Goal: Task Accomplishment & Management: Use online tool/utility

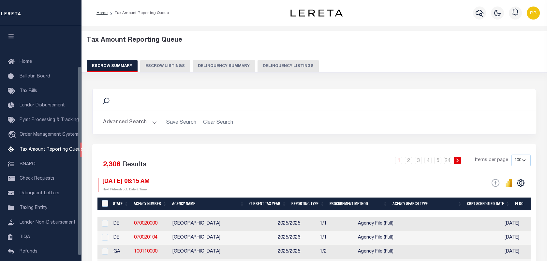
select select "100"
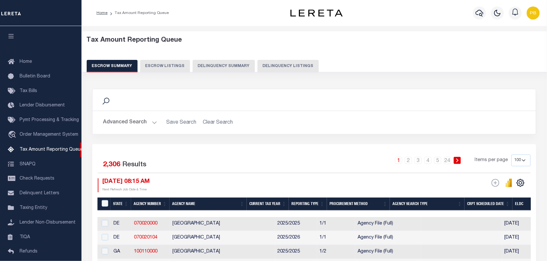
scroll to position [50, 0]
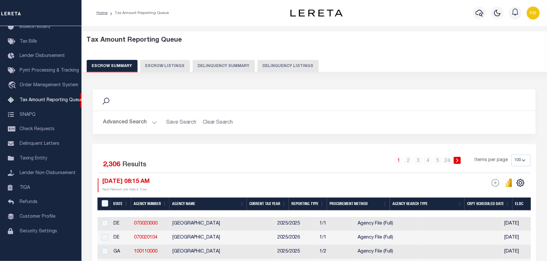
click at [142, 124] on button "Advanced Search" at bounding box center [130, 122] width 54 height 13
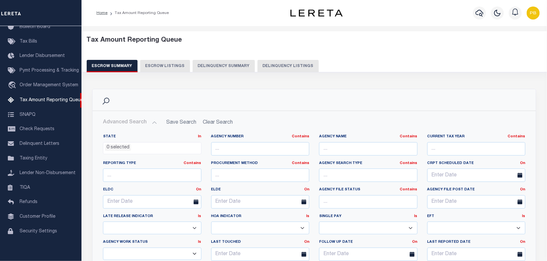
click at [284, 62] on button "Delinquency Listings" at bounding box center [287, 66] width 61 height 12
select select
select select "100"
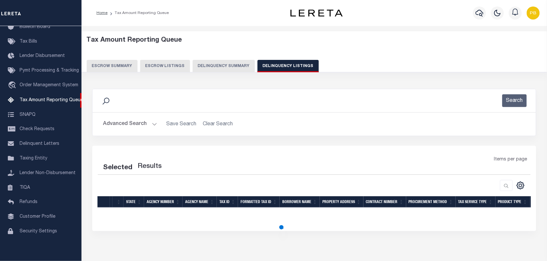
select select "100"
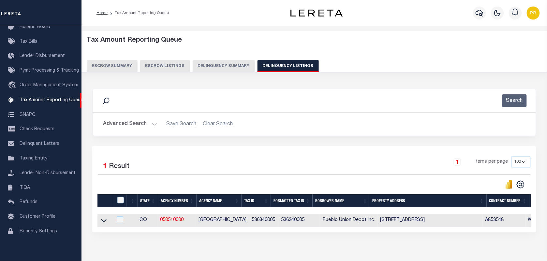
click at [152, 123] on button "Advanced Search" at bounding box center [130, 124] width 54 height 13
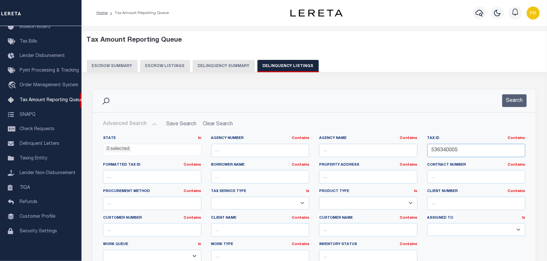
drag, startPoint x: 462, startPoint y: 155, endPoint x: 424, endPoint y: 146, distance: 38.9
click at [424, 146] on div "Tax ID Contains Contains Is 536340005" at bounding box center [476, 149] width 108 height 27
paste input "25428007"
click at [514, 93] on div "Search" at bounding box center [314, 100] width 443 height 23
click at [516, 97] on button "Search" at bounding box center [514, 101] width 24 height 13
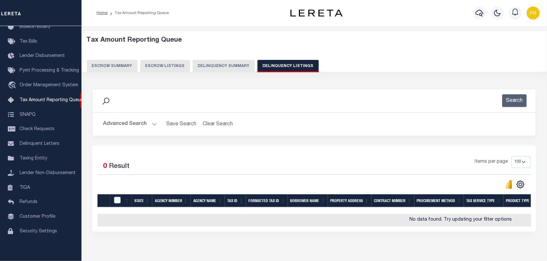
scroll to position [0, 6]
click at [154, 125] on button "Advanced Search" at bounding box center [130, 124] width 54 height 13
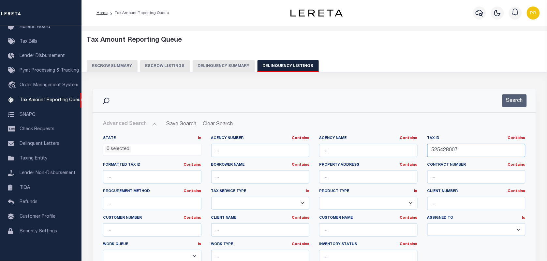
drag, startPoint x: 473, startPoint y: 153, endPoint x: 421, endPoint y: 147, distance: 52.2
click at [421, 147] on div "State In In AK AL AR AZ CA CO CT DC DE FL GA GU HI IA ID IL IN KS [GEOGRAPHIC_D…" at bounding box center [314, 202] width 432 height 133
paste input "51008"
type input "525451008"
click at [519, 100] on button "Search" at bounding box center [514, 101] width 24 height 13
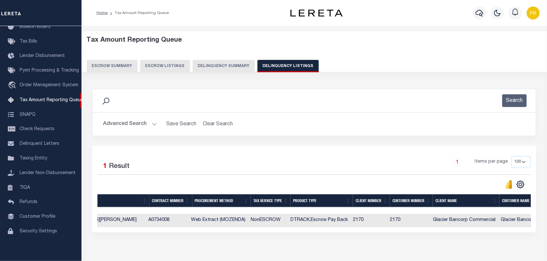
scroll to position [0, 0]
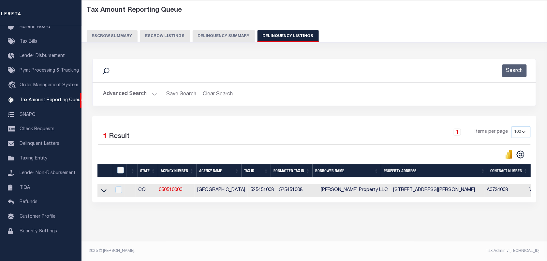
click at [156, 90] on h2 "Advanced Search Save Search Clear Search tblassign_wrapper_dynamictable_____Def…" at bounding box center [314, 94] width 433 height 13
click at [103, 190] on icon at bounding box center [104, 191] width 6 height 3
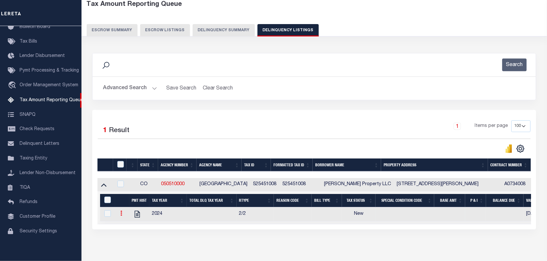
click at [118, 217] on link at bounding box center [121, 214] width 7 height 5
click at [128, 227] on img "" at bounding box center [129, 224] width 7 height 7
checkbox input "true"
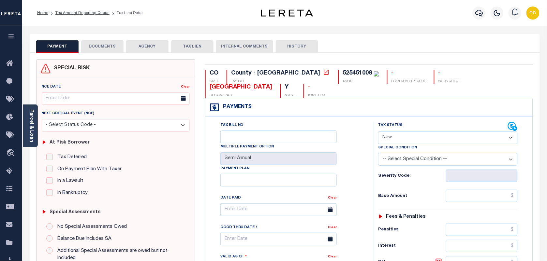
click at [30, 126] on link "Parcel & Loan" at bounding box center [31, 126] width 5 height 33
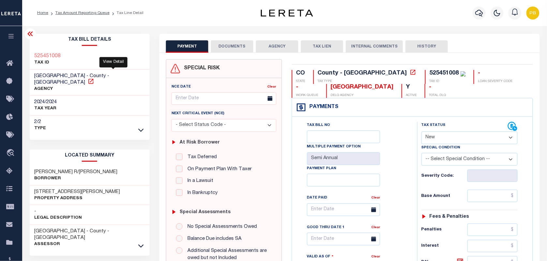
click at [94, 78] on icon at bounding box center [91, 81] width 7 height 7
click at [461, 141] on select "- Select Status Code - Open Due/Unpaid Paid Incomplete No Tax Due Internal Refu…" at bounding box center [469, 138] width 96 height 13
select select "DUE"
click at [421, 132] on select "- Select Status Code - Open Due/Unpaid Paid Incomplete No Tax Due Internal Refu…" at bounding box center [469, 138] width 96 height 13
type input "[DATE]"
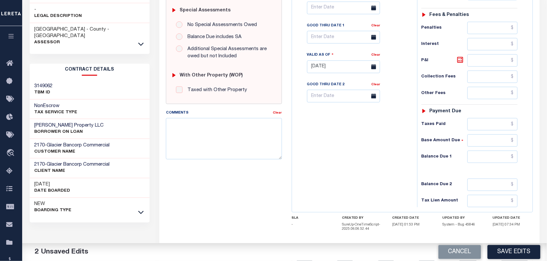
scroll to position [204, 0]
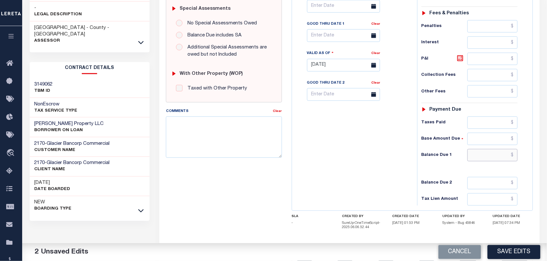
click at [482, 159] on input "text" at bounding box center [492, 155] width 51 height 12
paste input "2,860.42"
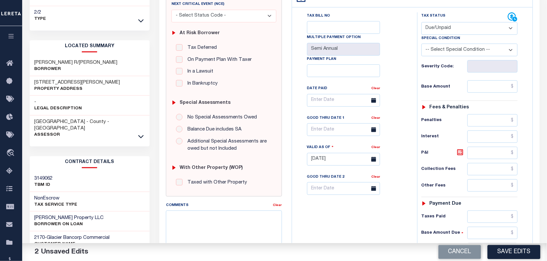
scroll to position [81, 0]
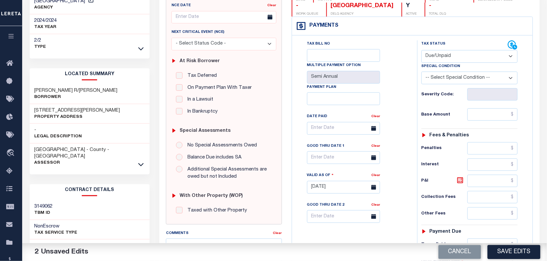
type input "$2,860.42"
click at [476, 120] on input "text" at bounding box center [492, 115] width 51 height 12
paste input "2,761.31"
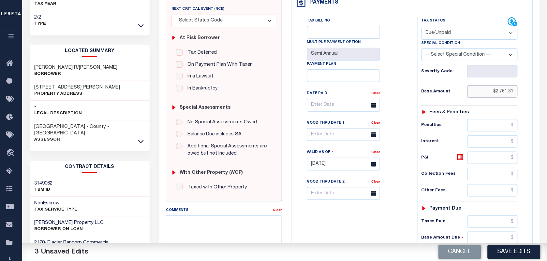
scroll to position [163, 0]
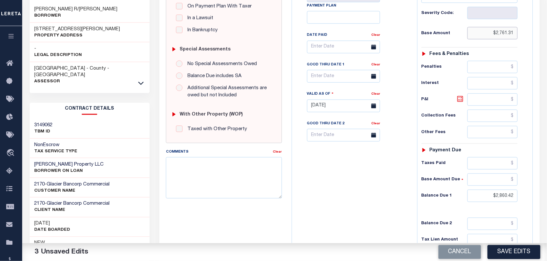
type input "$2,761.31"
click at [459, 101] on icon at bounding box center [460, 99] width 8 height 8
type input "$99.11"
click at [330, 74] on input "text" at bounding box center [343, 76] width 73 height 13
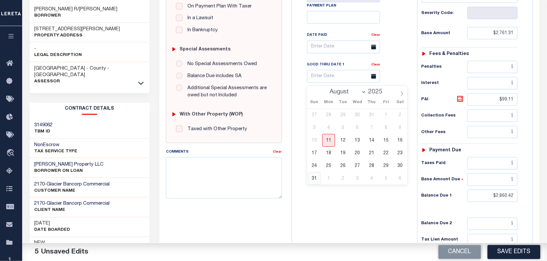
click at [318, 178] on span "31" at bounding box center [314, 178] width 13 height 13
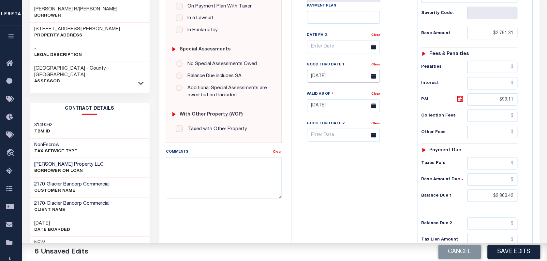
click at [340, 80] on input "08/31/2025" at bounding box center [343, 76] width 73 height 13
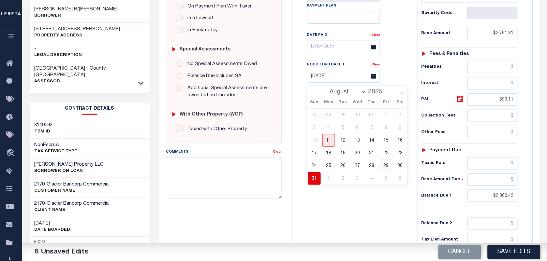
click at [387, 166] on span "29" at bounding box center [386, 166] width 13 height 13
type input "[DATE]"
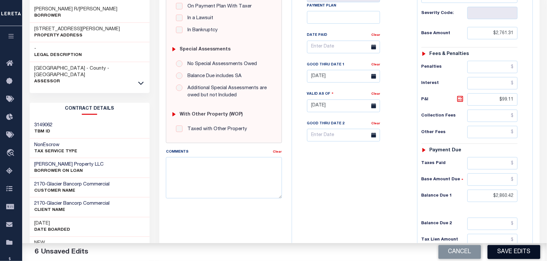
click at [522, 250] on button "Save Edits" at bounding box center [514, 252] width 53 height 14
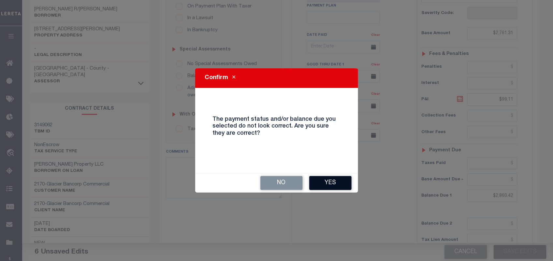
click at [334, 182] on button "Yes" at bounding box center [330, 183] width 42 height 14
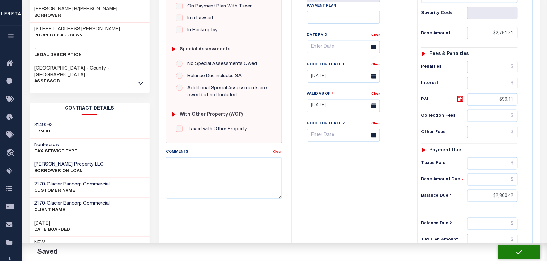
checkbox input "false"
type input "$2,761.31"
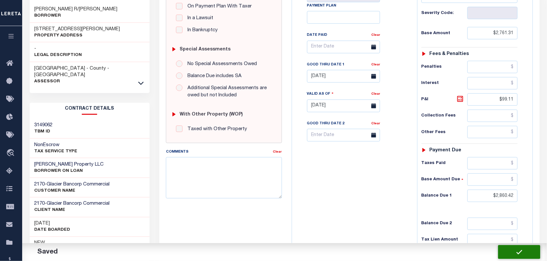
type input "$99.11"
type input "$2,860.42"
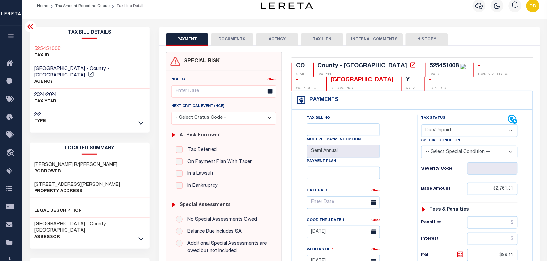
scroll to position [0, 0]
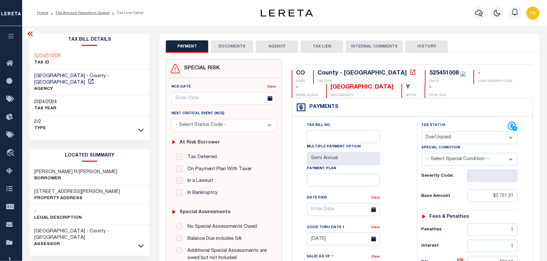
click at [223, 47] on button "DOCUMENTS" at bounding box center [232, 46] width 42 height 12
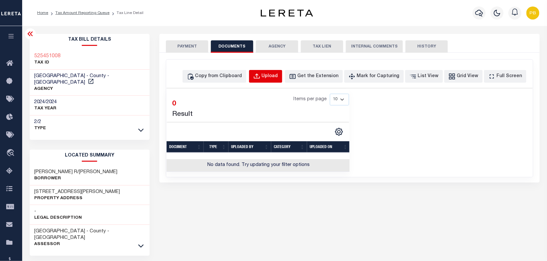
click at [281, 70] on button "Upload" at bounding box center [265, 76] width 33 height 13
select select "POP"
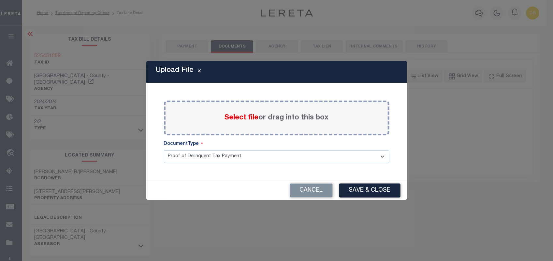
click at [242, 118] on span "Select file" at bounding box center [242, 117] width 34 height 7
click at [0, 0] on input "Select file or drag into this box" at bounding box center [0, 0] width 0 height 0
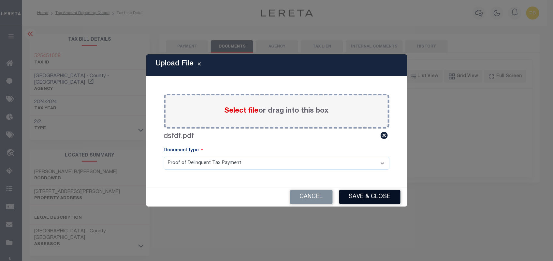
click at [365, 196] on button "Save & Close" at bounding box center [369, 197] width 61 height 14
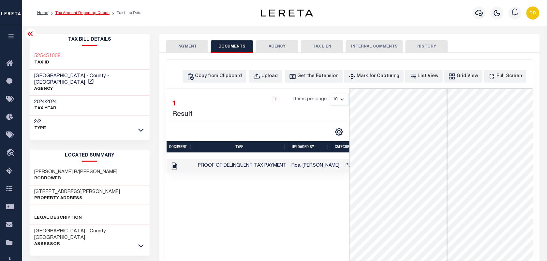
click at [79, 12] on link "Tax Amount Reporting Queue" at bounding box center [82, 13] width 54 height 4
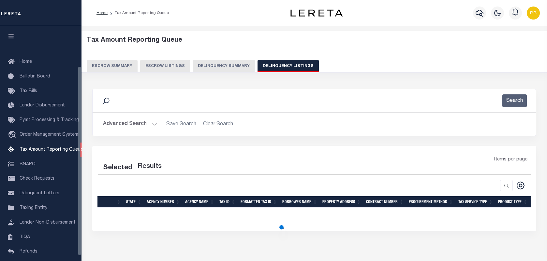
select select "100"
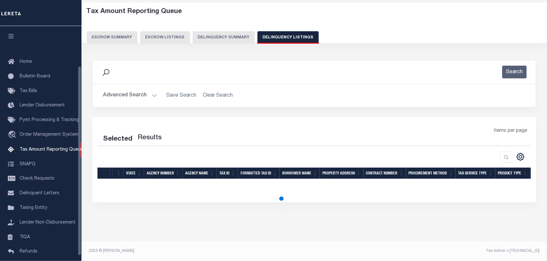
select select "100"
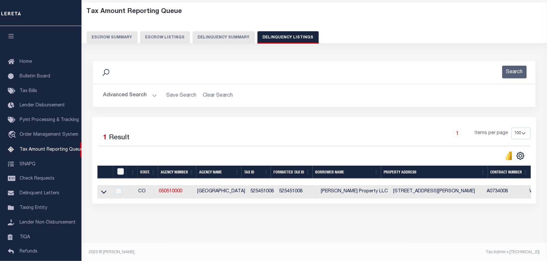
scroll to position [50, 0]
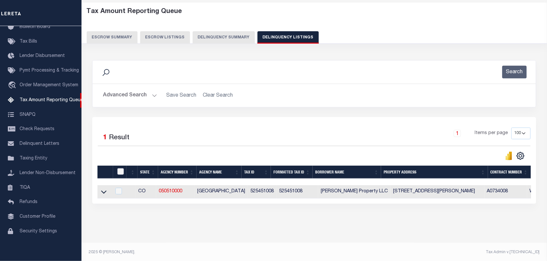
click at [118, 173] on input "checkbox" at bounding box center [120, 172] width 7 height 7
checkbox input "true"
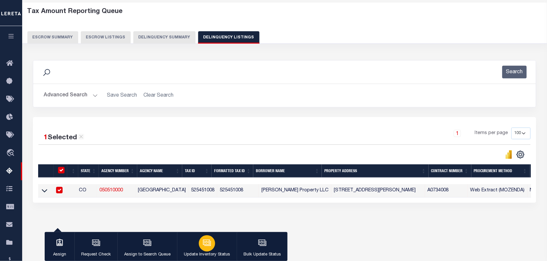
click at [193, 245] on button "Update Inventory Status" at bounding box center [207, 246] width 60 height 29
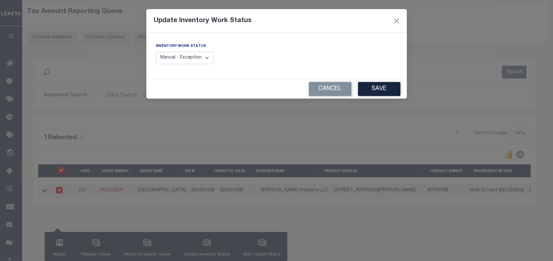
click at [197, 59] on select "Manual - Exception Pended - Awaiting Search Late Add Exception Completed" at bounding box center [185, 58] width 58 height 13
select select "4"
click at [156, 52] on select "Manual - Exception Pended - Awaiting Search Late Add Exception Completed" at bounding box center [185, 58] width 58 height 13
click at [364, 90] on button "Save" at bounding box center [379, 89] width 42 height 14
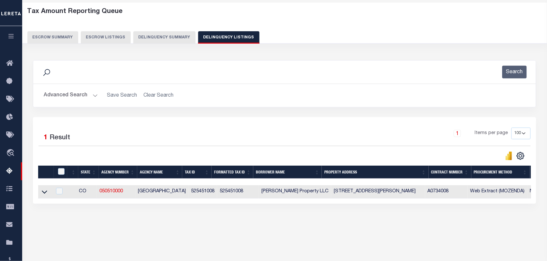
click at [93, 98] on button "Advanced Search" at bounding box center [71, 95] width 54 height 13
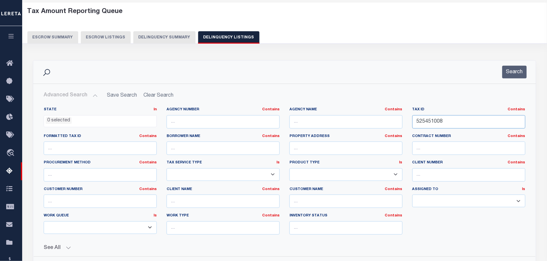
drag, startPoint x: 450, startPoint y: 120, endPoint x: 398, endPoint y: 118, distance: 51.9
click at [398, 118] on div "State In In AK AL AR AZ CA CO CT DC DE FL GA GU HI IA ID IL IN KS KY LA MA MD M…" at bounding box center [285, 173] width 492 height 133
paste input "6234005"
click at [518, 70] on button "Search" at bounding box center [514, 72] width 24 height 13
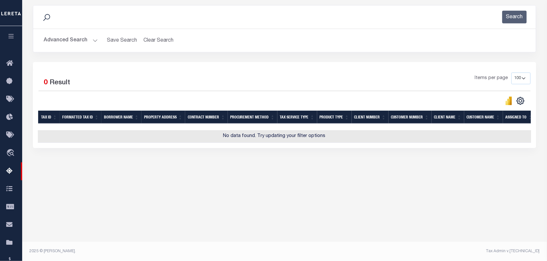
scroll to position [0, 209]
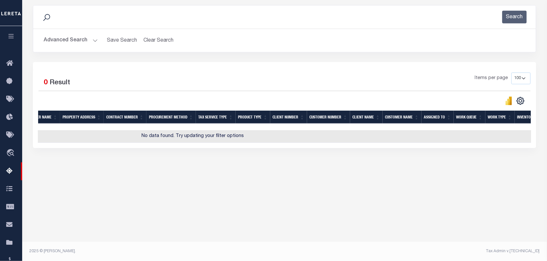
click at [97, 40] on h2 "Advanced Search Save Search Clear Search tblassign_wrapper_dynamictable_____Def…" at bounding box center [284, 40] width 492 height 13
click at [95, 42] on button "Advanced Search" at bounding box center [71, 40] width 54 height 13
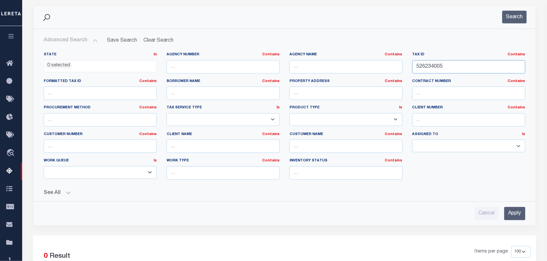
drag, startPoint x: 461, startPoint y: 67, endPoint x: 382, endPoint y: 60, distance: 78.8
click at [382, 60] on div "State In In AK AL AR AZ CA CO CT DC DE FL GA GU HI IA ID IL IN KS KY LA MA MD M…" at bounding box center [285, 118] width 492 height 133
paste input "7127004"
click at [522, 19] on button "Search" at bounding box center [514, 17] width 24 height 13
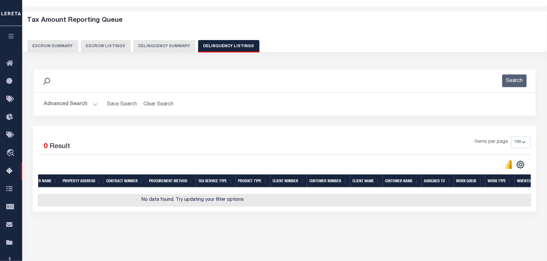
scroll to position [0, 0]
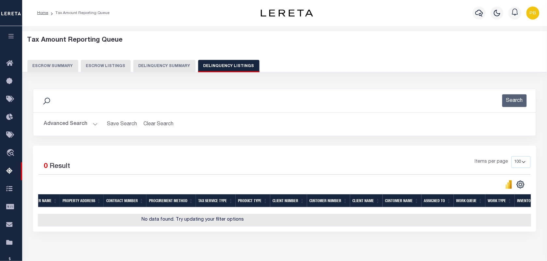
click at [91, 121] on button "Advanced Search" at bounding box center [71, 124] width 54 height 13
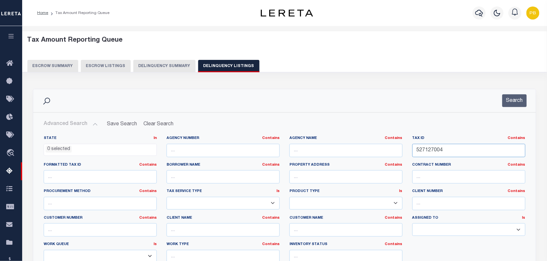
drag, startPoint x: 460, startPoint y: 154, endPoint x: 375, endPoint y: 141, distance: 85.4
click at [375, 141] on div "State In In AK AL AR AZ CA CO CT DC DE FL GA GU HI IA ID IL IN KS KY LA MA MD M…" at bounding box center [285, 202] width 492 height 133
paste input "31022"
click at [512, 102] on button "Search" at bounding box center [514, 101] width 24 height 13
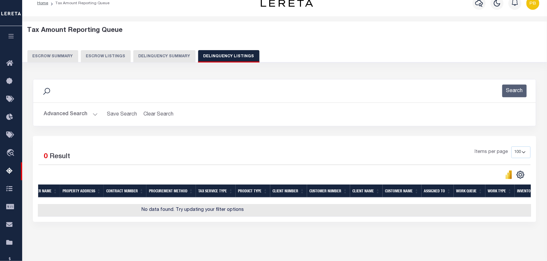
scroll to position [84, 0]
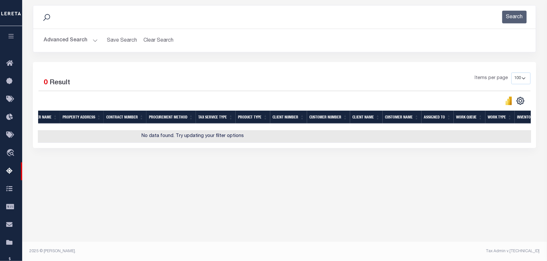
click at [92, 39] on button "Advanced Search" at bounding box center [71, 40] width 54 height 13
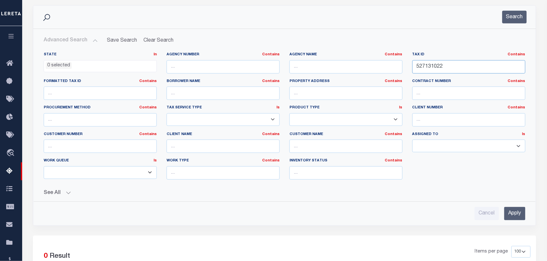
drag, startPoint x: 475, startPoint y: 69, endPoint x: 360, endPoint y: 62, distance: 115.6
click at [360, 62] on div "State In In AK AL AR AZ CA CO CT DC DE FL GA GU HI IA ID IL IN KS [GEOGRAPHIC_D…" at bounding box center [285, 118] width 492 height 133
paste input "320025"
click at [522, 20] on button "Search" at bounding box center [514, 17] width 24 height 13
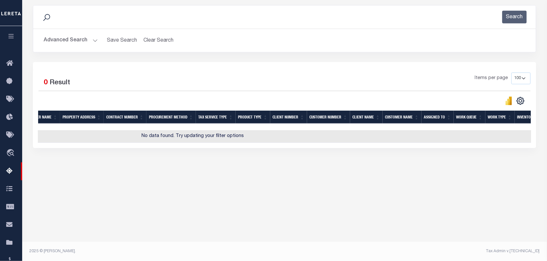
click at [90, 42] on button "Advanced Search" at bounding box center [71, 40] width 54 height 13
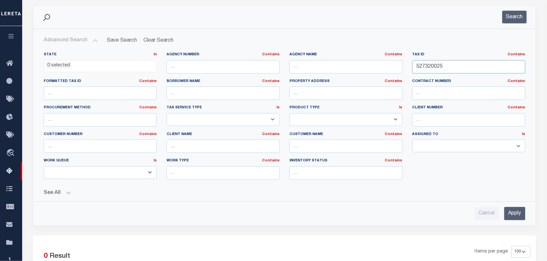
drag, startPoint x: 452, startPoint y: 70, endPoint x: 377, endPoint y: 69, distance: 75.3
click at [377, 69] on div "State In In AK AL AR AZ CA CO CT DC DE FL GA GU HI IA ID IL IN KS KY LA MA MD M…" at bounding box center [285, 118] width 492 height 133
paste input "32000052"
type input "532000052"
click at [516, 20] on button "Search" at bounding box center [514, 17] width 24 height 13
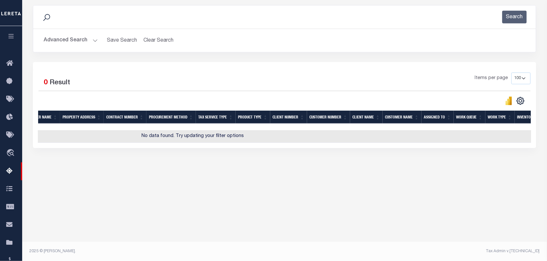
click at [93, 41] on button "Advanced Search" at bounding box center [71, 40] width 54 height 13
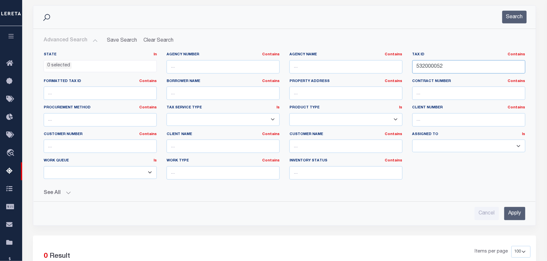
drag, startPoint x: 451, startPoint y: 68, endPoint x: 392, endPoint y: 58, distance: 60.0
click at [392, 58] on div "State In In AK AL AR AZ CA CO CT DC DE FL GA GU HI IA ID IL IN KS KY LA MA MD M…" at bounding box center [285, 118] width 492 height 133
paste input "3410008"
type input "533410008"
click at [523, 17] on button "Search" at bounding box center [514, 17] width 24 height 13
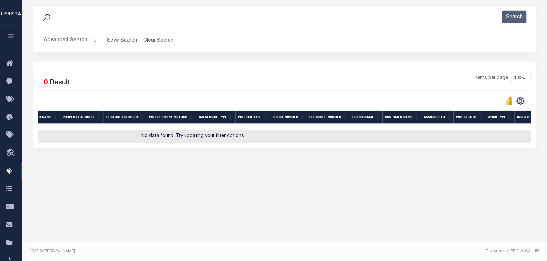
click at [82, 37] on button "Advanced Search" at bounding box center [71, 40] width 54 height 13
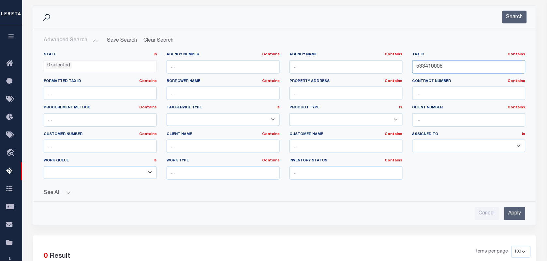
drag, startPoint x: 453, startPoint y: 68, endPoint x: 368, endPoint y: 62, distance: 85.6
click at [368, 62] on div "State In In AK AL AR AZ CA CO CT DC DE FL GA GU HI IA ID IL IN KS KY LA MA MD M…" at bounding box center [285, 118] width 492 height 133
paste input "text"
click at [427, 67] on input "text" at bounding box center [468, 66] width 113 height 13
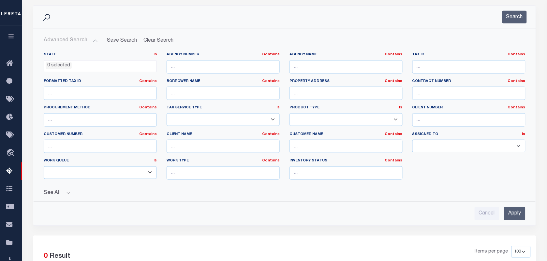
click at [426, 56] on label "Tax ID Contains Contains Is" at bounding box center [468, 55] width 113 height 6
click at [429, 66] on input "text" at bounding box center [468, 66] width 113 height 13
paste input "534424012"
click at [514, 14] on button "Search" at bounding box center [514, 17] width 24 height 13
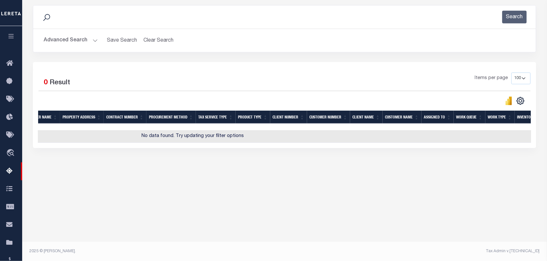
click at [90, 38] on button "Advanced Search" at bounding box center [71, 40] width 54 height 13
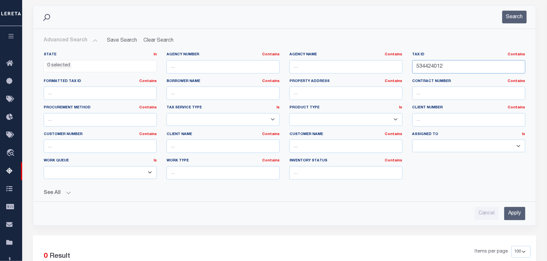
drag, startPoint x: 453, startPoint y: 69, endPoint x: 412, endPoint y: 65, distance: 42.0
click at [412, 65] on div "Tax ID Contains Contains Is 534424012" at bounding box center [468, 65] width 123 height 27
paste input "5118026"
click at [518, 17] on button "Search" at bounding box center [514, 17] width 24 height 13
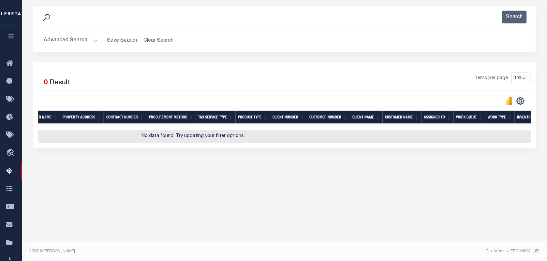
click at [94, 38] on button "Advanced Search" at bounding box center [71, 40] width 54 height 13
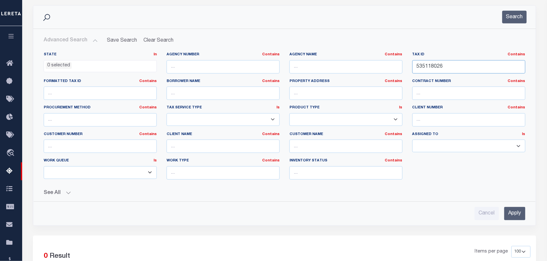
drag, startPoint x: 455, startPoint y: 66, endPoint x: 403, endPoint y: 65, distance: 52.2
click at [403, 65] on div "State In In AK AL AR AZ CA CO CT DC DE FL GA GU HI IA ID IL IN KS KY LA MA MD M…" at bounding box center [285, 118] width 492 height 133
paste input "211003"
type input "535211003"
click at [514, 20] on button "Search" at bounding box center [514, 17] width 24 height 13
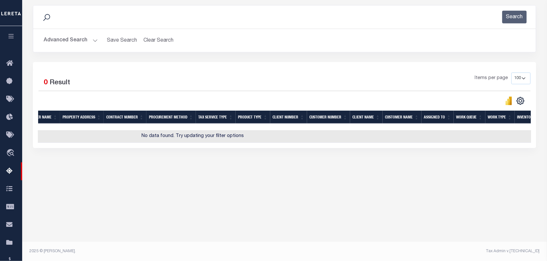
click at [83, 37] on button "Advanced Search" at bounding box center [71, 40] width 54 height 13
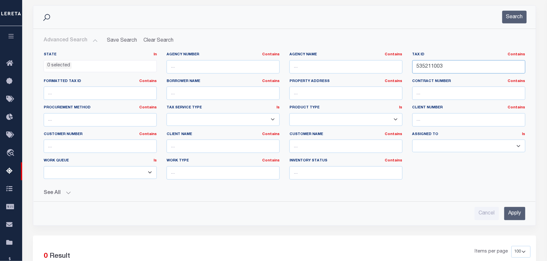
drag, startPoint x: 452, startPoint y: 69, endPoint x: 371, endPoint y: 66, distance: 80.9
click at [371, 66] on div "State In In AK AL AR AZ CA CO CT DC DE FL GA GU HI IA ID IL IN KS [GEOGRAPHIC_D…" at bounding box center [285, 118] width 492 height 133
click at [446, 71] on input "text" at bounding box center [468, 66] width 113 height 13
paste input "535306006"
click at [520, 23] on button "Search" at bounding box center [514, 17] width 24 height 13
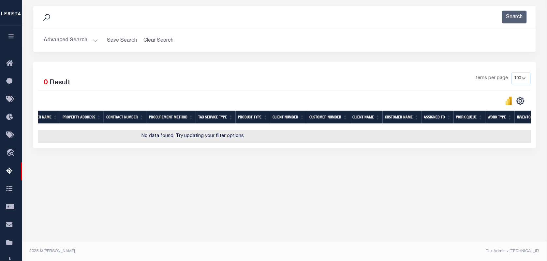
click at [91, 46] on button "Advanced Search" at bounding box center [71, 40] width 54 height 13
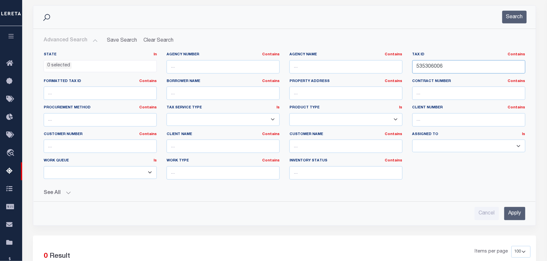
drag, startPoint x: 442, startPoint y: 68, endPoint x: 390, endPoint y: 67, distance: 51.5
click at [390, 67] on div "State In In AK AL AR AZ CA CO CT DC DE FL GA GU HI IA ID IL IN KS [GEOGRAPHIC_D…" at bounding box center [285, 118] width 492 height 133
paste input "401018"
click at [520, 22] on button "Search" at bounding box center [514, 17] width 24 height 13
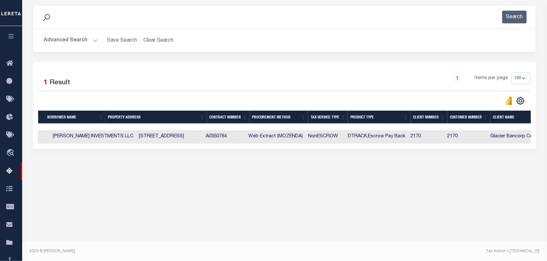
click at [81, 43] on button "Advanced Search" at bounding box center [71, 40] width 54 height 13
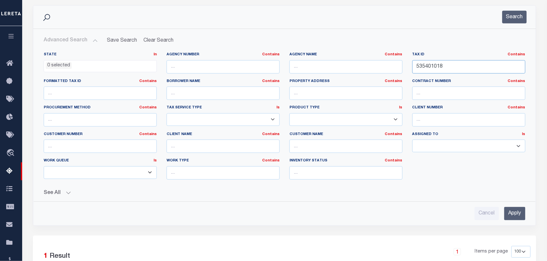
drag, startPoint x: 452, startPoint y: 68, endPoint x: 394, endPoint y: 64, distance: 58.5
click at [394, 64] on div "State In In AK AL AR AZ CA CO CT DC DE FL GA GU HI IA ID IL IN KS [GEOGRAPHIC_D…" at bounding box center [285, 118] width 492 height 133
paste input "2010"
click at [517, 23] on button "Search" at bounding box center [514, 17] width 24 height 13
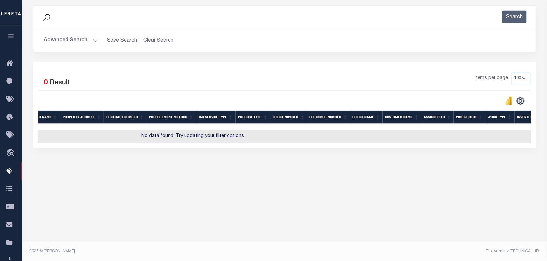
click at [89, 38] on button "Advanced Search" at bounding box center [71, 40] width 54 height 13
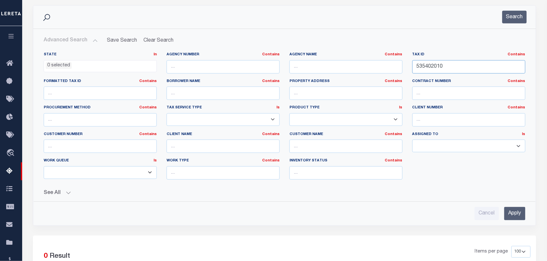
drag, startPoint x: 454, startPoint y: 71, endPoint x: 404, endPoint y: 62, distance: 51.0
click at [404, 62] on div "State In In AK AL AR AZ CA CO CT DC DE FL GA GU HI IA ID IL IN KS [GEOGRAPHIC_D…" at bounding box center [285, 118] width 492 height 133
paste input "5007"
type input "535405007"
click at [518, 19] on button "Search" at bounding box center [514, 17] width 24 height 13
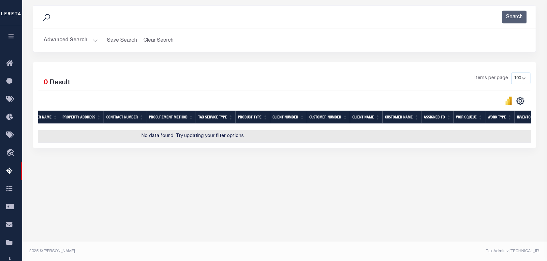
click at [81, 41] on button "Advanced Search" at bounding box center [71, 40] width 54 height 13
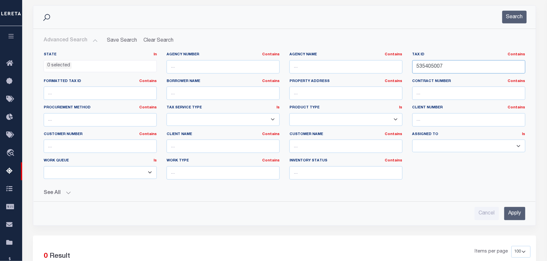
drag, startPoint x: 432, startPoint y: 61, endPoint x: 396, endPoint y: 61, distance: 36.2
click at [396, 61] on div "State In In AK AL AR AZ CA CO CT DC DE FL GA GU HI IA ID IL IN KS [GEOGRAPHIC_D…" at bounding box center [285, 118] width 492 height 133
paste input "text"
click at [439, 64] on input "text" at bounding box center [468, 66] width 113 height 13
paste input "536119006"
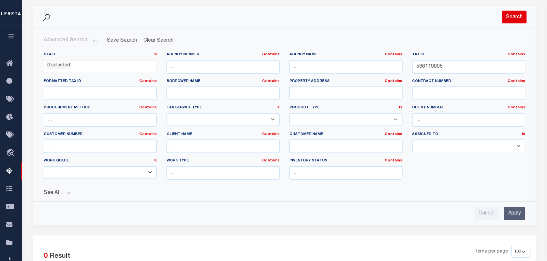
click at [508, 13] on button "Search" at bounding box center [514, 17] width 24 height 13
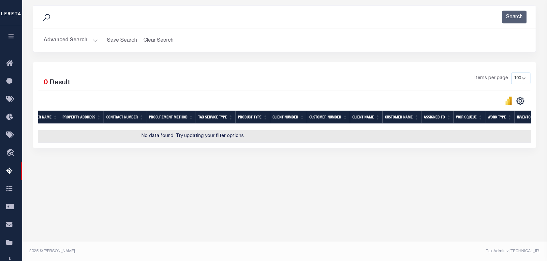
click at [90, 44] on button "Advanced Search" at bounding box center [71, 40] width 54 height 13
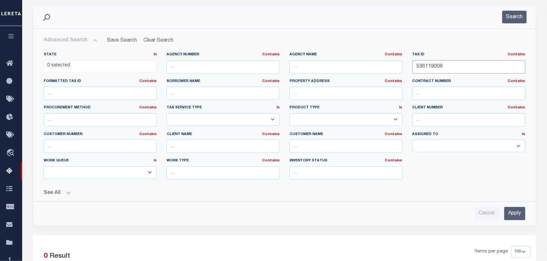
drag, startPoint x: 450, startPoint y: 69, endPoint x: 395, endPoint y: 61, distance: 55.6
click at [395, 61] on div "State In In AK AL AR AZ CA CO CT DC DE FL GA GU HI IA ID IL IN KS [GEOGRAPHIC_D…" at bounding box center [285, 118] width 492 height 133
paste input "7"
click at [509, 22] on button "Search" at bounding box center [514, 17] width 24 height 13
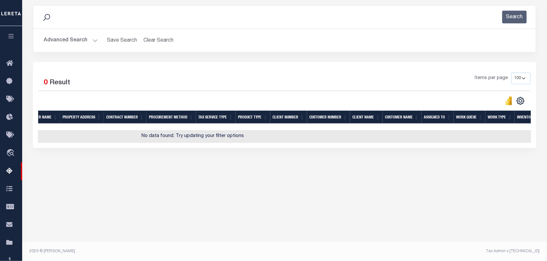
click at [92, 40] on button "Advanced Search" at bounding box center [71, 40] width 54 height 13
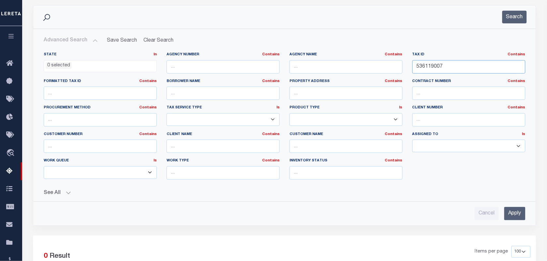
drag, startPoint x: 462, startPoint y: 69, endPoint x: 390, endPoint y: 67, distance: 72.4
click at [390, 67] on div "State In In AK AL AR AZ CA CO CT DC DE FL GA GU HI IA ID IL IN KS [GEOGRAPHIC_D…" at bounding box center [285, 118] width 492 height 133
paste input "8"
click at [522, 15] on button "Search" at bounding box center [514, 17] width 24 height 13
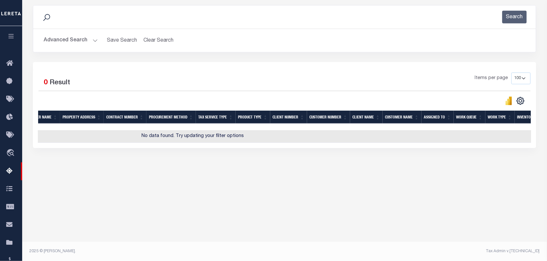
click at [87, 44] on button "Advanced Search" at bounding box center [71, 40] width 54 height 13
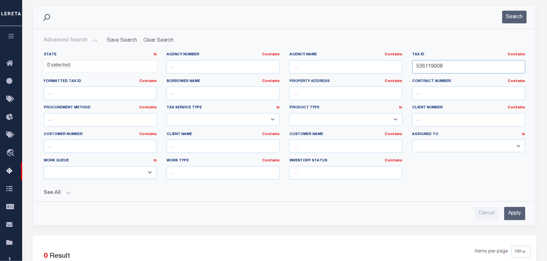
drag, startPoint x: 451, startPoint y: 70, endPoint x: 379, endPoint y: 64, distance: 72.3
click at [379, 64] on div "State In In AK AL AR AZ CA CO CT DC DE FL GA GU HI IA ID IL IN KS KY LA MA MD M…" at bounding box center [285, 118] width 492 height 133
drag, startPoint x: 472, startPoint y: 67, endPoint x: 410, endPoint y: 67, distance: 61.9
click at [410, 67] on div "Tax ID Contains Contains Is 536119008" at bounding box center [468, 65] width 123 height 27
paste input "27007"
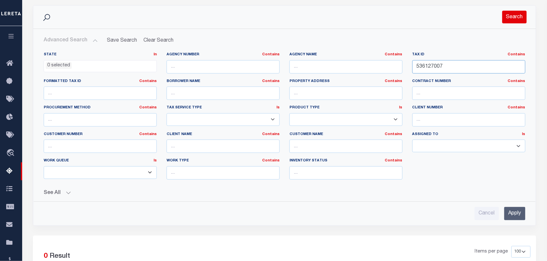
type input "536127007"
click at [510, 16] on button "Search" at bounding box center [514, 17] width 24 height 13
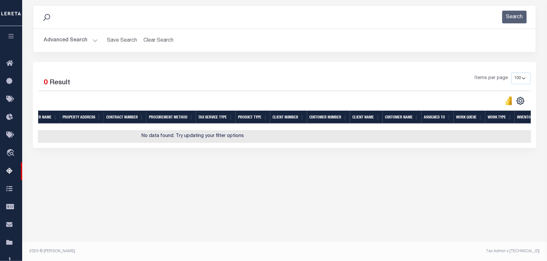
click at [87, 41] on button "Advanced Search" at bounding box center [71, 40] width 54 height 13
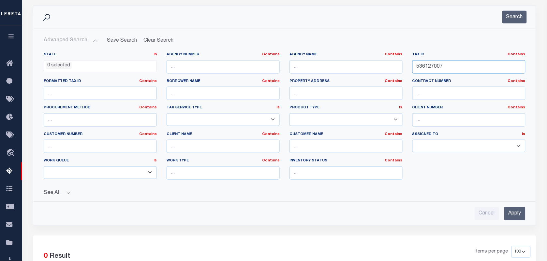
drag, startPoint x: 447, startPoint y: 69, endPoint x: 394, endPoint y: 66, distance: 52.3
click at [394, 66] on div "State In In AK AL AR AZ CA CO CT DC DE FL GA GU HI IA ID IL IN KS KY LA MA MD M…" at bounding box center [285, 118] width 492 height 133
paste input "text"
click at [441, 70] on input "text" at bounding box center [468, 66] width 113 height 13
paste input "536128007"
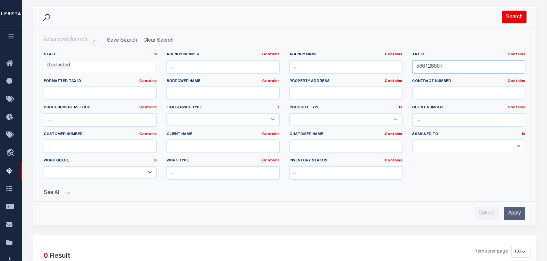
type input "536128007"
click at [524, 19] on button "Search" at bounding box center [514, 17] width 24 height 13
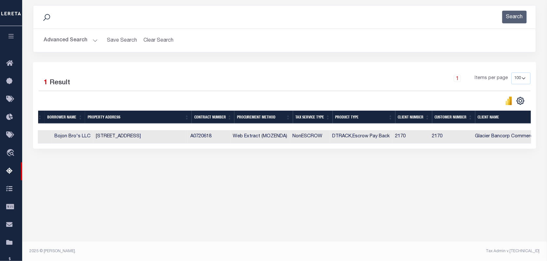
scroll to position [0, 0]
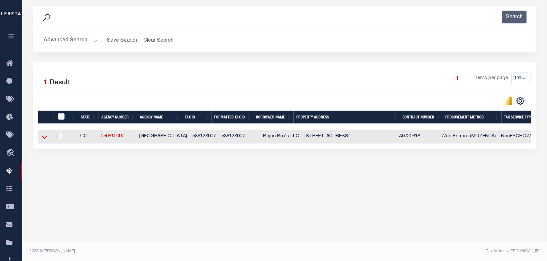
click at [45, 139] on icon at bounding box center [45, 137] width 6 height 7
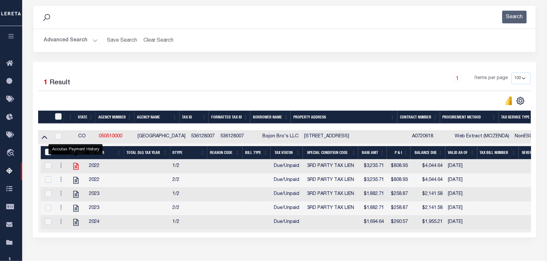
click at [76, 171] on icon "" at bounding box center [76, 166] width 8 height 8
checkbox input "true"
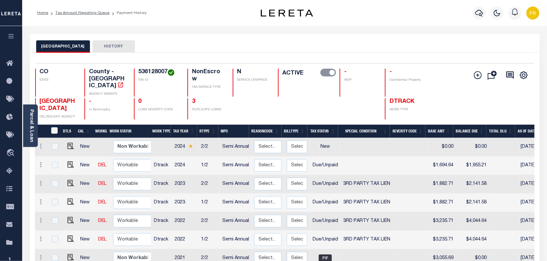
click at [34, 120] on div "Parcel & Loan" at bounding box center [30, 126] width 15 height 43
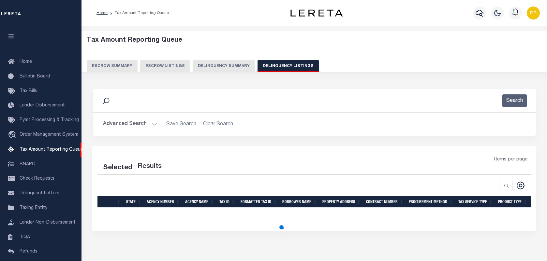
select select "100"
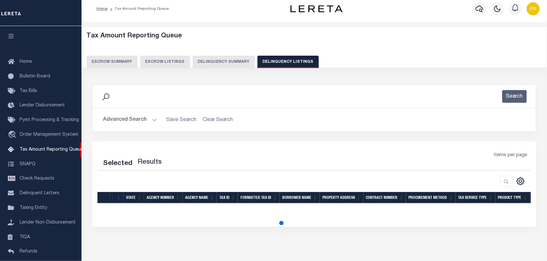
select select "100"
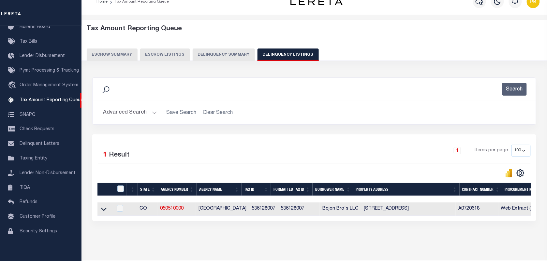
scroll to position [36, 0]
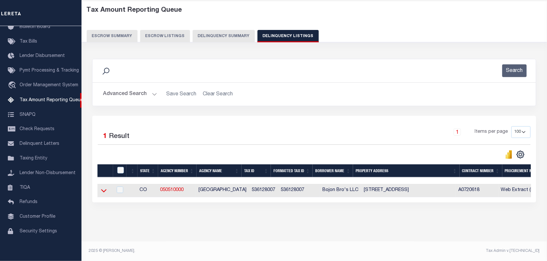
click at [102, 188] on icon at bounding box center [104, 190] width 6 height 7
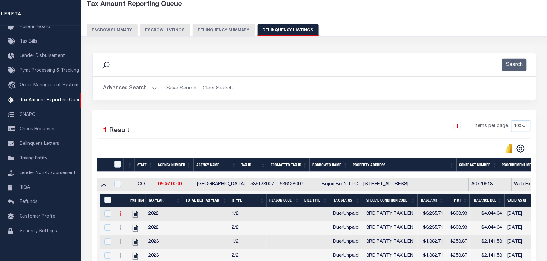
click at [121, 217] on link at bounding box center [120, 214] width 7 height 5
click at [128, 228] on img "" at bounding box center [128, 224] width 7 height 7
checkbox input "true"
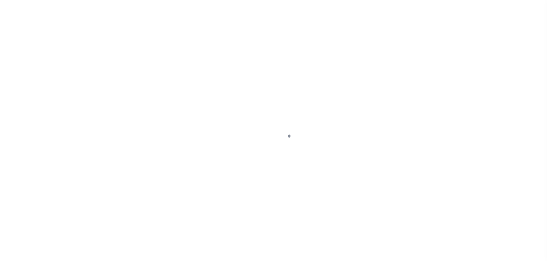
select select "DUE"
select select "20"
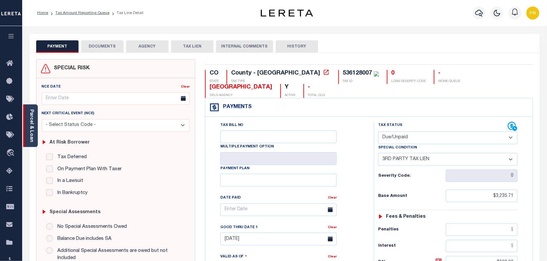
click at [35, 132] on div "Parcel & Loan" at bounding box center [30, 126] width 15 height 43
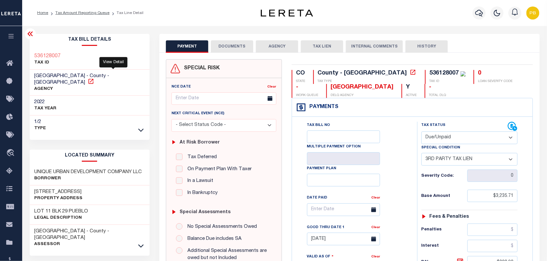
click at [94, 78] on icon at bounding box center [91, 81] width 7 height 7
click at [65, 12] on link "Tax Amount Reporting Queue" at bounding box center [82, 13] width 54 height 4
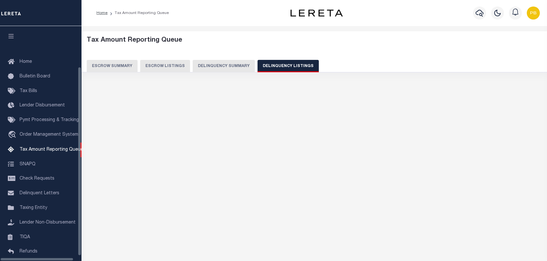
select select "100"
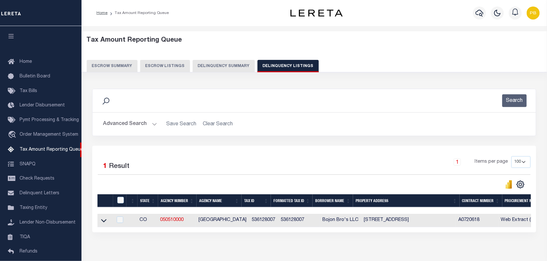
scroll to position [50, 0]
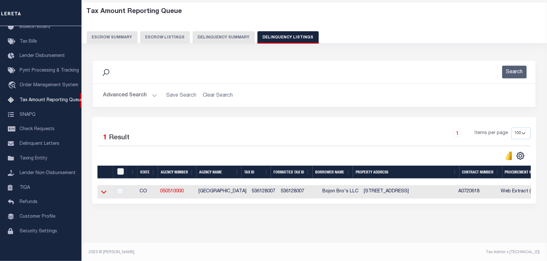
click at [105, 194] on icon at bounding box center [104, 192] width 6 height 3
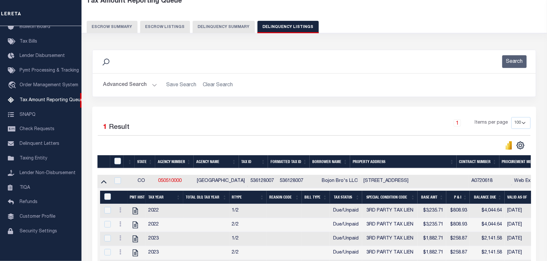
scroll to position [110, 0]
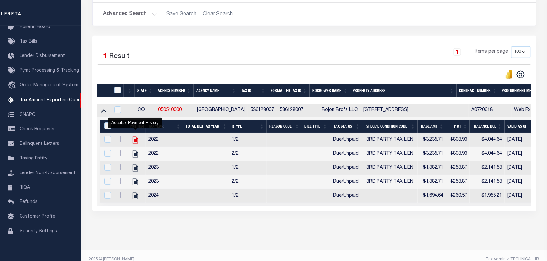
click at [136, 140] on icon "" at bounding box center [134, 140] width 5 height 7
checkbox input "true"
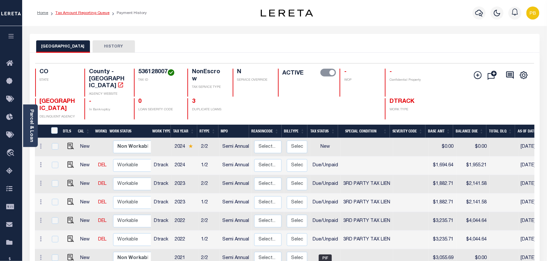
click at [68, 11] on link "Tax Amount Reporting Queue" at bounding box center [82, 13] width 54 height 4
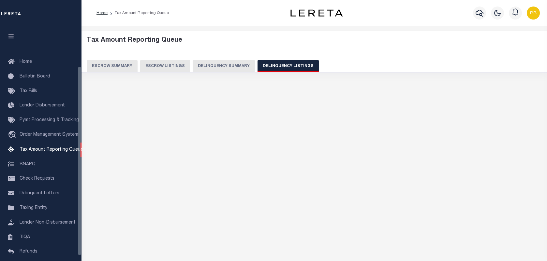
select select
select select "100"
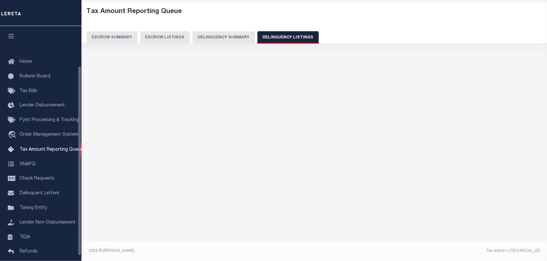
select select "100"
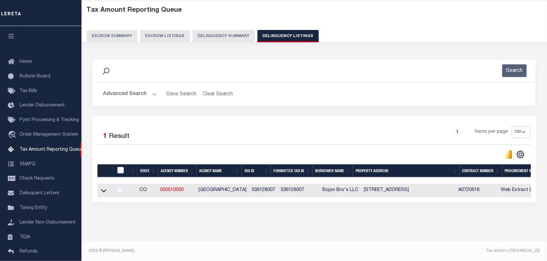
scroll to position [50, 0]
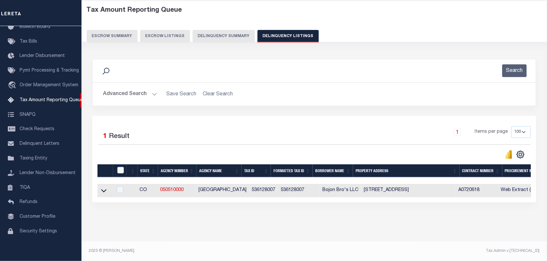
click at [151, 92] on button "Advanced Search" at bounding box center [130, 94] width 54 height 13
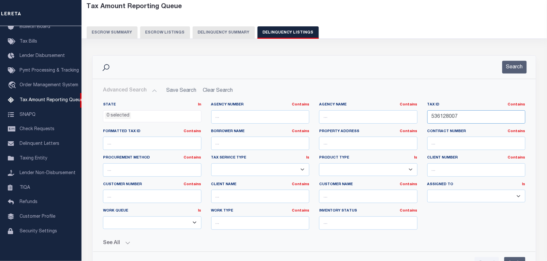
drag, startPoint x: 462, startPoint y: 116, endPoint x: 416, endPoint y: 114, distance: 46.6
click at [416, 114] on div "State In In AK AL AR AZ CA CO CT DC DE FL GA GU HI IA ID IL IN KS KY LA MA MD M…" at bounding box center [314, 168] width 432 height 133
paste input "9"
type input "536129007"
click at [517, 64] on button "Search" at bounding box center [514, 67] width 24 height 13
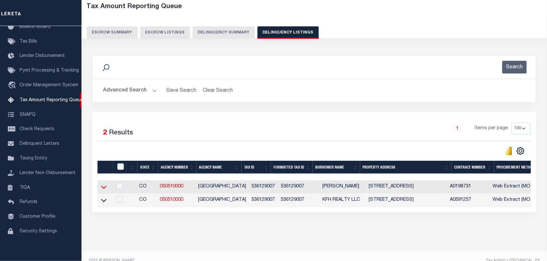
click at [104, 189] on icon at bounding box center [104, 187] width 6 height 7
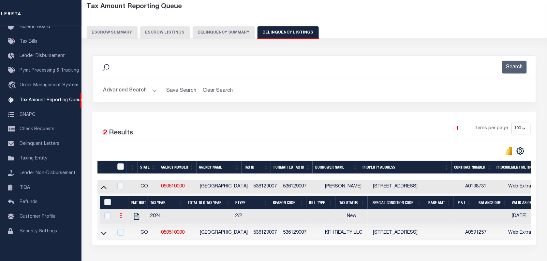
click at [121, 215] on link at bounding box center [120, 216] width 7 height 5
click at [129, 229] on img "" at bounding box center [128, 226] width 7 height 7
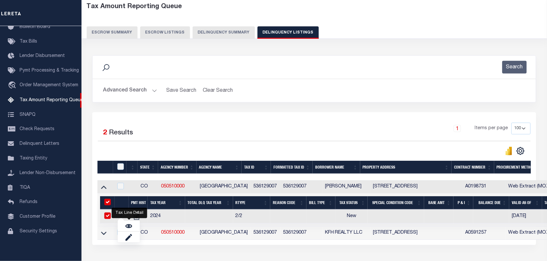
checkbox input "true"
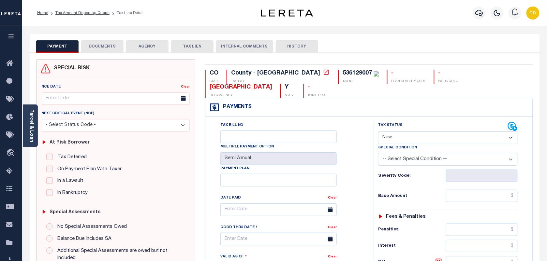
drag, startPoint x: 410, startPoint y: 125, endPoint x: 410, endPoint y: 132, distance: 7.5
click at [410, 132] on select "- Select Status Code - Open Due/Unpaid Paid Incomplete No Tax Due Internal Refu…" at bounding box center [448, 138] width 140 height 13
select select "PYD"
click at [378, 132] on select "- Select Status Code - Open Due/Unpaid Paid Incomplete No Tax Due Internal Refu…" at bounding box center [448, 138] width 140 height 13
type input "[DATE]"
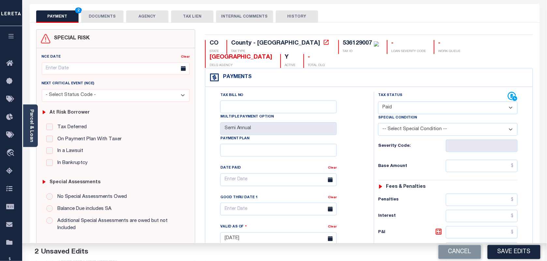
scroll to position [122, 0]
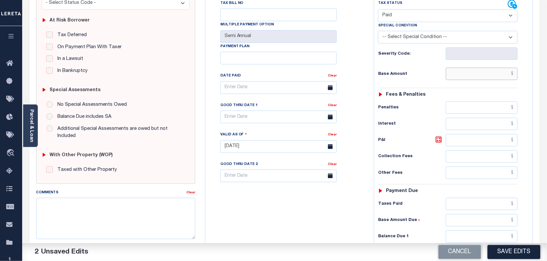
click at [483, 68] on input "text" at bounding box center [482, 74] width 72 height 12
paste input "2,248.52"
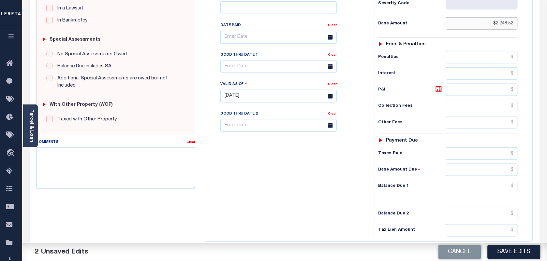
scroll to position [204, 0]
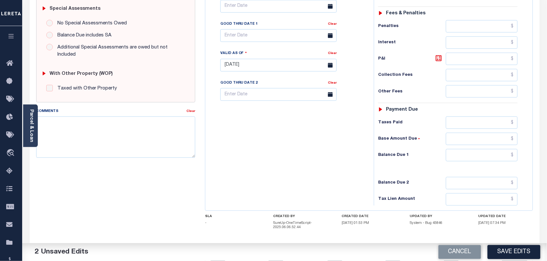
type input "$2,248.52"
click at [477, 194] on input "text" at bounding box center [482, 200] width 72 height 12
click at [470, 117] on input "text" at bounding box center [482, 123] width 72 height 12
paste input "2,248.52"
type input "$2,248.52"
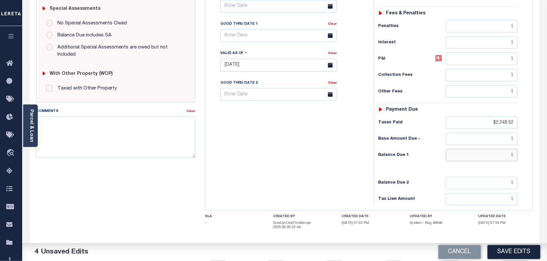
click at [492, 149] on input "text" at bounding box center [482, 155] width 72 height 12
type input "$00.00"
click at [512, 250] on button "Save Edits" at bounding box center [514, 252] width 53 height 14
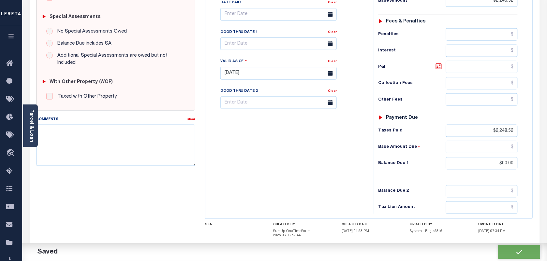
checkbox input "false"
type input "$2,248.52"
type input "$0"
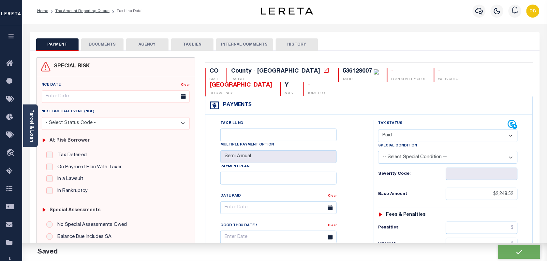
scroll to position [0, 0]
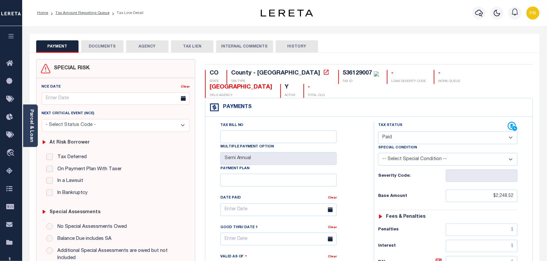
click at [107, 49] on button "DOCUMENTS" at bounding box center [102, 46] width 42 height 12
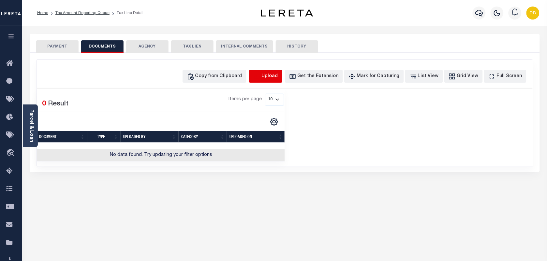
click at [260, 77] on icon "button" at bounding box center [256, 76] width 7 height 7
select select "POP"
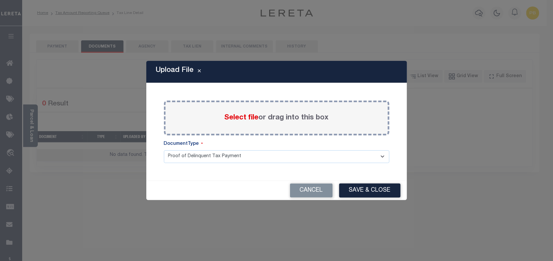
click at [241, 118] on span "Select file" at bounding box center [242, 117] width 34 height 7
click at [0, 0] on input "Select file or drag into this box" at bounding box center [0, 0] width 0 height 0
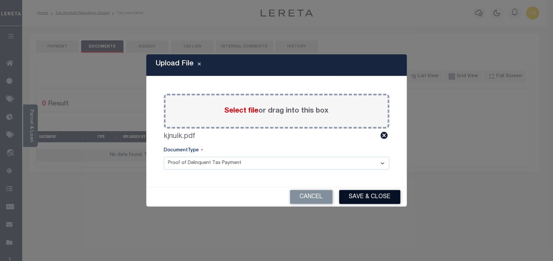
click at [360, 191] on button "Save & Close" at bounding box center [369, 197] width 61 height 14
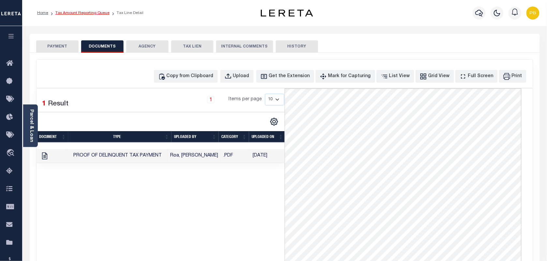
click at [74, 12] on link "Tax Amount Reporting Queue" at bounding box center [82, 13] width 54 height 4
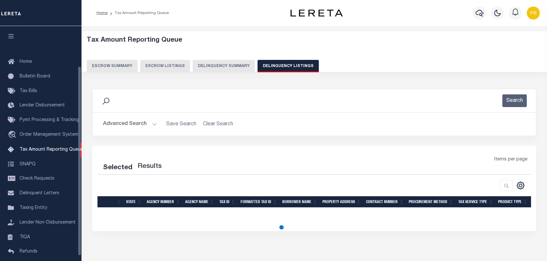
select select "100"
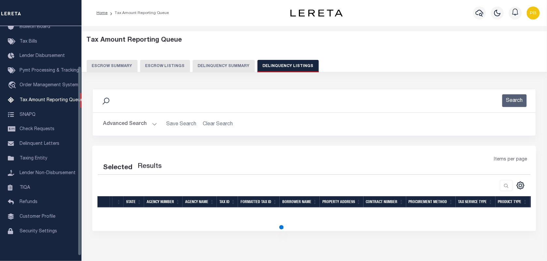
select select "100"
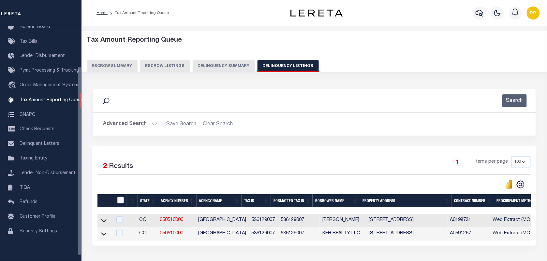
scroll to position [29, 0]
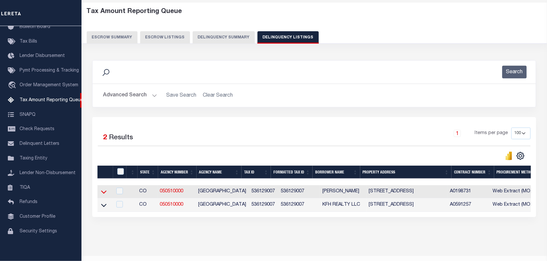
click at [103, 194] on icon at bounding box center [104, 192] width 6 height 3
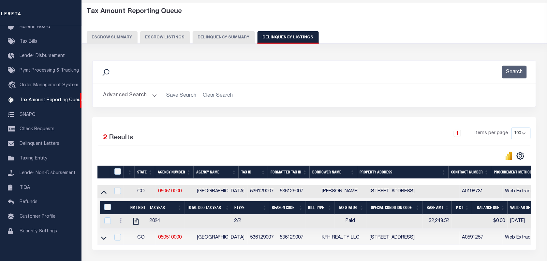
scroll to position [83, 0]
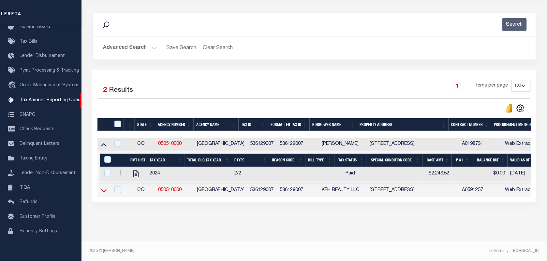
click at [105, 189] on icon at bounding box center [104, 190] width 6 height 3
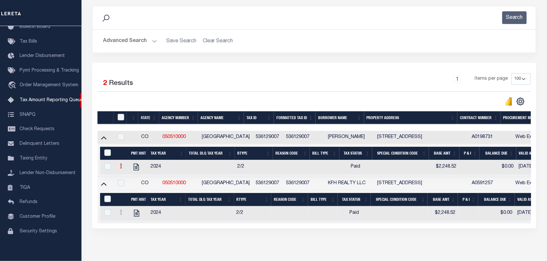
click at [121, 169] on icon at bounding box center [121, 166] width 2 height 5
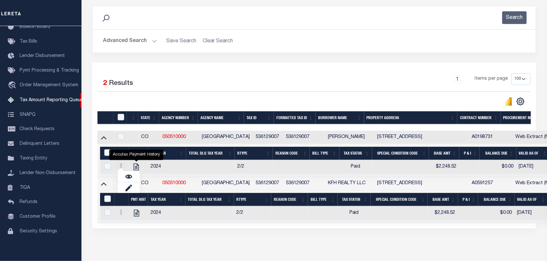
click at [139, 169] on icon "" at bounding box center [136, 167] width 5 height 7
checkbox input "true"
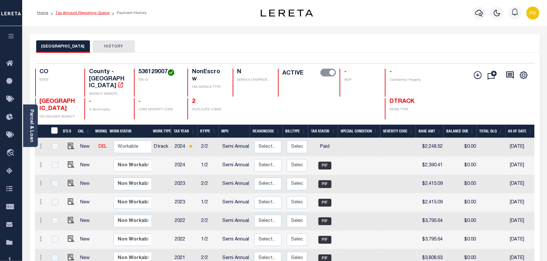
click at [74, 12] on link "Tax Amount Reporting Queue" at bounding box center [82, 13] width 54 height 4
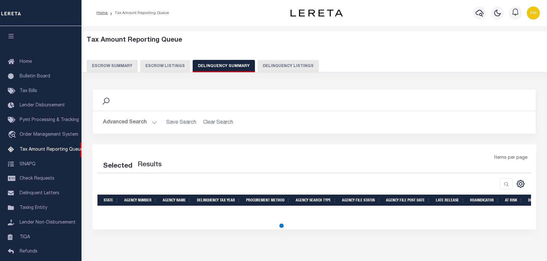
click at [277, 64] on button "Delinquency Listings" at bounding box center [287, 66] width 61 height 12
select select "100"
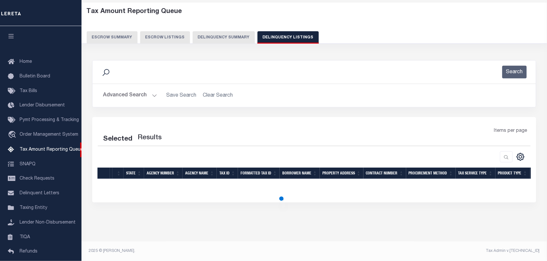
select select "100"
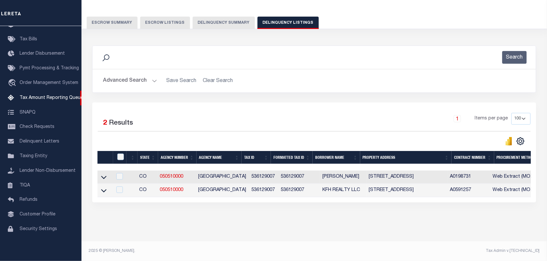
scroll to position [50, 0]
click at [122, 154] on input "checkbox" at bounding box center [120, 157] width 7 height 7
checkbox input "true"
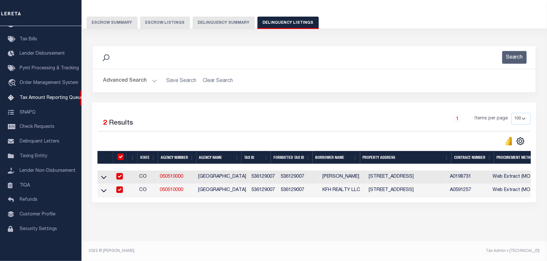
scroll to position [48, 0]
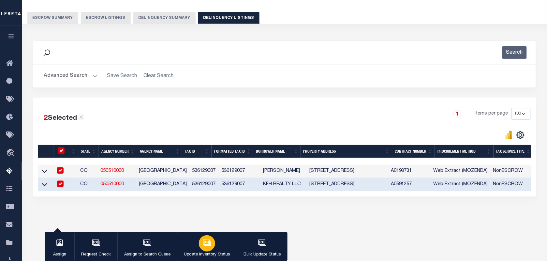
click at [208, 250] on div "button" at bounding box center [207, 244] width 16 height 16
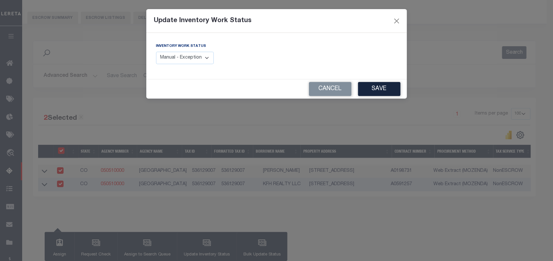
click at [201, 57] on select "Manual - Exception Pended - Awaiting Search Late Add Exception Completed" at bounding box center [185, 58] width 58 height 13
select select "4"
click at [156, 52] on select "Manual - Exception Pended - Awaiting Search Late Add Exception Completed" at bounding box center [185, 58] width 58 height 13
click at [373, 89] on button "Save" at bounding box center [379, 89] width 42 height 14
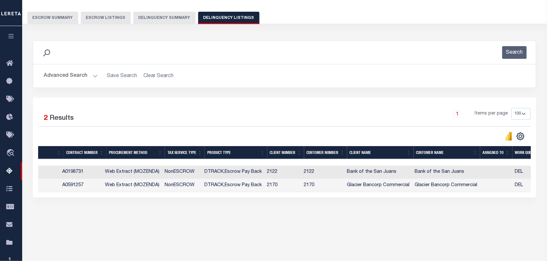
scroll to position [0, 412]
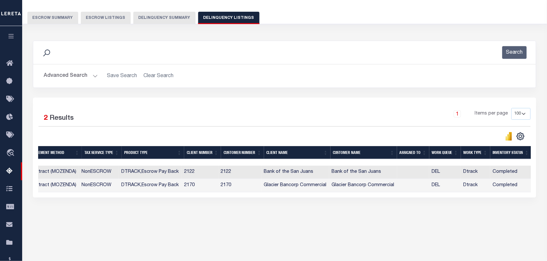
click at [92, 77] on button "Advanced Search" at bounding box center [71, 76] width 54 height 13
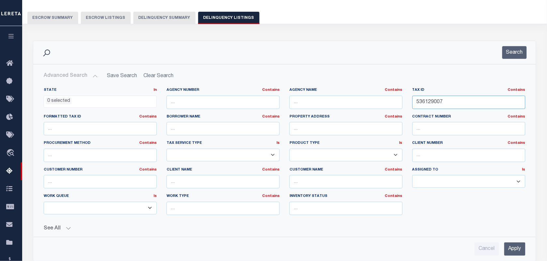
drag, startPoint x: 454, startPoint y: 100, endPoint x: 386, endPoint y: 94, distance: 68.0
click at [386, 94] on div "State In In AK AL AR AZ CA CO CT DC DE FL GA GU HI IA ID IL IN KS KY LA MA MD M…" at bounding box center [285, 154] width 492 height 133
paste input "36003"
click at [507, 51] on button "Search" at bounding box center [514, 52] width 24 height 13
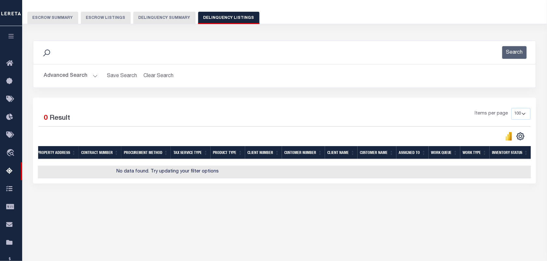
scroll to position [0, 228]
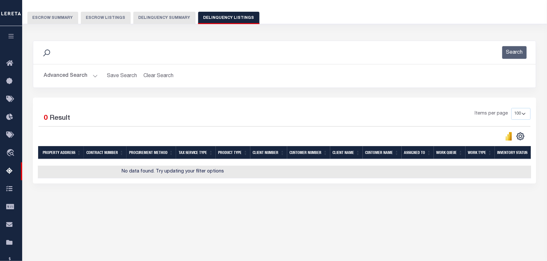
click at [95, 75] on button "Advanced Search" at bounding box center [71, 76] width 54 height 13
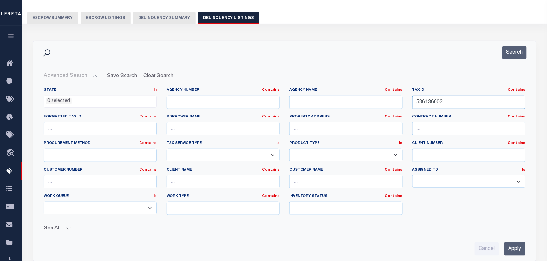
drag, startPoint x: 455, startPoint y: 100, endPoint x: 403, endPoint y: 100, distance: 51.5
click at [403, 100] on div "State In In AK AL AR AZ CA CO CT DC DE FL GA GU HI IA ID IL IN KS [GEOGRAPHIC_D…" at bounding box center [285, 154] width 492 height 133
paste input "7"
type input "536137003"
click at [522, 55] on button "Search" at bounding box center [514, 52] width 24 height 13
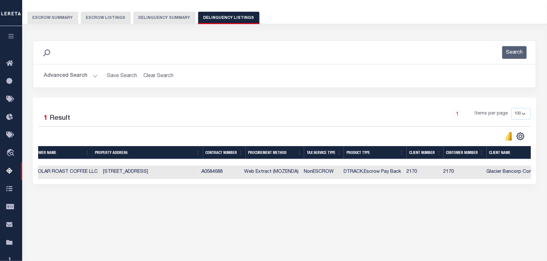
click at [83, 70] on button "Advanced Search" at bounding box center [71, 76] width 54 height 13
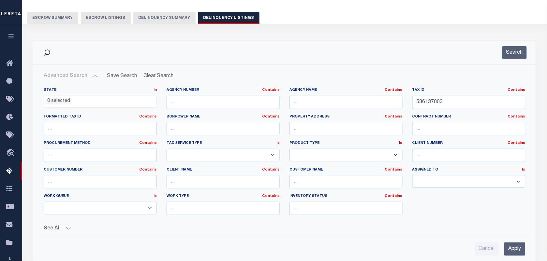
click at [87, 74] on button "Advanced Search" at bounding box center [71, 76] width 54 height 13
drag, startPoint x: 447, startPoint y: 102, endPoint x: 399, endPoint y: 100, distance: 47.6
click at [399, 100] on div "State In In AK AL AR AZ CA CO CT DC DE FL GA GU HI IA ID IL IN KS [GEOGRAPHIC_D…" at bounding box center [285, 154] width 492 height 133
click at [517, 49] on button "Search" at bounding box center [514, 52] width 24 height 13
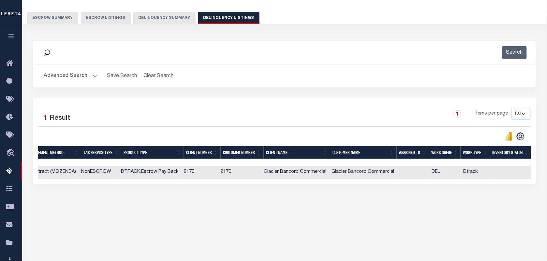
scroll to position [0, 0]
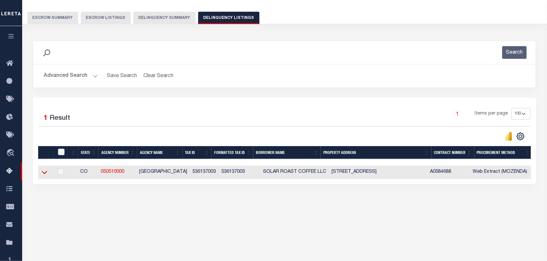
click at [45, 175] on icon at bounding box center [45, 172] width 6 height 3
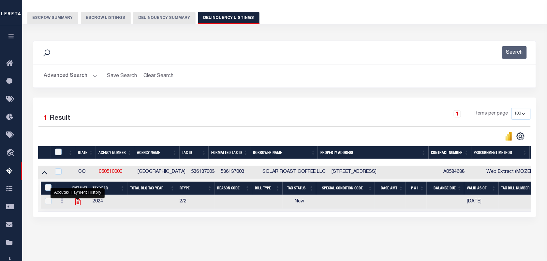
click at [77, 205] on icon "" at bounding box center [77, 202] width 5 height 7
checkbox input "true"
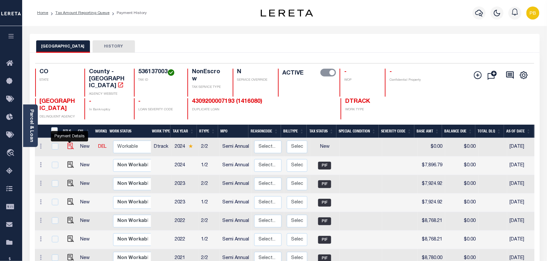
click at [68, 143] on img "" at bounding box center [70, 146] width 7 height 7
checkbox input "true"
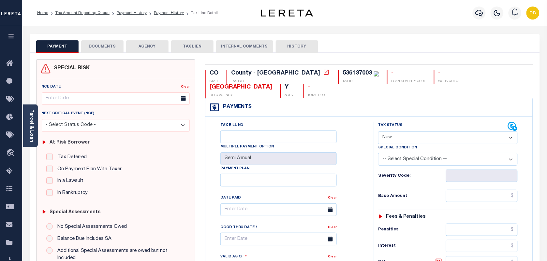
click at [424, 132] on select "- Select Status Code - Open Due/Unpaid Paid Incomplete No Tax Due Internal Refu…" at bounding box center [448, 138] width 140 height 13
select select "PYD"
click at [378, 132] on select "- Select Status Code - Open Due/Unpaid Paid Incomplete No Tax Due Internal Refu…" at bounding box center [448, 138] width 140 height 13
type input "[DATE]"
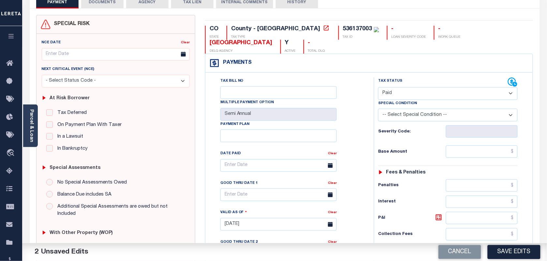
scroll to position [122, 0]
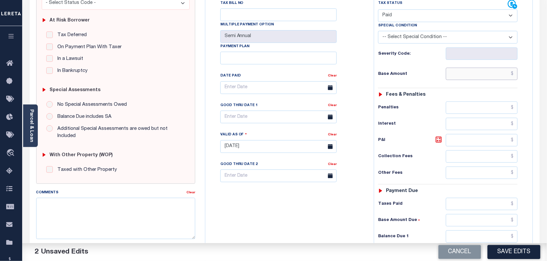
click at [480, 68] on input "text" at bounding box center [482, 74] width 72 height 12
click at [472, 68] on input "text" at bounding box center [482, 74] width 72 height 12
paste input "7,738.03"
type input "$7,738.03"
click at [478, 198] on input "text" at bounding box center [482, 204] width 72 height 12
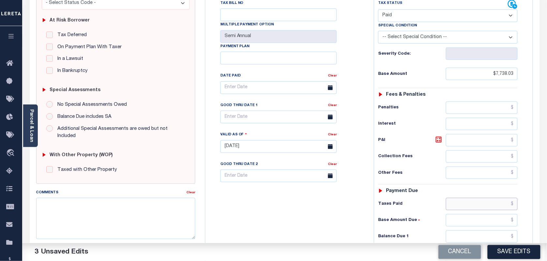
paste input "7,738.03"
type input "$7,738.03"
click at [480, 231] on input "text" at bounding box center [482, 237] width 72 height 12
type input "$00.00"
click at [512, 254] on button "Save Edits" at bounding box center [514, 252] width 53 height 14
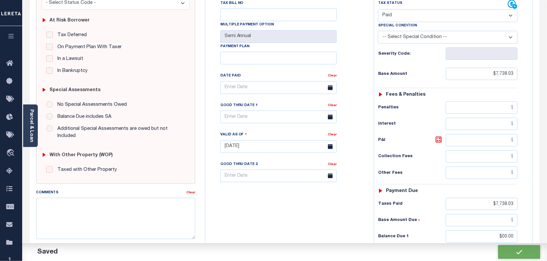
checkbox input "false"
type input "$7,738.03"
type input "$0"
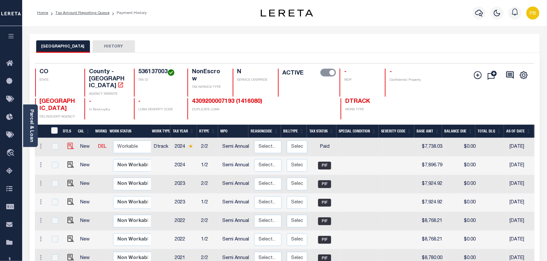
click at [69, 143] on img at bounding box center [70, 146] width 7 height 7
checkbox input "true"
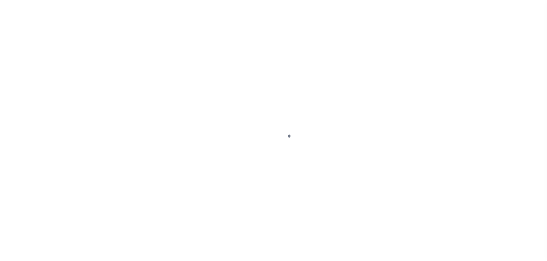
select select "PYD"
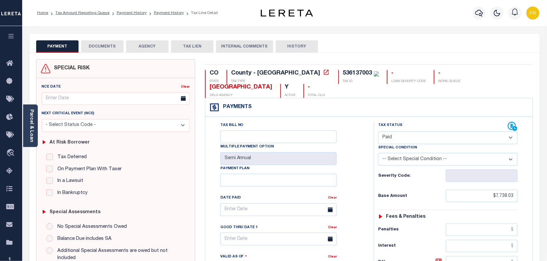
click at [100, 47] on button "DOCUMENTS" at bounding box center [102, 46] width 42 height 12
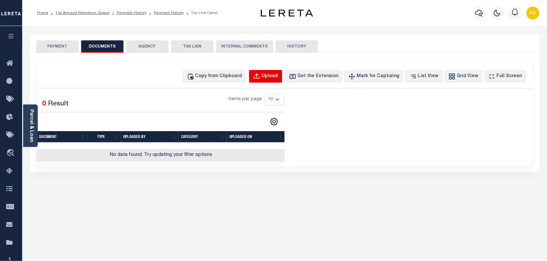
click at [280, 81] on button "Upload" at bounding box center [265, 76] width 33 height 13
select select "POP"
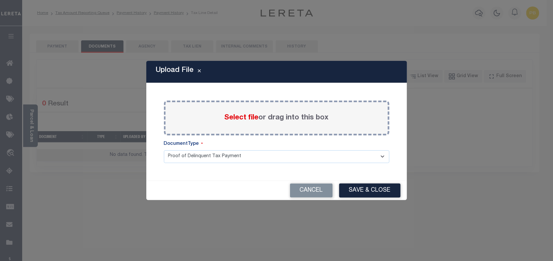
click at [237, 115] on span "Select file" at bounding box center [242, 117] width 34 height 7
click at [0, 0] on input "Select file or drag into this box" at bounding box center [0, 0] width 0 height 0
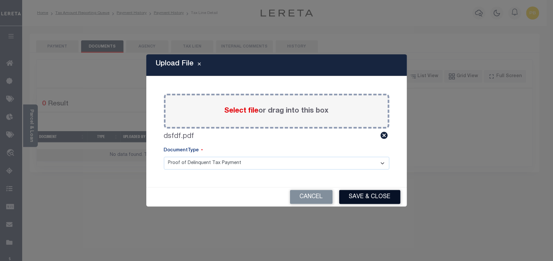
click at [369, 191] on button "Save & Close" at bounding box center [369, 197] width 61 height 14
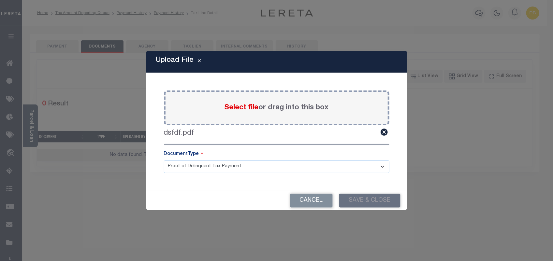
click at [377, 202] on div "Cancel Save & Close" at bounding box center [276, 200] width 261 height 19
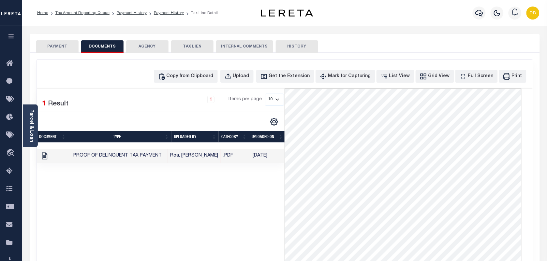
click at [61, 50] on button "PAYMENT" at bounding box center [57, 46] width 42 height 12
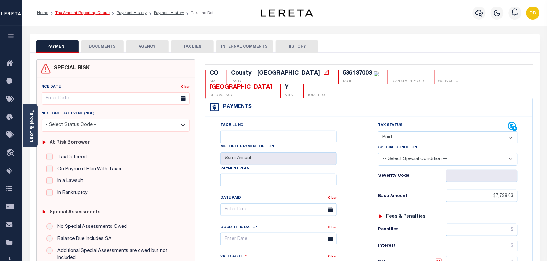
click at [87, 12] on link "Tax Amount Reporting Queue" at bounding box center [82, 13] width 54 height 4
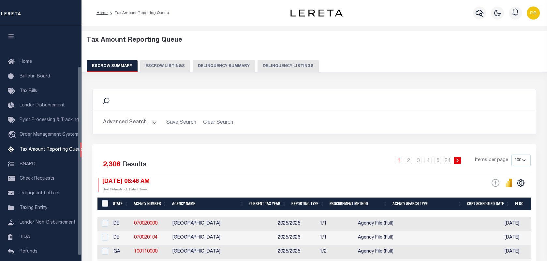
select select "100"
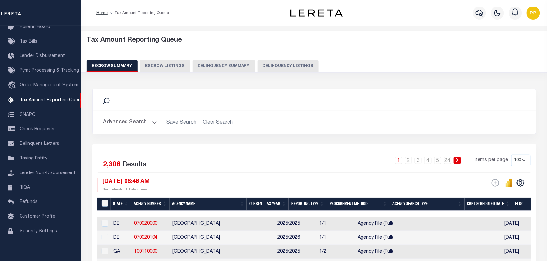
click at [285, 67] on button "Delinquency Listings" at bounding box center [287, 66] width 61 height 12
select select "100"
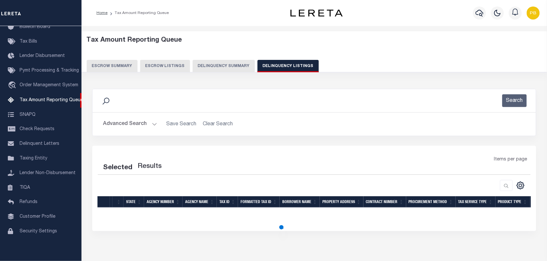
select select "100"
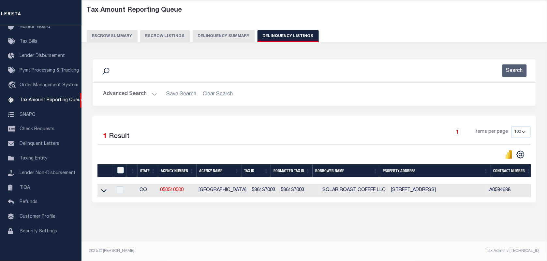
scroll to position [36, 0]
click at [106, 187] on icon at bounding box center [104, 190] width 6 height 7
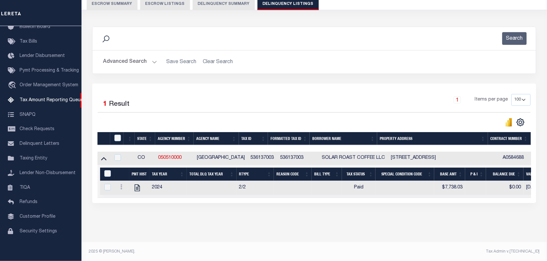
scroll to position [69, 0]
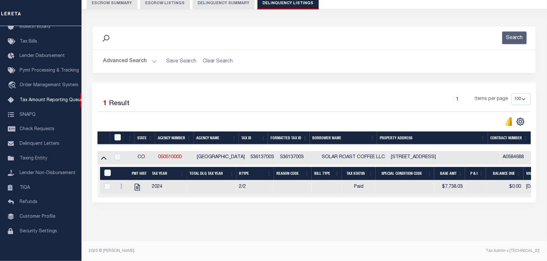
click at [116, 134] on input "checkbox" at bounding box center [117, 137] width 7 height 7
checkbox input "true"
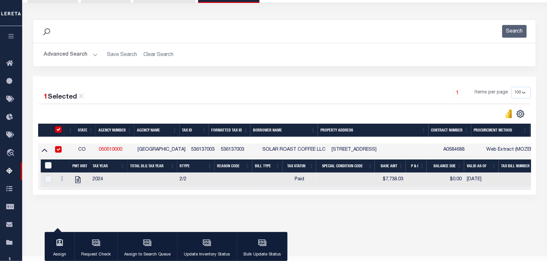
scroll to position [68, 0]
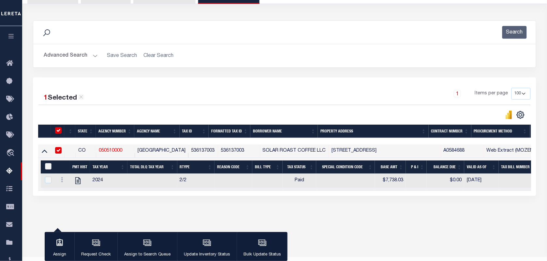
click at [50, 168] on input "&nbsp;" at bounding box center [48, 166] width 7 height 7
checkbox input "true"
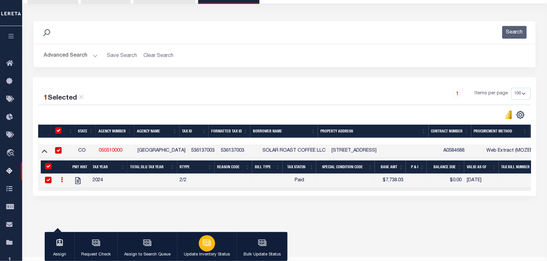
click at [211, 248] on div "button" at bounding box center [207, 244] width 16 height 16
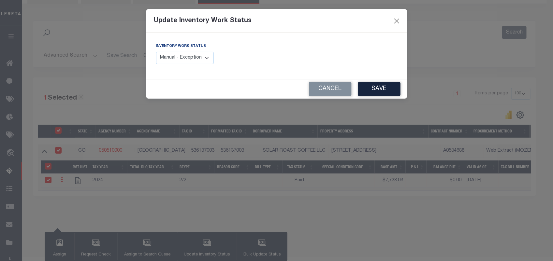
drag, startPoint x: 196, startPoint y: 60, endPoint x: 196, endPoint y: 66, distance: 5.9
click at [196, 60] on select "Manual - Exception Pended - Awaiting Search Late Add Exception Completed" at bounding box center [185, 58] width 58 height 13
select select "4"
click at [156, 52] on select "Manual - Exception Pended - Awaiting Search Late Add Exception Completed" at bounding box center [185, 58] width 58 height 13
click at [369, 90] on button "Save" at bounding box center [379, 89] width 42 height 14
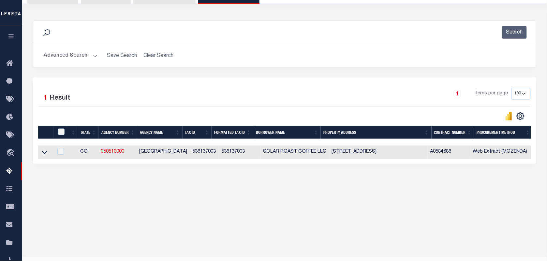
click at [94, 55] on button "Advanced Search" at bounding box center [71, 56] width 54 height 13
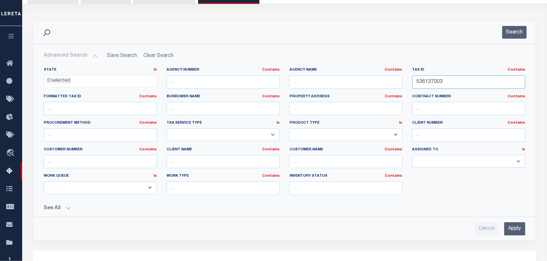
click at [401, 79] on div "State In In AK AL AR AZ CA CO CT DC DE FL GA GU HI IA ID IL IN KS [GEOGRAPHIC_D…" at bounding box center [285, 133] width 492 height 133
paste input "201015"
type input "536201015"
click at [521, 33] on button "Search" at bounding box center [514, 32] width 24 height 13
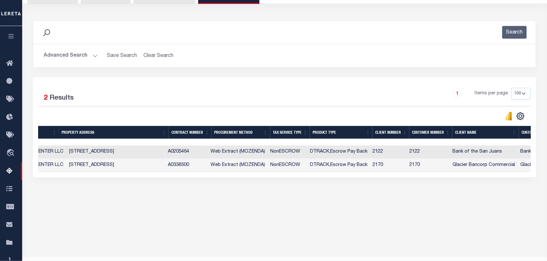
scroll to position [0, 0]
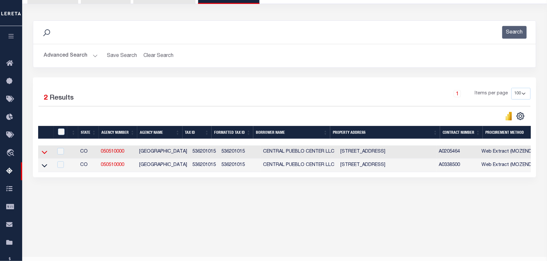
click at [45, 154] on icon at bounding box center [45, 152] width 6 height 7
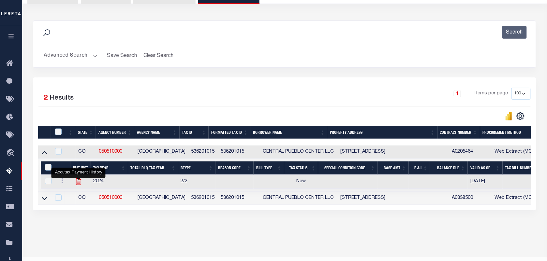
click at [80, 183] on icon "" at bounding box center [78, 182] width 5 height 7
checkbox input "true"
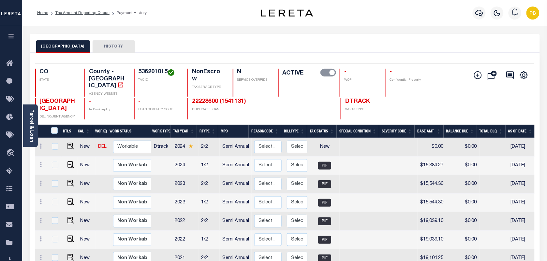
click at [67, 143] on img at bounding box center [70, 146] width 7 height 7
checkbox input "true"
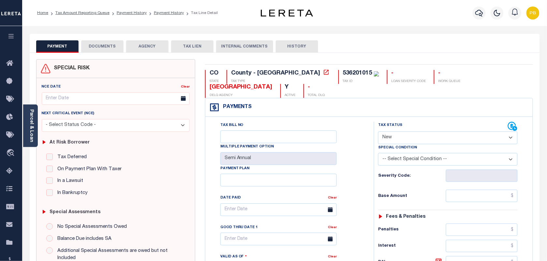
click at [416, 132] on select "- Select Status Code - Open Due/Unpaid Paid Incomplete No Tax Due Internal Refu…" at bounding box center [448, 138] width 140 height 13
select select "PYD"
click at [378, 132] on select "- Select Status Code - Open Due/Unpaid Paid Incomplete No Tax Due Internal Refu…" at bounding box center [448, 138] width 140 height 13
type input "[DATE]"
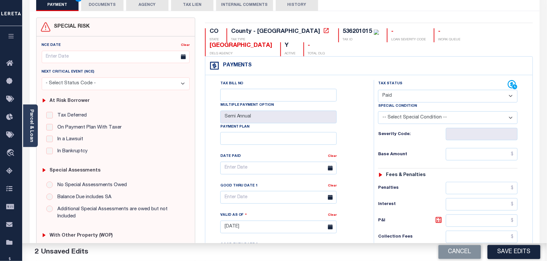
scroll to position [81, 0]
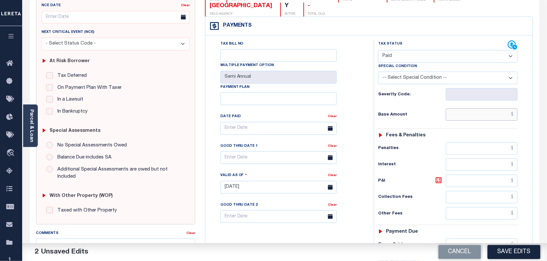
paste input "15,384.27"
click at [472, 109] on input "text" at bounding box center [482, 115] width 72 height 12
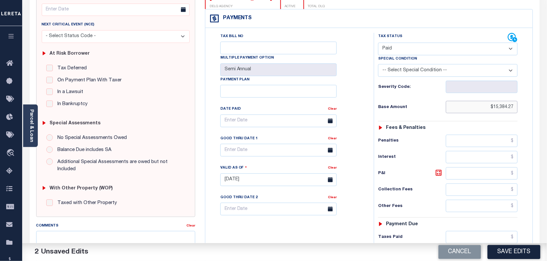
scroll to position [163, 0]
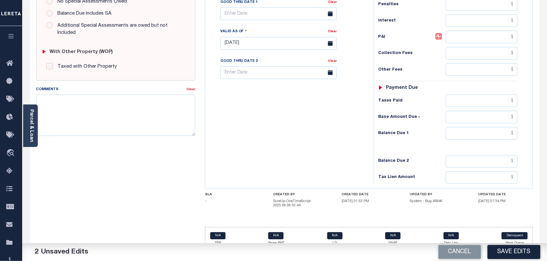
paste input "15,384.27"
click at [475, 155] on input "text" at bounding box center [482, 161] width 72 height 12
type input "$15,384.27"
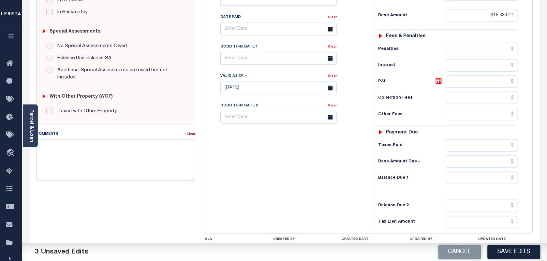
click at [493, 93] on div "Tax Status Status - Select Status Code -" at bounding box center [450, 85] width 152 height 288
click at [484, 140] on input "text" at bounding box center [482, 146] width 72 height 12
paste input "15,384.27"
type input "$15,384.27"
click at [484, 172] on input "text" at bounding box center [482, 178] width 72 height 12
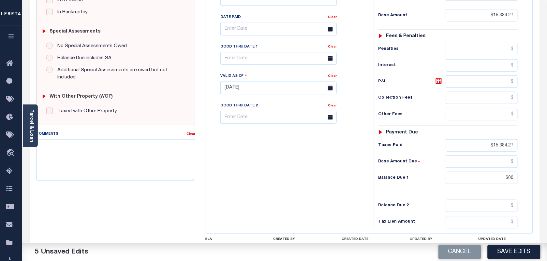
type input "$00.00"
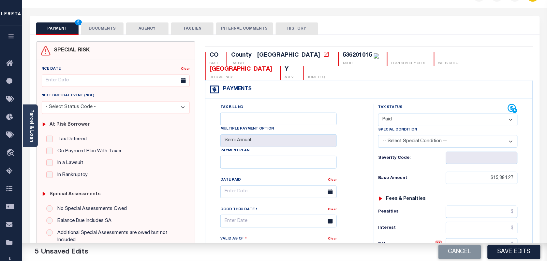
scroll to position [0, 0]
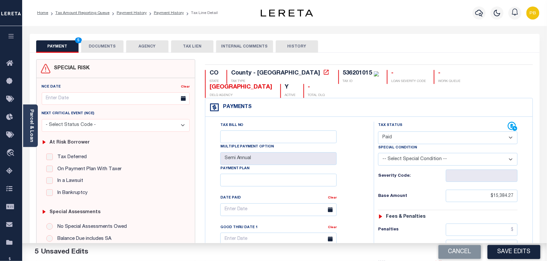
click at [92, 50] on button "DOCUMENTS" at bounding box center [102, 46] width 42 height 12
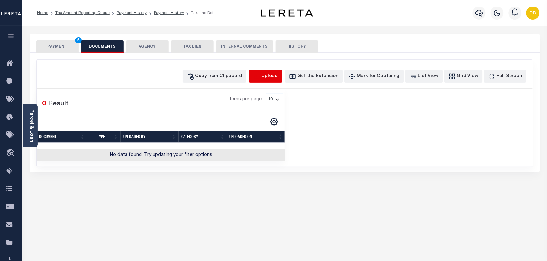
click at [260, 75] on icon "button" at bounding box center [256, 76] width 7 height 7
select select "POP"
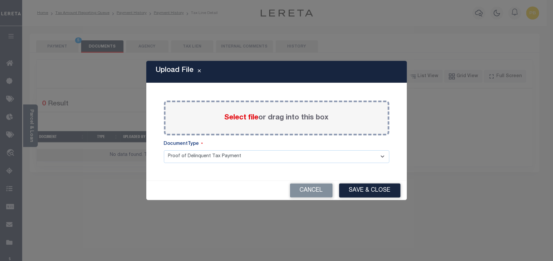
click at [241, 117] on span "Select file" at bounding box center [242, 117] width 34 height 7
click at [0, 0] on input "Select file or drag into this box" at bounding box center [0, 0] width 0 height 0
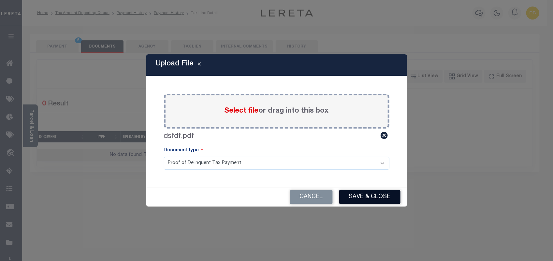
click at [372, 198] on button "Save & Close" at bounding box center [369, 197] width 61 height 14
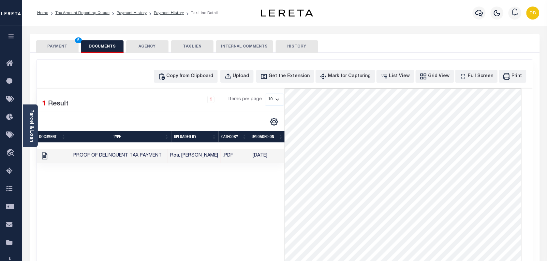
click at [53, 42] on button "PAYMENT 5" at bounding box center [57, 46] width 42 height 12
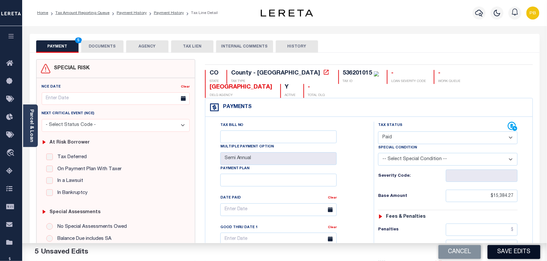
click at [499, 250] on button "Save Edits" at bounding box center [514, 252] width 53 height 14
checkbox input "false"
type input "$15,384.27"
type input "$0"
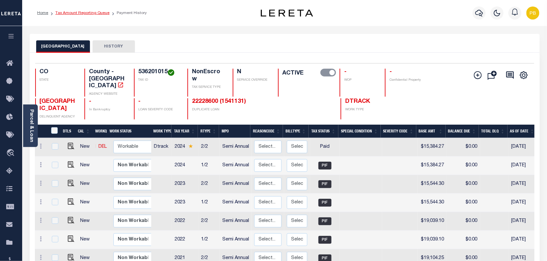
click at [67, 13] on link "Tax Amount Reporting Queue" at bounding box center [82, 13] width 54 height 4
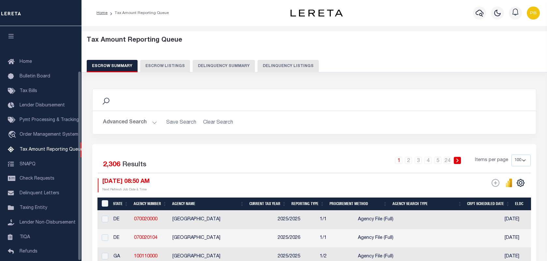
click at [274, 68] on button "Delinquency Listings" at bounding box center [287, 66] width 61 height 12
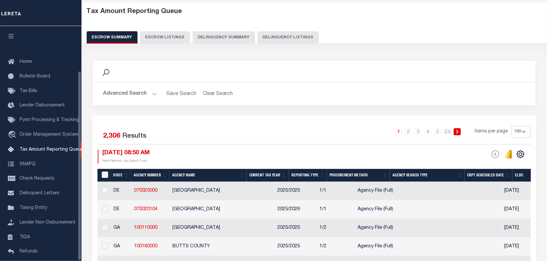
select select "100"
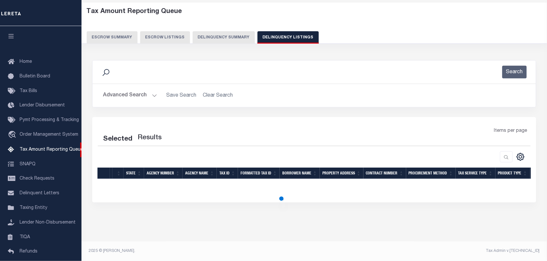
scroll to position [56, 0]
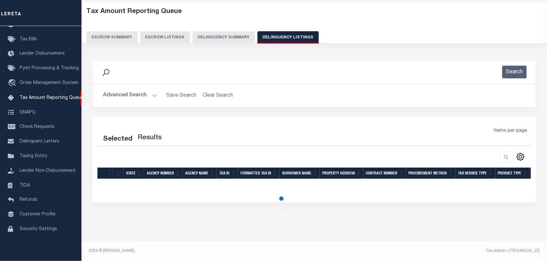
select select "100"
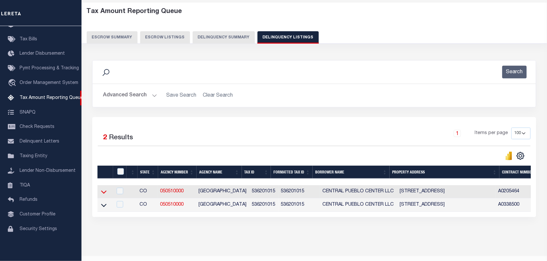
click at [104, 196] on icon at bounding box center [104, 192] width 6 height 7
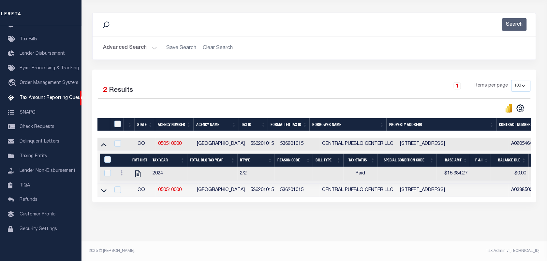
scroll to position [83, 0]
click at [104, 219] on div "Data sync process is currently running, you may face some response delays. Sear…" at bounding box center [314, 114] width 453 height 216
click at [103, 187] on icon at bounding box center [104, 190] width 6 height 7
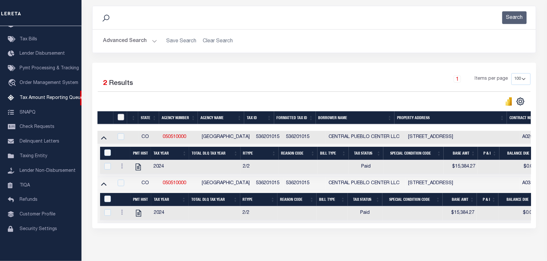
click at [120, 119] on input "checkbox" at bounding box center [121, 117] width 7 height 7
checkbox input "true"
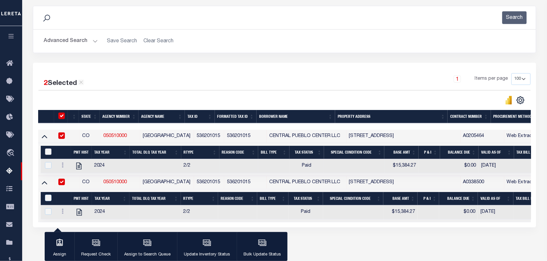
click at [45, 151] on input "&nbsp;" at bounding box center [48, 152] width 7 height 7
checkbox input "true"
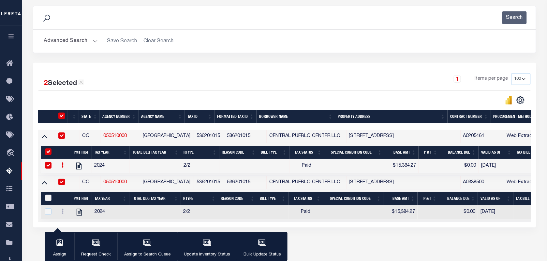
click at [48, 201] on input "&nbsp;" at bounding box center [48, 198] width 7 height 7
checkbox input "true"
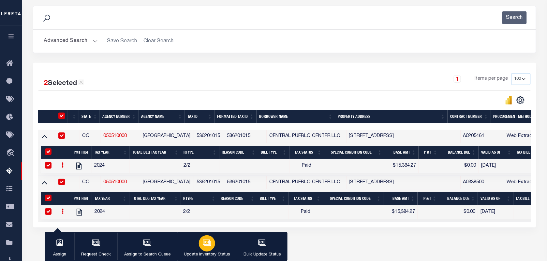
click at [196, 247] on button "Update Inventory Status" at bounding box center [207, 246] width 60 height 29
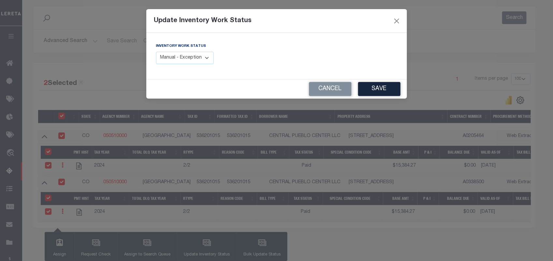
click at [180, 56] on select "Manual - Exception Pended - Awaiting Search Late Add Exception Completed" at bounding box center [185, 58] width 58 height 13
select select "4"
click at [156, 52] on select "Manual - Exception Pended - Awaiting Search Late Add Exception Completed" at bounding box center [185, 58] width 58 height 13
click at [374, 90] on button "Save" at bounding box center [379, 89] width 42 height 14
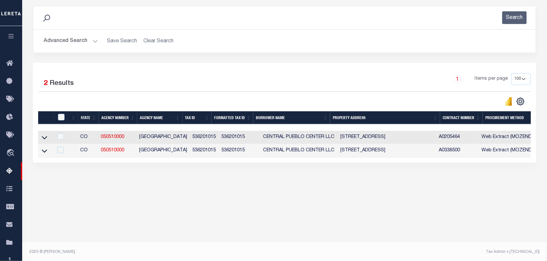
click at [79, 41] on button "Advanced Search" at bounding box center [71, 41] width 54 height 13
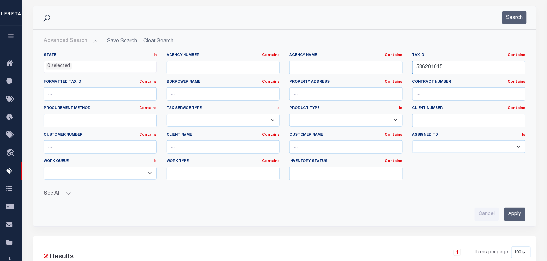
drag, startPoint x: 446, startPoint y: 65, endPoint x: 398, endPoint y: 62, distance: 48.3
click at [398, 62] on div "State In In AK AL AR AZ CA CO CT DC DE FL GA GU HI IA ID IL IN KS KY LA MA MD M…" at bounding box center [285, 119] width 492 height 133
paste input "303007"
paste input "536303007"
paste input "text"
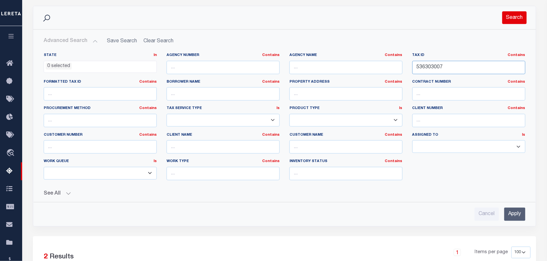
type input "536303007"
click at [512, 14] on button "Search" at bounding box center [514, 17] width 24 height 13
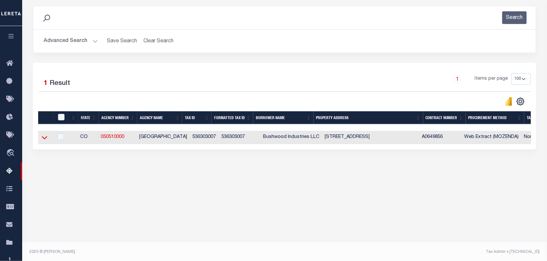
click at [46, 139] on icon at bounding box center [45, 138] width 6 height 3
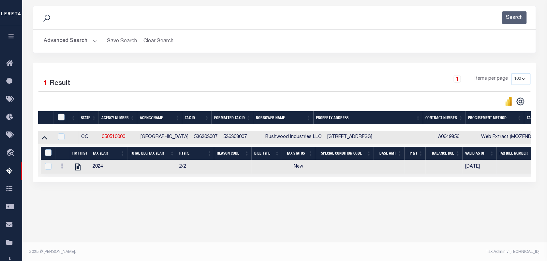
click at [61, 169] on icon at bounding box center [62, 166] width 2 height 5
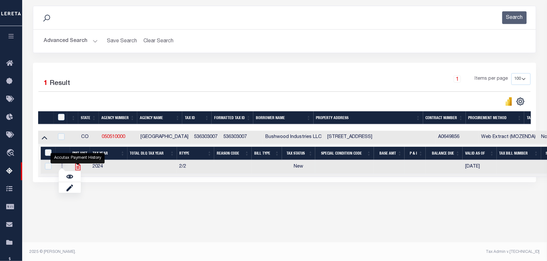
click at [77, 169] on icon "" at bounding box center [78, 167] width 8 height 8
checkbox input "true"
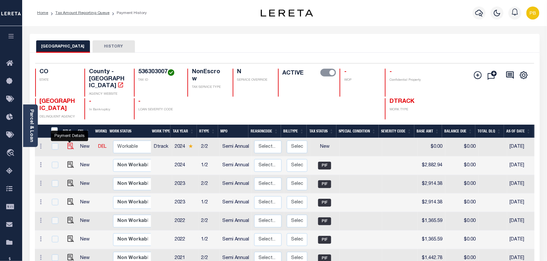
click at [69, 143] on img "" at bounding box center [70, 146] width 7 height 7
checkbox input "true"
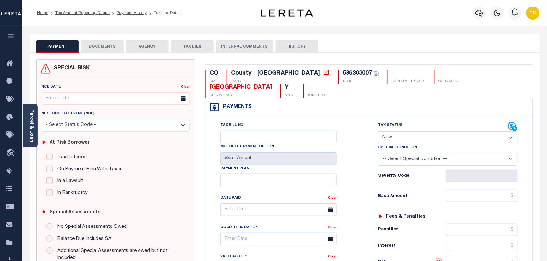
click at [428, 132] on select "- Select Status Code - Open Due/Unpaid Paid Incomplete No Tax Due Internal Refu…" at bounding box center [448, 138] width 140 height 13
select select "PYD"
click at [378, 132] on select "- Select Status Code - Open Due/Unpaid Paid Incomplete No Tax Due Internal Refu…" at bounding box center [448, 138] width 140 height 13
type input "[DATE]"
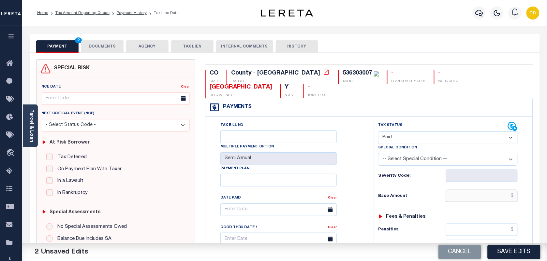
click at [473, 190] on input "text" at bounding box center [482, 196] width 72 height 12
paste input "2,820.57"
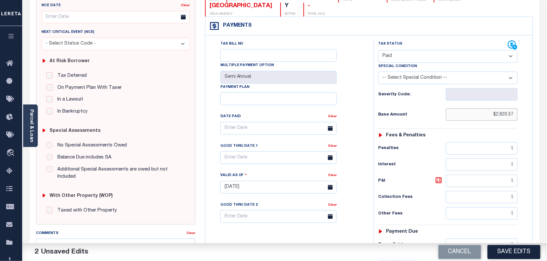
scroll to position [163, 0]
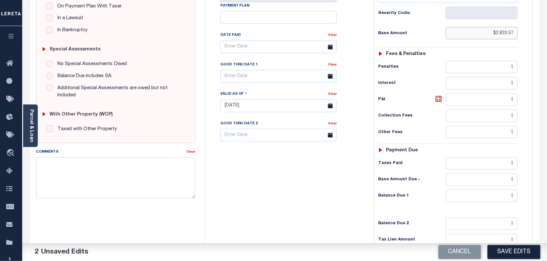
paste input "2,820.57"
click at [464, 157] on input "text" at bounding box center [482, 163] width 72 height 12
type input "$2,820.57"
click at [489, 190] on input "text" at bounding box center [482, 196] width 72 height 12
click at [507, 157] on input "text" at bounding box center [482, 163] width 72 height 12
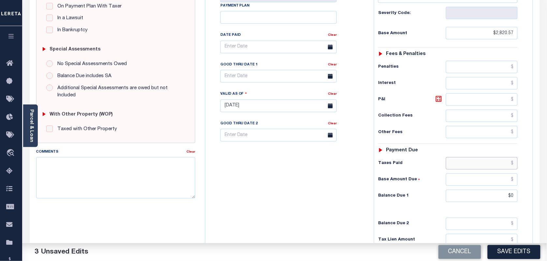
type input "$0.00"
paste input "2,820.57"
type input "$2,820.57"
click at [512, 254] on button "Save Edits" at bounding box center [514, 252] width 53 height 14
checkbox input "false"
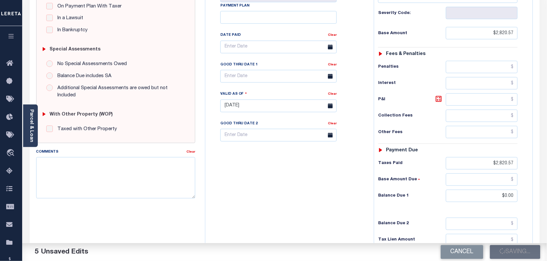
checkbox input "false"
type input "$2,820.57"
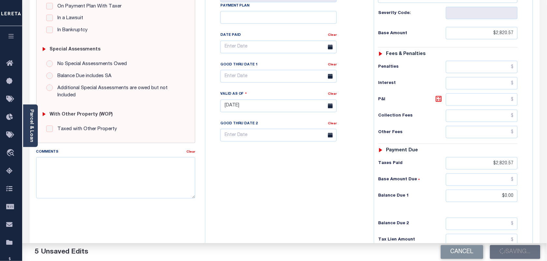
type input "$0"
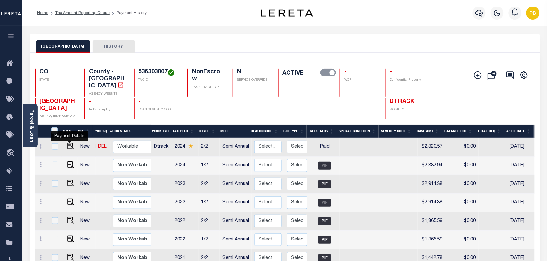
click at [67, 143] on img "" at bounding box center [70, 146] width 7 height 7
checkbox input "true"
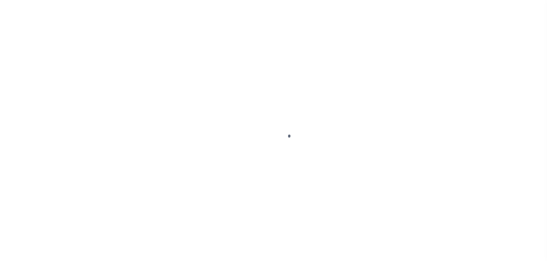
select select "PYD"
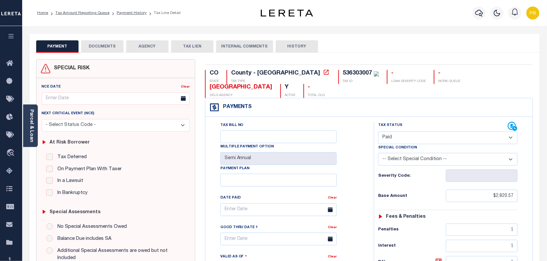
click at [109, 42] on button "DOCUMENTS" at bounding box center [102, 46] width 42 height 12
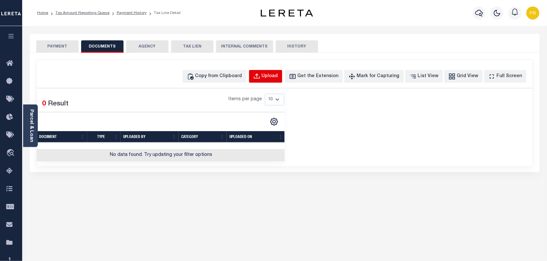
click at [278, 74] on div "Upload" at bounding box center [270, 76] width 16 height 7
select select "POP"
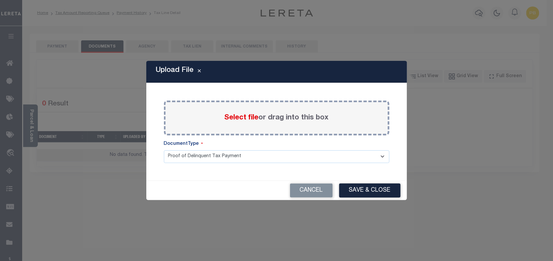
click at [240, 119] on span "Select file" at bounding box center [242, 117] width 34 height 7
click at [0, 0] on input "Select file or drag into this box" at bounding box center [0, 0] width 0 height 0
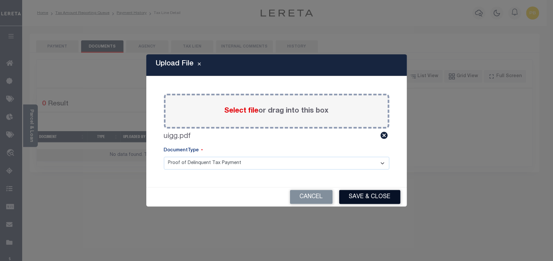
click at [363, 199] on button "Save & Close" at bounding box center [369, 197] width 61 height 14
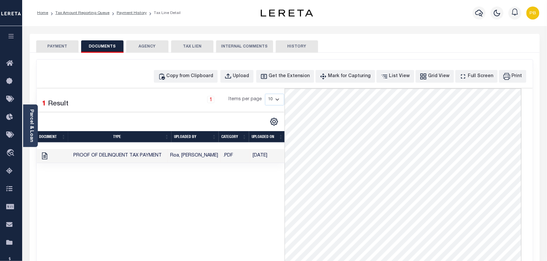
click at [55, 46] on button "PAYMENT" at bounding box center [57, 46] width 42 height 12
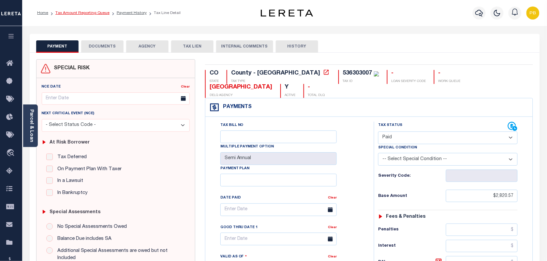
click at [82, 11] on link "Tax Amount Reporting Queue" at bounding box center [82, 13] width 54 height 4
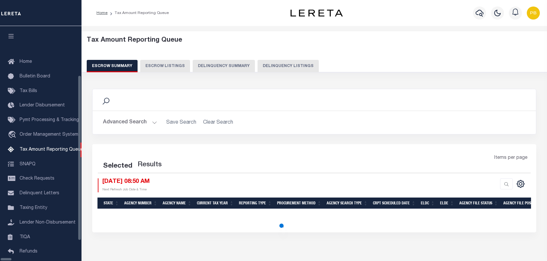
select select "100"
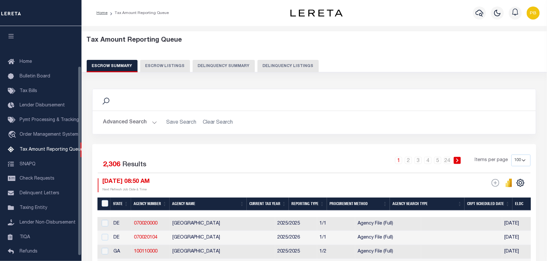
scroll to position [50, 0]
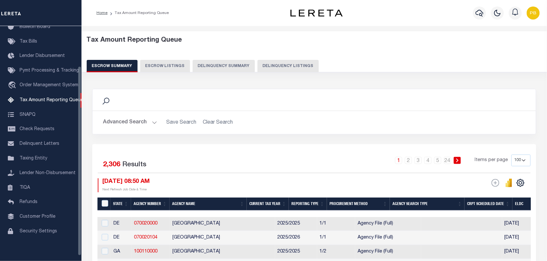
click at [267, 67] on button "Delinquency Listings" at bounding box center [287, 66] width 61 height 12
select select "100"
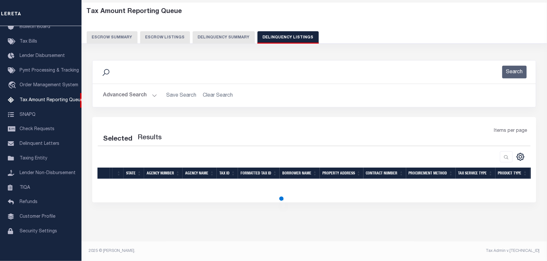
select select "100"
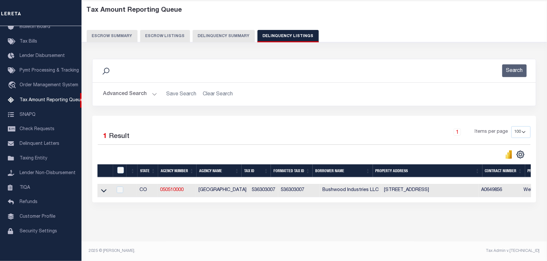
scroll to position [36, 0]
click at [103, 187] on icon at bounding box center [104, 190] width 6 height 7
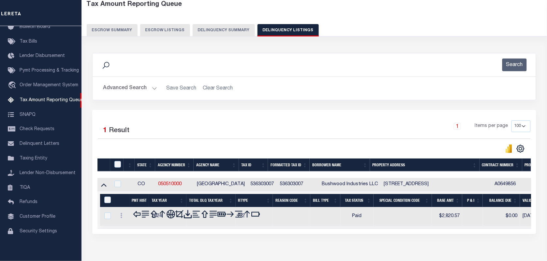
scroll to position [69, 0]
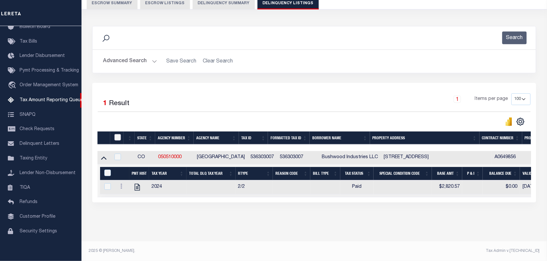
click at [117, 134] on input "checkbox" at bounding box center [117, 137] width 7 height 7
checkbox input "true"
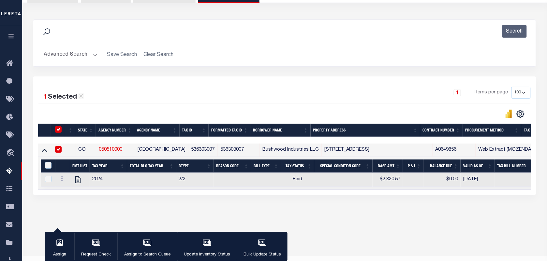
scroll to position [68, 0]
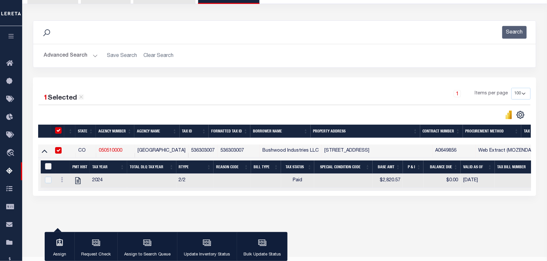
click at [48, 166] on input "&nbsp;" at bounding box center [48, 166] width 7 height 7
checkbox input "true"
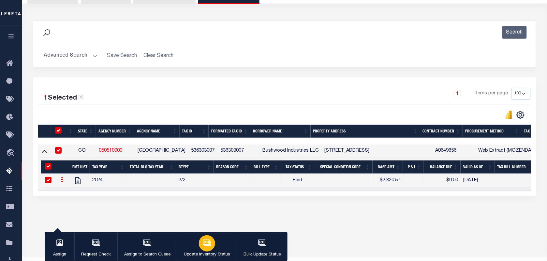
click at [195, 249] on button "Update Inventory Status" at bounding box center [207, 246] width 60 height 29
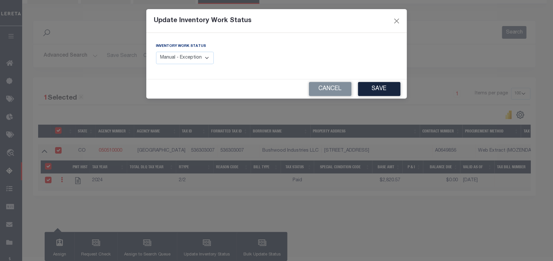
click at [196, 58] on select "Manual - Exception Pended - Awaiting Search Late Add Exception Completed" at bounding box center [185, 58] width 58 height 13
select select "4"
click at [156, 52] on select "Manual - Exception Pended - Awaiting Search Late Add Exception Completed" at bounding box center [185, 58] width 58 height 13
click at [367, 89] on button "Save" at bounding box center [379, 89] width 42 height 14
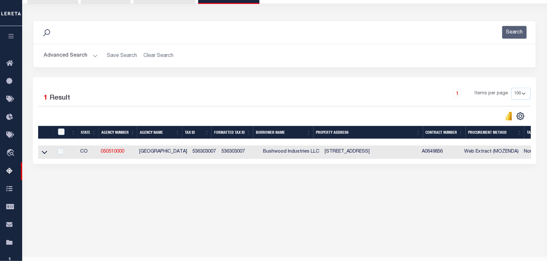
drag, startPoint x: 135, startPoint y: 165, endPoint x: 369, endPoint y: 170, distance: 234.1
click at [400, 159] on div "State Agency Number Agency Name Tax ID Formatted Tax ID Borrower Name Property …" at bounding box center [284, 152] width 493 height 13
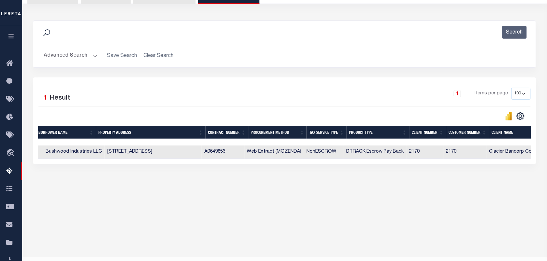
scroll to position [0, 0]
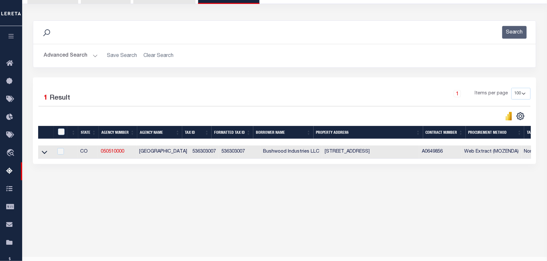
click at [94, 55] on button "Advanced Search" at bounding box center [71, 56] width 54 height 13
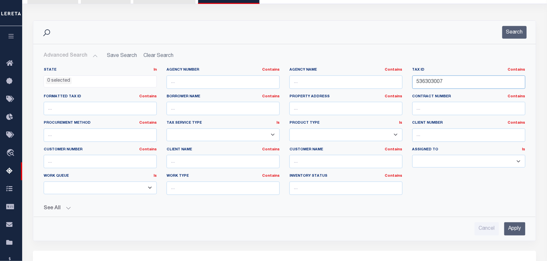
click at [390, 77] on div "State In In AK AL AR AZ CA CO CT DC DE FL GA GU HI IA ID IL IN KS KY LA MA MD M…" at bounding box center [285, 133] width 492 height 133
paste input "4008"
type input "536304008"
click at [509, 34] on button "Search" at bounding box center [514, 32] width 24 height 13
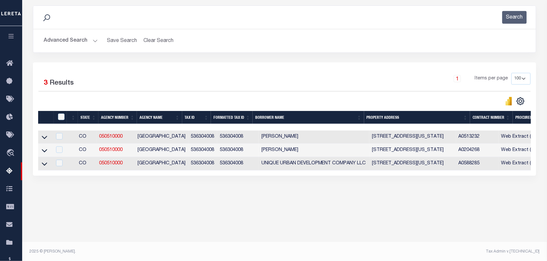
scroll to position [84, 0]
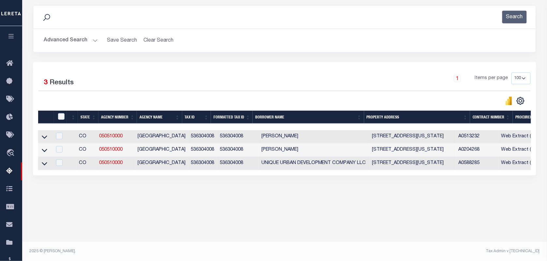
click at [45, 154] on icon at bounding box center [45, 150] width 6 height 7
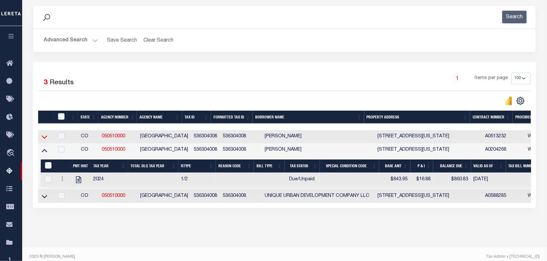
click at [44, 139] on icon at bounding box center [45, 137] width 6 height 7
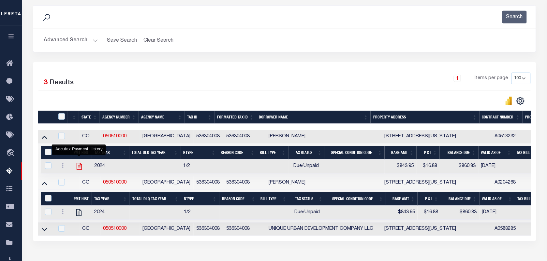
click at [79, 169] on icon "" at bounding box center [79, 166] width 8 height 8
checkbox input "true"
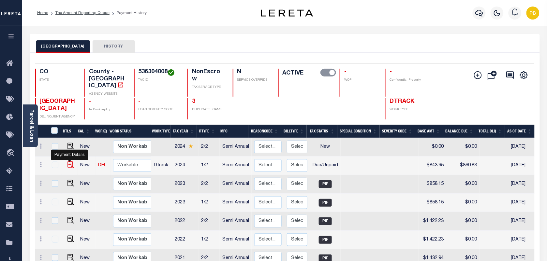
click at [69, 162] on img "" at bounding box center [70, 165] width 7 height 7
checkbox input "true"
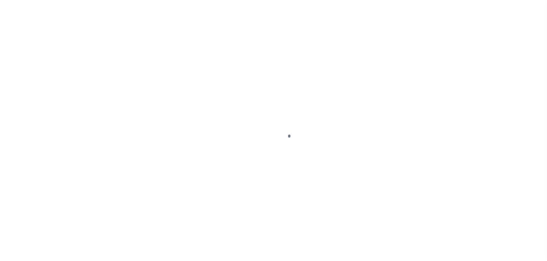
select select "DUE"
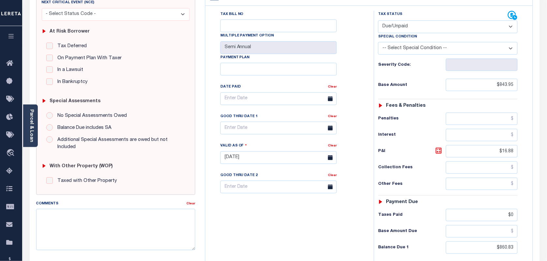
scroll to position [163, 0]
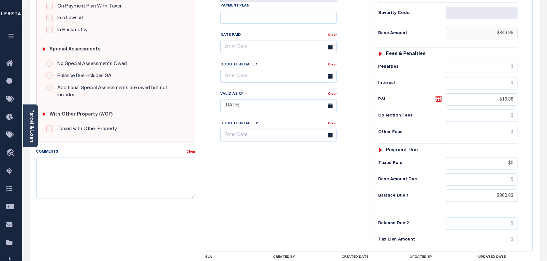
drag, startPoint x: 514, startPoint y: 21, endPoint x: 497, endPoint y: 20, distance: 17.0
click at [497, 27] on input "$843.95" at bounding box center [482, 33] width 72 height 12
type input "$837.76"
click at [439, 95] on icon at bounding box center [439, 99] width 8 height 8
type input "[DATE]"
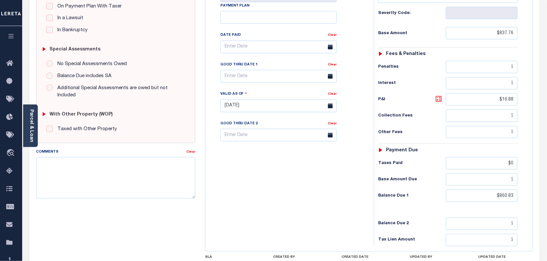
type input "$23.07"
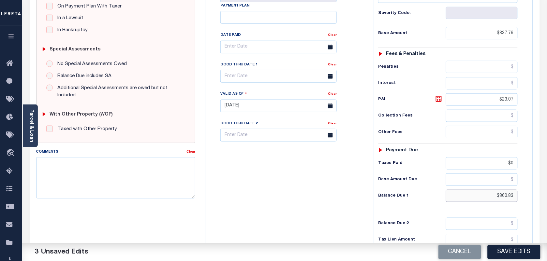
drag, startPoint x: 514, startPoint y: 184, endPoint x: 497, endPoint y: 184, distance: 16.3
click at [497, 190] on input "$860.83" at bounding box center [482, 196] width 72 height 12
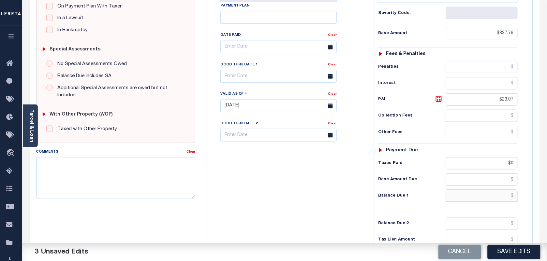
paste input "877.71"
type input "$877.71"
click at [439, 97] on icon at bounding box center [439, 99] width 4 height 4
type input "$39.95"
click at [258, 70] on input "text" at bounding box center [278, 76] width 116 height 13
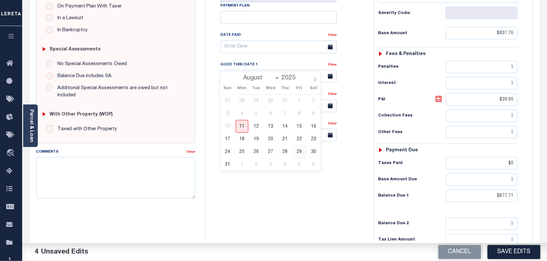
click at [296, 152] on span "29" at bounding box center [299, 152] width 13 height 13
type input "[DATE]"
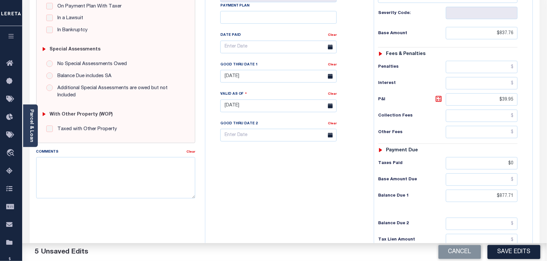
click at [510, 249] on button "Save Edits" at bounding box center [514, 252] width 53 height 14
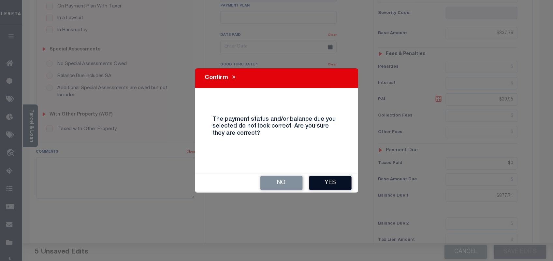
click at [333, 180] on button "Yes" at bounding box center [330, 183] width 42 height 14
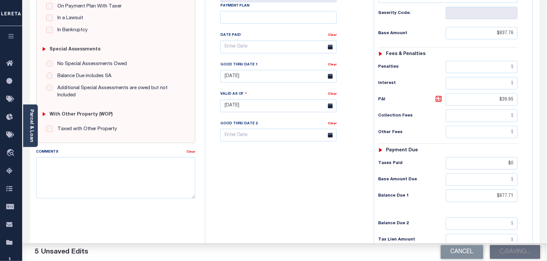
checkbox input "false"
type input "$837.76"
type input "$39.95"
type input "$0"
type input "$877.71"
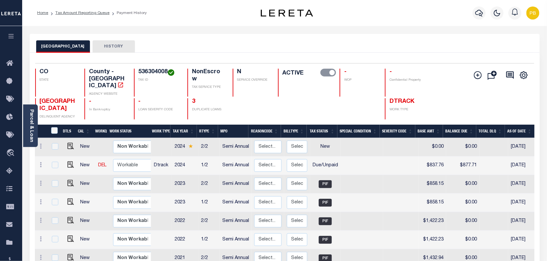
click at [69, 143] on img at bounding box center [70, 146] width 7 height 7
checkbox input "true"
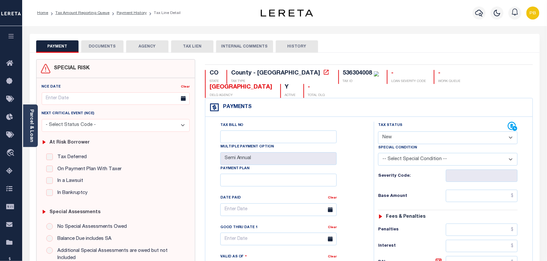
click at [450, 132] on select "- Select Status Code - Open Due/Unpaid Paid Incomplete No Tax Due Internal Refu…" at bounding box center [448, 138] width 140 height 13
click at [406, 132] on select "- Select Status Code - Open Due/Unpaid Paid Incomplete No Tax Due Internal Refu…" at bounding box center [448, 138] width 140 height 13
select select "DUE"
click at [378, 132] on select "- Select Status Code - Open Due/Unpaid Paid Incomplete No Tax Due Internal Refu…" at bounding box center [448, 138] width 140 height 13
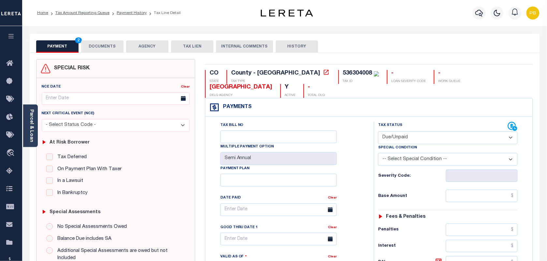
type input "[DATE]"
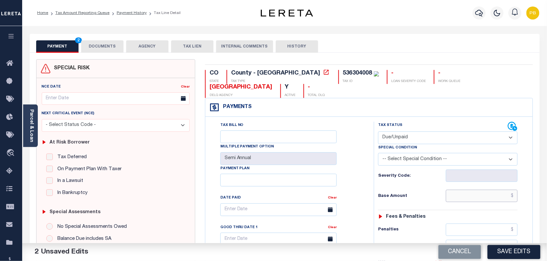
click at [478, 190] on input "text" at bounding box center [482, 196] width 72 height 12
type input "$837.76"
type input "$877.71"
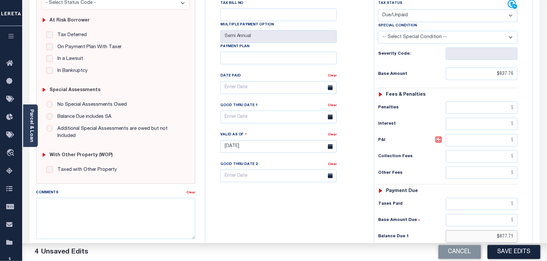
click at [501, 231] on input "$877.71" at bounding box center [482, 237] width 72 height 12
click at [441, 137] on icon at bounding box center [439, 140] width 6 height 6
type input "$39.95"
click at [273, 111] on input "text" at bounding box center [278, 117] width 116 height 13
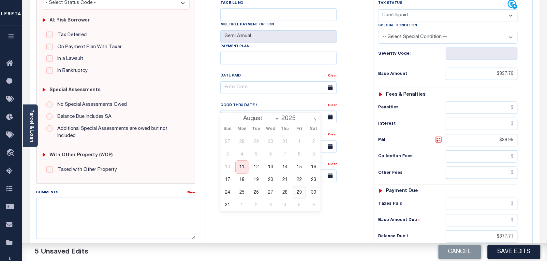
click at [299, 194] on span "29" at bounding box center [299, 192] width 13 height 13
type input "[DATE]"
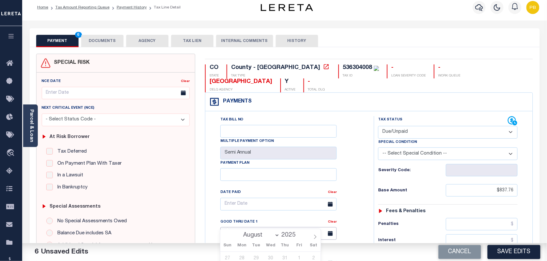
scroll to position [0, 0]
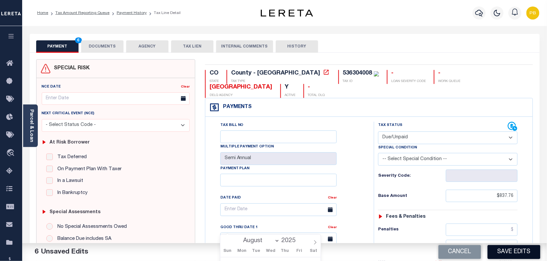
click at [519, 251] on button "Save Edits" at bounding box center [514, 252] width 53 height 14
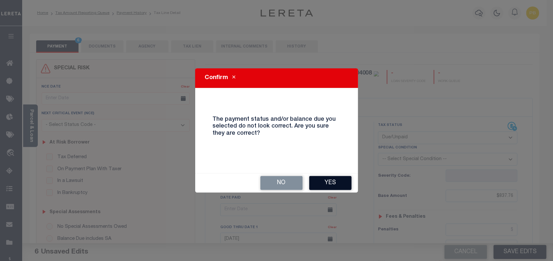
click at [339, 182] on button "Yes" at bounding box center [330, 183] width 42 height 14
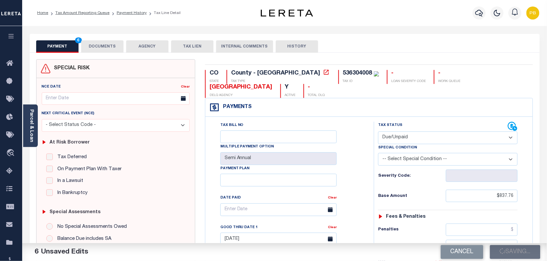
checkbox input "false"
type input "$837.76"
type input "$39.95"
type input "$877.71"
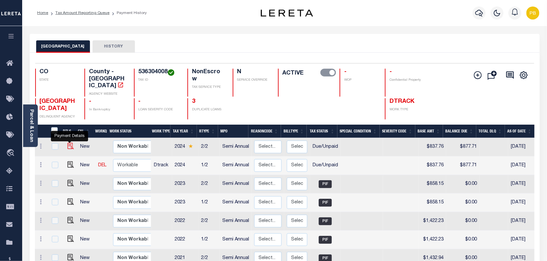
click at [68, 143] on img "" at bounding box center [70, 146] width 7 height 7
checkbox input "true"
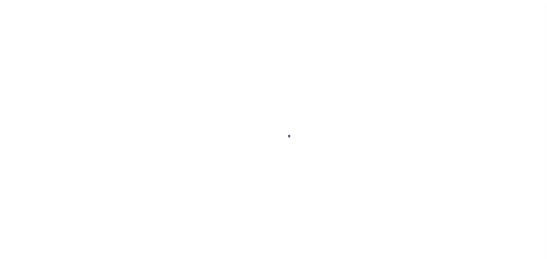
select select "DUE"
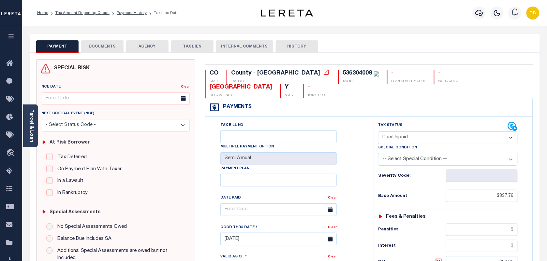
click at [116, 49] on button "DOCUMENTS" at bounding box center [102, 46] width 42 height 12
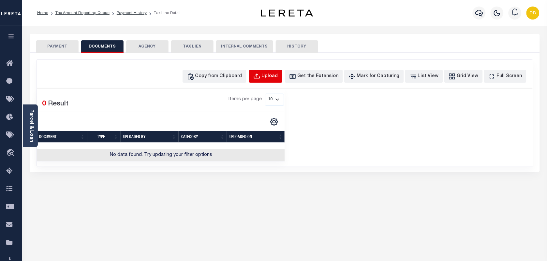
click at [278, 77] on div "Upload" at bounding box center [270, 76] width 16 height 7
select select "POP"
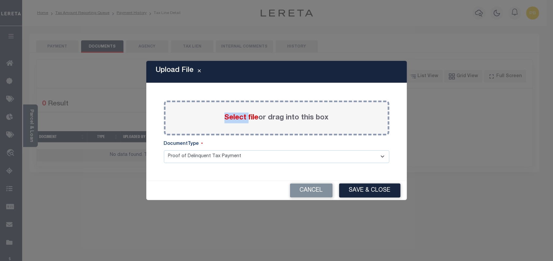
click at [280, 77] on div "Upload File" at bounding box center [276, 72] width 261 height 22
click at [248, 118] on span "Select file" at bounding box center [242, 117] width 34 height 7
click at [0, 0] on input "Select file or drag into this box" at bounding box center [0, 0] width 0 height 0
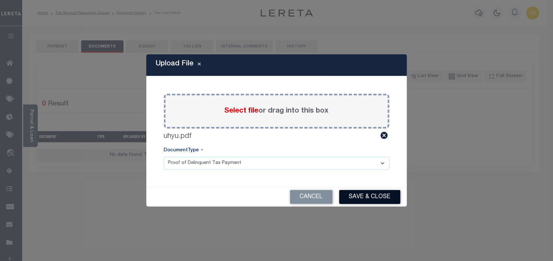
click at [368, 196] on button "Save & Close" at bounding box center [369, 197] width 61 height 14
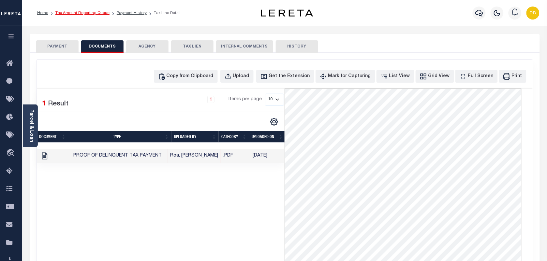
click at [93, 13] on link "Tax Amount Reporting Queue" at bounding box center [82, 13] width 54 height 4
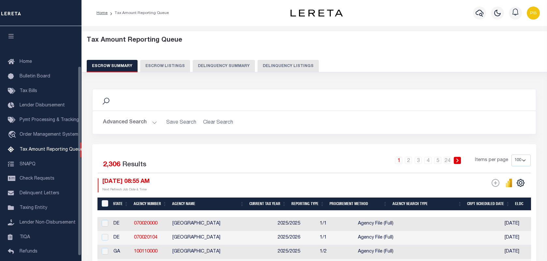
click at [275, 65] on button "Delinquency Listings" at bounding box center [287, 66] width 61 height 12
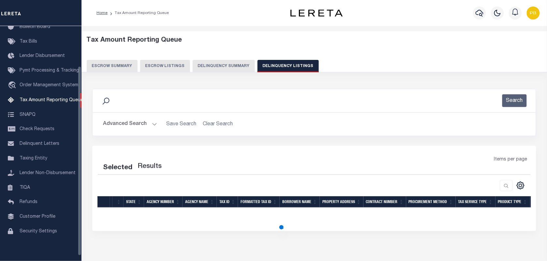
click at [275, 65] on button "Delinquency Listings" at bounding box center [287, 66] width 61 height 12
select select "100"
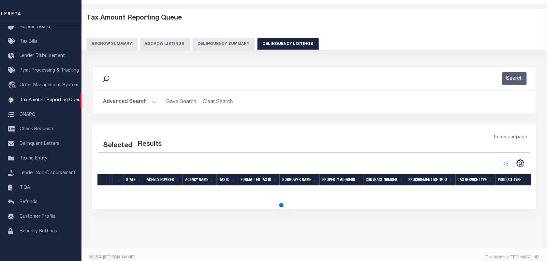
scroll to position [29, 0]
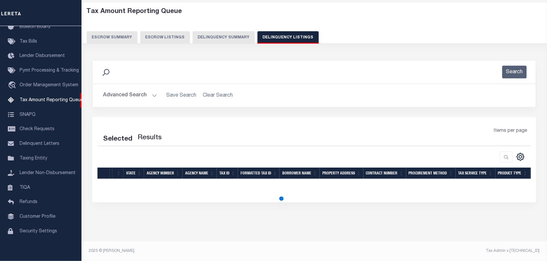
select select "100"
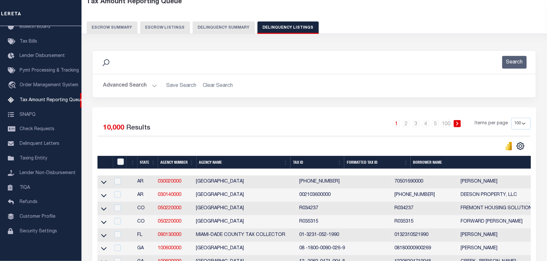
scroll to position [41, 0]
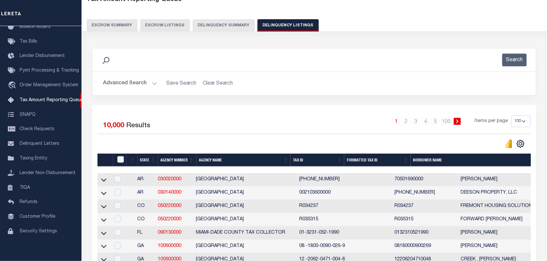
click at [149, 83] on button "Advanced Search" at bounding box center [130, 83] width 54 height 13
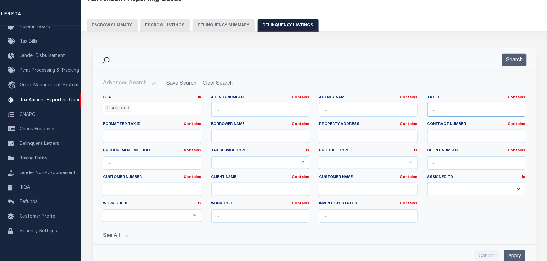
click at [451, 108] on input "text" at bounding box center [476, 109] width 98 height 13
click at [462, 105] on input "text" at bounding box center [476, 109] width 98 height 13
click at [463, 111] on input "text" at bounding box center [476, 109] width 98 height 13
paste input "536304008"
type input "536304008"
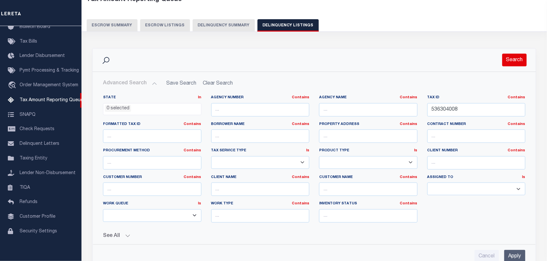
click at [510, 56] on button "Search" at bounding box center [514, 60] width 24 height 13
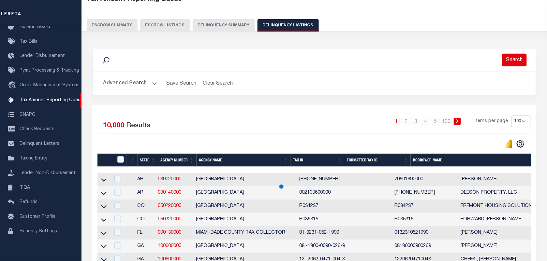
click at [510, 56] on button "Search" at bounding box center [514, 60] width 24 height 13
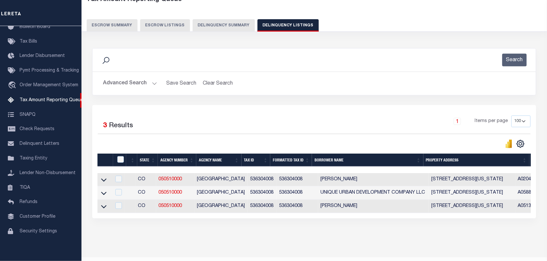
click at [104, 181] on icon at bounding box center [104, 180] width 6 height 7
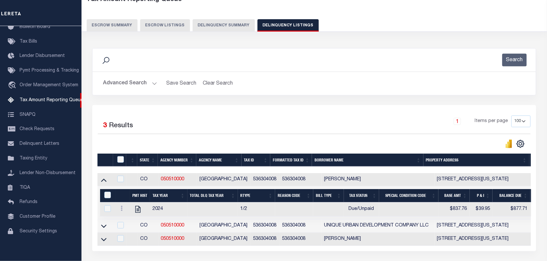
scroll to position [97, 0]
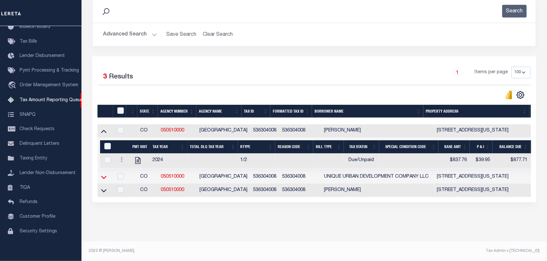
click at [102, 175] on icon at bounding box center [104, 177] width 6 height 7
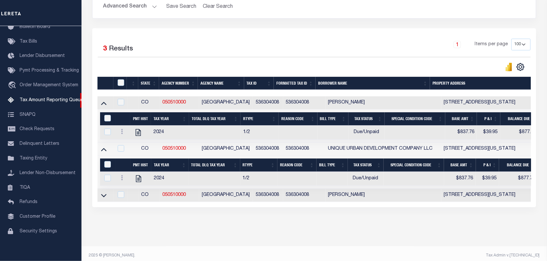
scroll to position [131, 0]
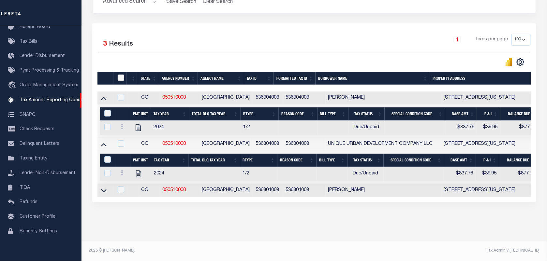
click at [121, 75] on input "checkbox" at bounding box center [121, 78] width 7 height 7
checkbox input "true"
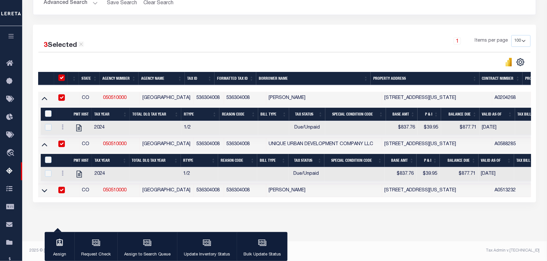
scroll to position [129, 0]
click at [48, 110] on input "&nbsp;" at bounding box center [48, 113] width 7 height 7
checkbox input "true"
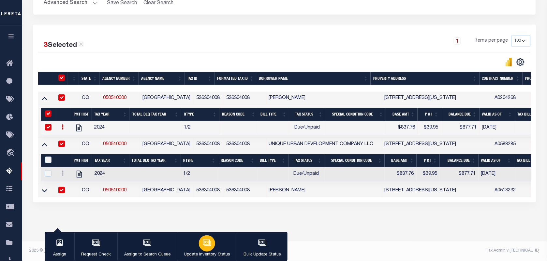
click at [206, 239] on div "button" at bounding box center [207, 244] width 16 height 16
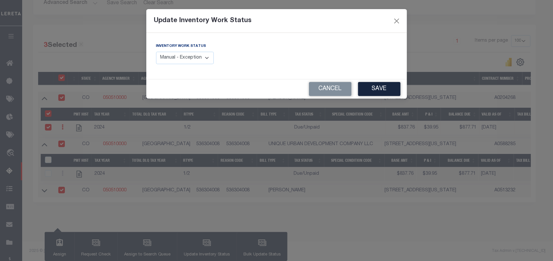
click at [178, 57] on select "Manual - Exception Pended - Awaiting Search Late Add Exception Completed" at bounding box center [185, 58] width 58 height 13
select select "4"
click at [156, 52] on select "Manual - Exception Pended - Awaiting Search Late Add Exception Completed" at bounding box center [185, 58] width 58 height 13
click at [371, 90] on button "Save" at bounding box center [379, 89] width 42 height 14
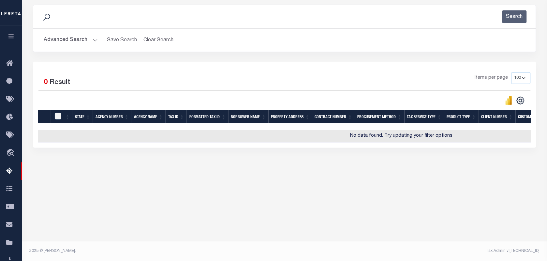
scroll to position [84, 0]
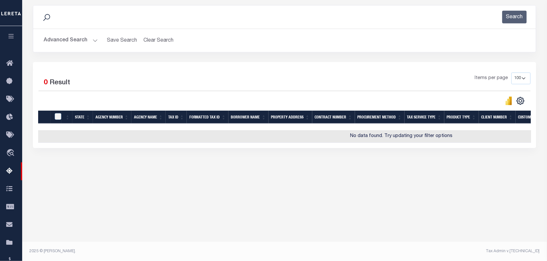
click at [92, 39] on button "Advanced Search" at bounding box center [71, 40] width 54 height 13
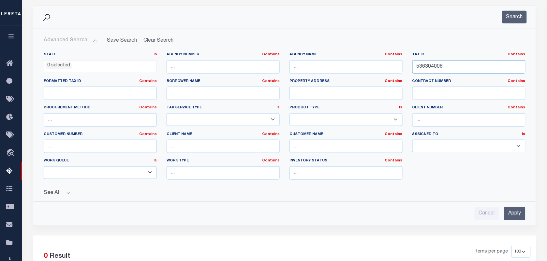
drag, startPoint x: 444, startPoint y: 65, endPoint x: 380, endPoint y: 65, distance: 64.2
click at [380, 65] on div "State In In AK AL AR AZ CA CO CT DC DE FL GA GU HI IA ID IL IN KS KY LA MA MD M…" at bounding box center [285, 118] width 492 height 133
click at [456, 68] on input "536304008" at bounding box center [468, 66] width 113 height 13
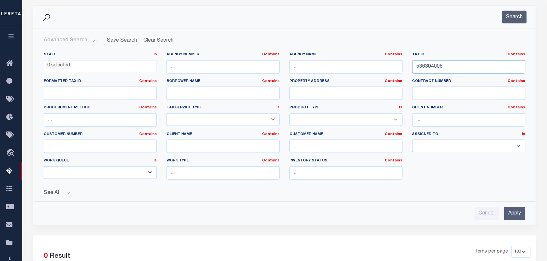
paste input "11"
type input "536304011"
click at [511, 15] on button "Search" at bounding box center [514, 17] width 24 height 13
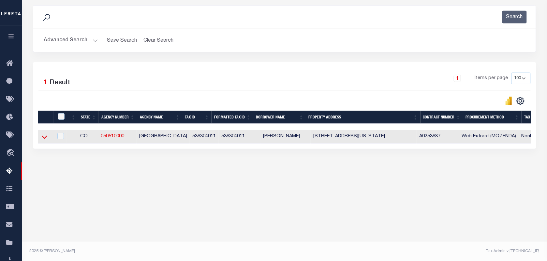
click at [44, 139] on icon at bounding box center [45, 137] width 6 height 7
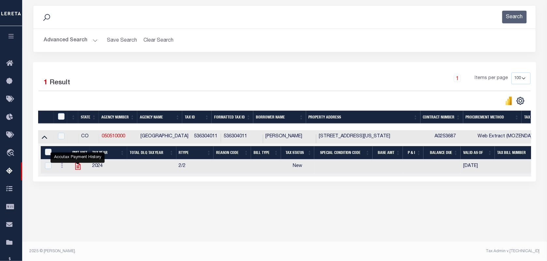
click at [78, 167] on icon "" at bounding box center [78, 166] width 8 height 8
checkbox input "true"
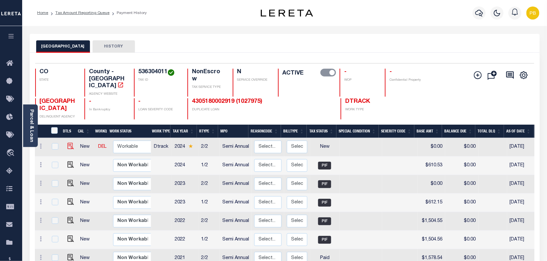
click at [70, 143] on img at bounding box center [70, 146] width 7 height 7
checkbox input "true"
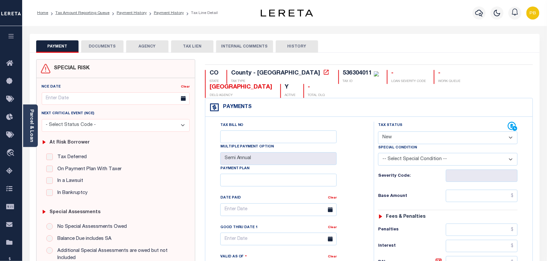
click at [415, 132] on select "- Select Status Code - Open Due/Unpaid Paid Incomplete No Tax Due Internal Refu…" at bounding box center [448, 138] width 140 height 13
click at [400, 132] on select "- Select Status Code - Open Due/Unpaid Paid Incomplete No Tax Due Internal Refu…" at bounding box center [448, 138] width 140 height 13
click at [414, 132] on select "- Select Status Code - Open Due/Unpaid Paid Incomplete No Tax Due Internal Refu…" at bounding box center [448, 138] width 140 height 13
select select "PYD"
click at [378, 132] on select "- Select Status Code - Open Due/Unpaid Paid Incomplete No Tax Due Internal Refu…" at bounding box center [448, 138] width 140 height 13
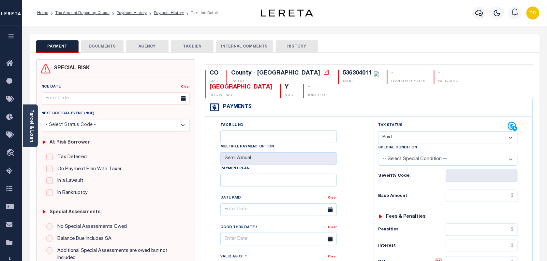
type input "[DATE]"
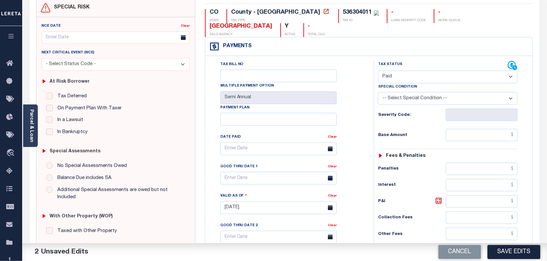
scroll to position [81, 0]
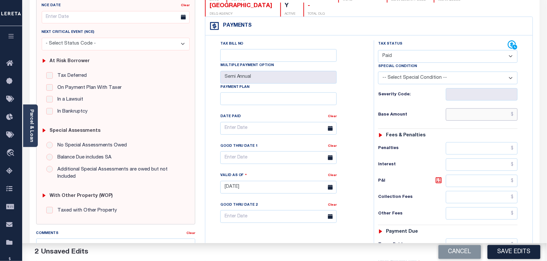
click at [486, 109] on input "text" at bounding box center [482, 115] width 72 height 12
paste input "605.5"
click at [465, 239] on input "text" at bounding box center [482, 245] width 72 height 12
type input "$605.50"
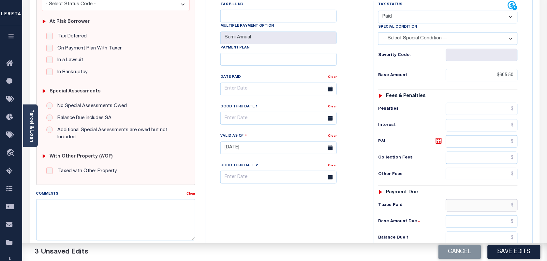
scroll to position [122, 0]
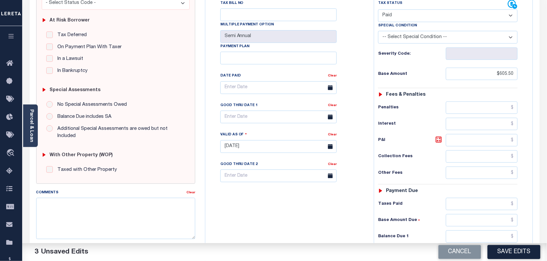
click at [541, 164] on div "PAYMENT 3 DOCUMENTS AGENCY DELINQUENT PAYEE" at bounding box center [285, 143] width 520 height 463
click at [474, 198] on input "text" at bounding box center [482, 204] width 72 height 12
paste input "605.5"
click at [474, 198] on input "$605.5" at bounding box center [482, 204] width 72 height 12
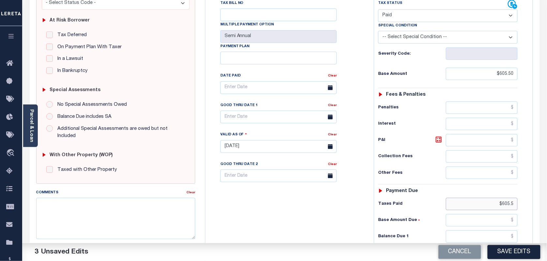
click at [480, 198] on input "$605.5" at bounding box center [482, 204] width 72 height 12
paste input "text"
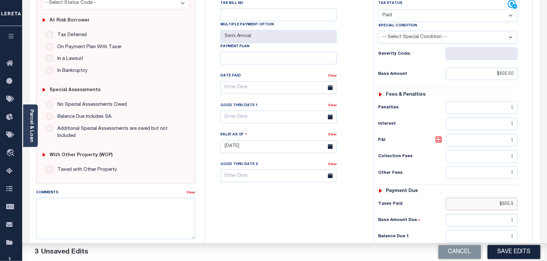
click at [480, 198] on input "$605.5" at bounding box center [482, 204] width 72 height 12
paste input "605.5"
type input "$605.56"
click at [498, 231] on input "$0" at bounding box center [482, 237] width 72 height 12
click at [501, 231] on input "$00" at bounding box center [482, 237] width 72 height 12
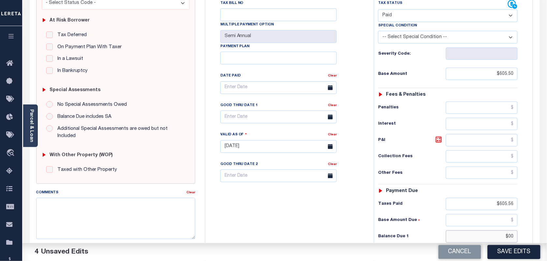
click at [501, 231] on input "$00" at bounding box center [482, 237] width 72 height 12
click at [524, 255] on button "Save Edits" at bounding box center [514, 252] width 53 height 14
type input "$000.00"
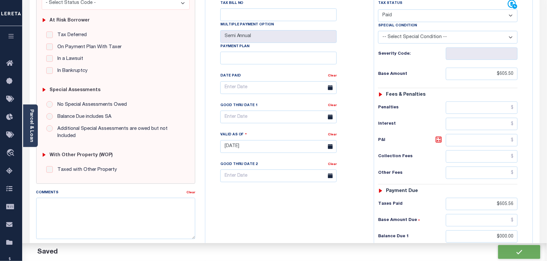
checkbox input "false"
type input "$605.5"
type input "$605.56"
type input "$0"
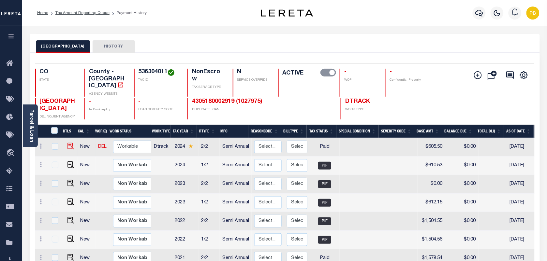
click at [69, 143] on img at bounding box center [70, 146] width 7 height 7
checkbox input "true"
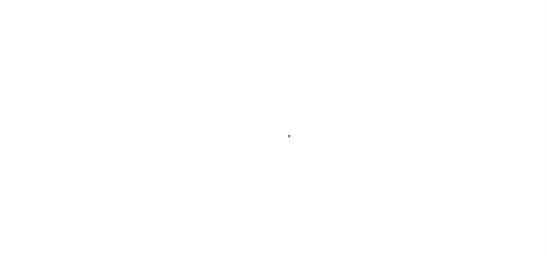
select select "PYD"
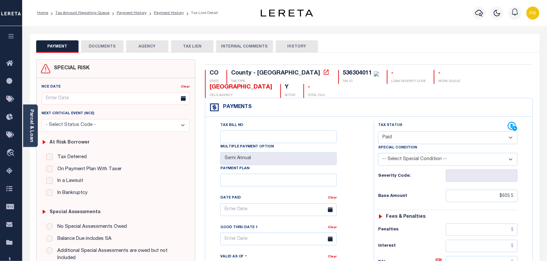
click at [69, 140] on div "At Risk Borrower Tax Deferred Deferral Start Date Clear Date Filed Clear Case N…" at bounding box center [115, 167] width 153 height 70
click at [109, 48] on button "DOCUMENTS" at bounding box center [102, 46] width 42 height 12
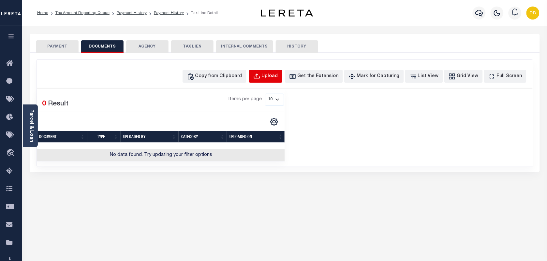
click at [278, 79] on div "Upload" at bounding box center [270, 76] width 16 height 7
select select "POP"
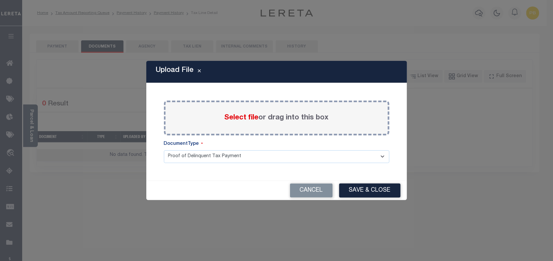
click at [242, 116] on span "Select file" at bounding box center [242, 117] width 34 height 7
click at [0, 0] on input "Select file or drag into this box" at bounding box center [0, 0] width 0 height 0
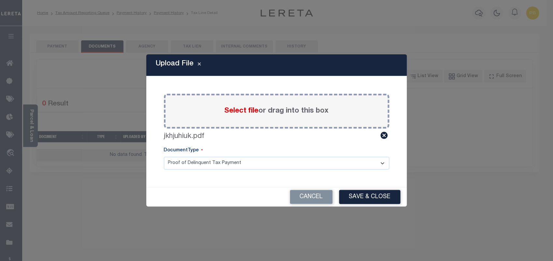
click at [355, 195] on button "Save & Close" at bounding box center [369, 197] width 61 height 14
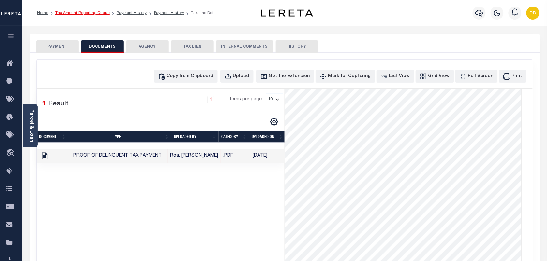
click at [96, 12] on link "Tax Amount Reporting Queue" at bounding box center [82, 13] width 54 height 4
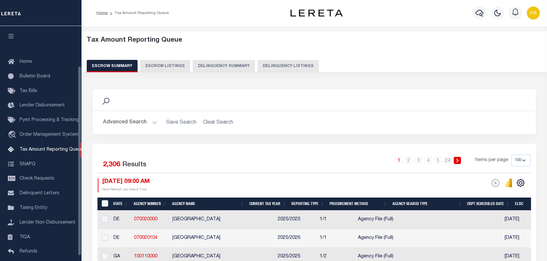
select select "100"
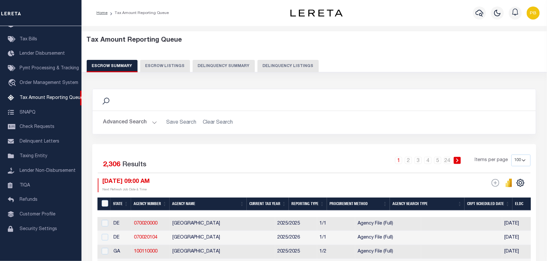
click at [289, 61] on button "Delinquency Listings" at bounding box center [287, 66] width 61 height 12
select select "100"
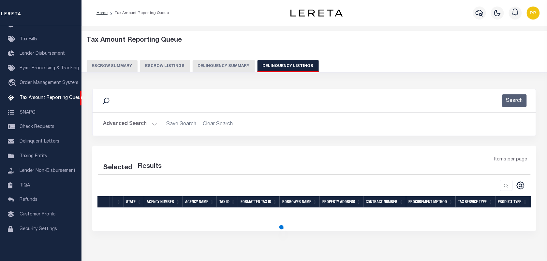
select select "100"
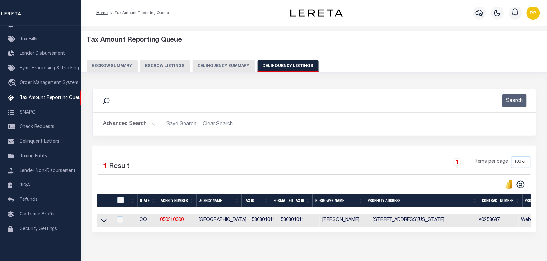
scroll to position [36, 0]
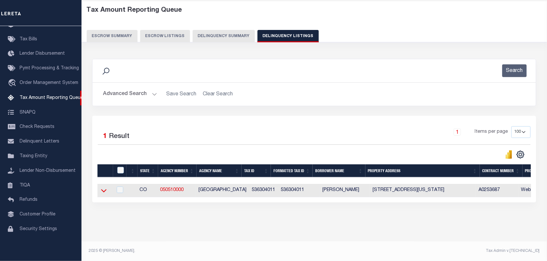
click at [103, 187] on icon at bounding box center [104, 190] width 6 height 7
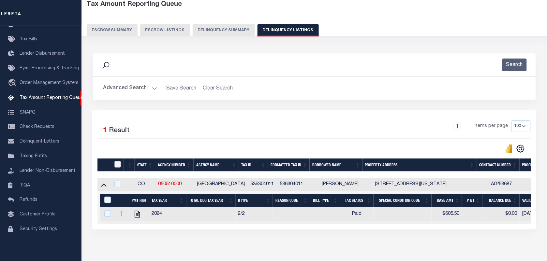
click at [118, 166] on input "checkbox" at bounding box center [117, 164] width 7 height 7
checkbox input "true"
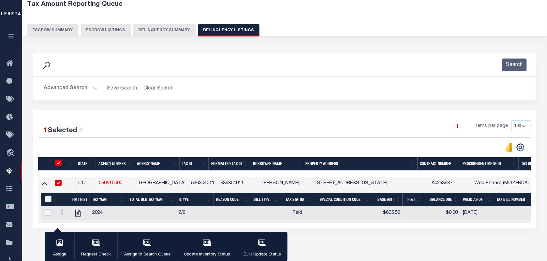
click at [47, 202] on input "&nbsp;" at bounding box center [48, 199] width 7 height 7
checkbox input "true"
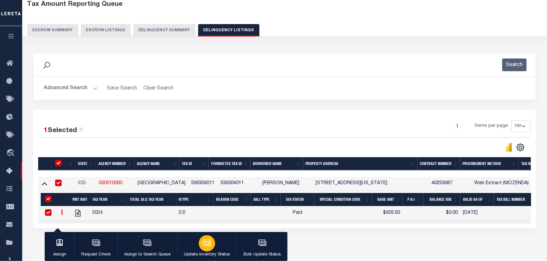
click at [209, 245] on icon "button" at bounding box center [206, 242] width 7 height 5
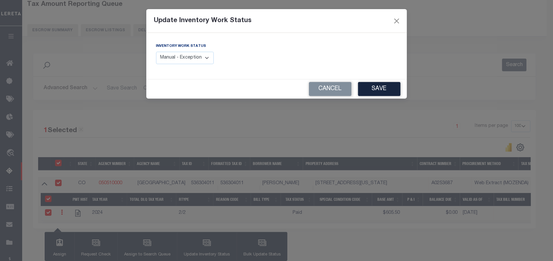
click at [201, 54] on select "Manual - Exception Pended - Awaiting Search Late Add Exception Completed" at bounding box center [185, 58] width 58 height 13
click at [199, 60] on select "Manual - Exception Pended - Awaiting Search Late Add Exception Completed" at bounding box center [185, 58] width 58 height 13
click at [372, 85] on button "Save" at bounding box center [379, 89] width 42 height 14
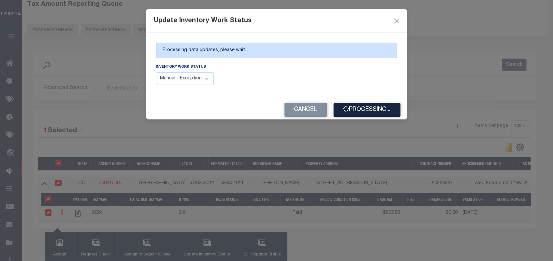
click at [198, 57] on div "Processing data updates, please wait..." at bounding box center [276, 51] width 241 height 16
click at [193, 79] on select "Manual - Exception Pended - Awaiting Search Late Add Exception Completed" at bounding box center [185, 78] width 58 height 13
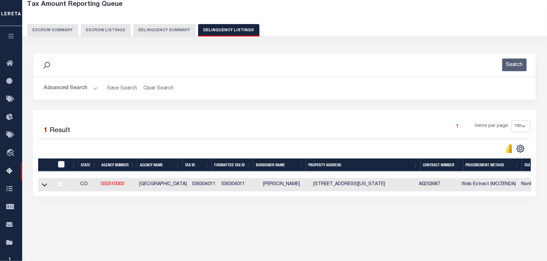
scroll to position [0, 446]
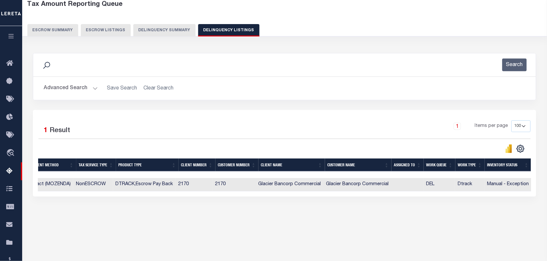
click at [94, 89] on button "Advanced Search" at bounding box center [71, 88] width 54 height 13
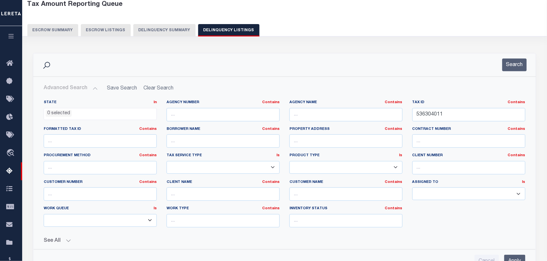
click at [94, 89] on button "Advanced Search" at bounding box center [71, 88] width 54 height 13
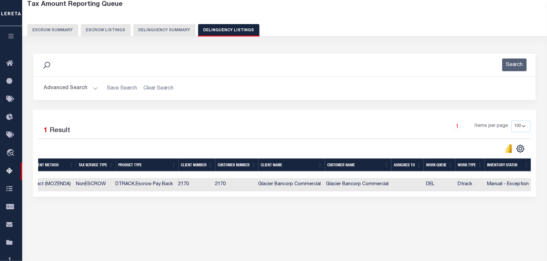
drag, startPoint x: 438, startPoint y: 114, endPoint x: 374, endPoint y: 110, distance: 64.4
click at [371, 110] on div "1 Selected 1 Result 1 Items per page 10 25 50 100 500" at bounding box center [284, 153] width 503 height 87
click at [95, 89] on button "Advanced Search" at bounding box center [71, 88] width 54 height 13
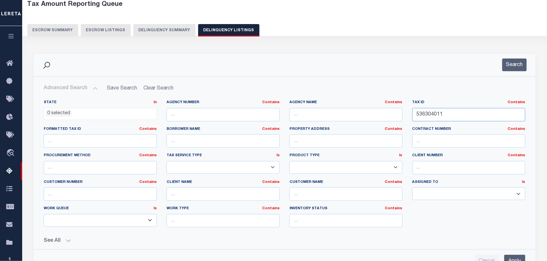
drag, startPoint x: 416, startPoint y: 113, endPoint x: 404, endPoint y: 113, distance: 11.4
click at [402, 113] on div "State In In AK AL AR AZ CA CO CT DC DE FL GA GU HI IA ID IL IN KS [GEOGRAPHIC_D…" at bounding box center [285, 166] width 492 height 133
type input "536304011"
paste input "text"
click at [465, 119] on input "text" at bounding box center [468, 114] width 113 height 13
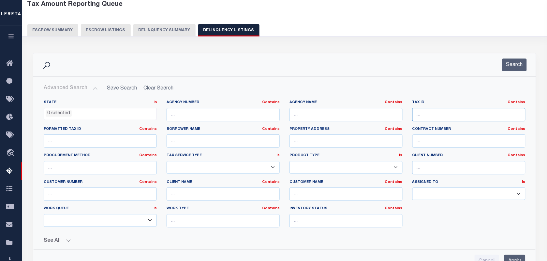
click at [432, 116] on input "text" at bounding box center [468, 114] width 113 height 13
paste input "536308001"
type input "536308001"
click at [514, 69] on button "Search" at bounding box center [514, 65] width 24 height 13
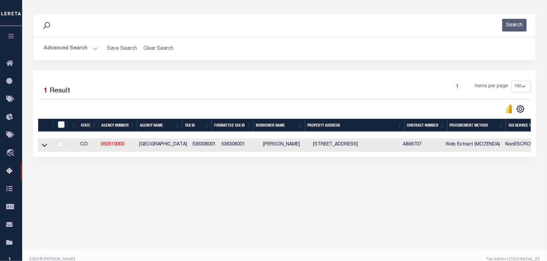
scroll to position [77, 0]
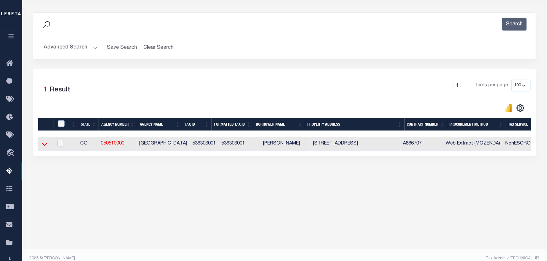
click at [45, 146] on icon at bounding box center [45, 144] width 6 height 3
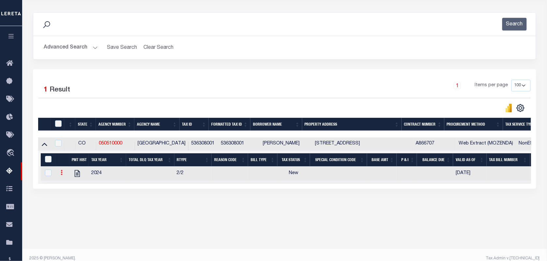
click at [59, 176] on link at bounding box center [61, 173] width 7 height 5
click at [68, 187] on img "" at bounding box center [69, 183] width 7 height 7
checkbox input "true"
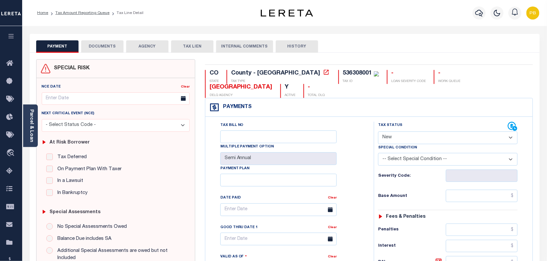
click at [412, 132] on select "- Select Status Code - Open Due/Unpaid Paid Incomplete No Tax Due Internal Refu…" at bounding box center [448, 138] width 140 height 13
select select "PYD"
click at [378, 132] on select "- Select Status Code - Open Due/Unpaid Paid Incomplete No Tax Due Internal Refu…" at bounding box center [448, 138] width 140 height 13
type input "[DATE]"
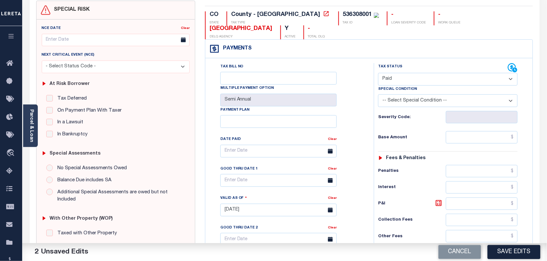
scroll to position [81, 0]
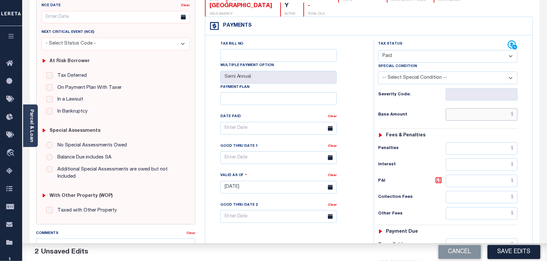
click at [467, 109] on input "text" at bounding box center [482, 115] width 72 height 12
paste input "2,036.81"
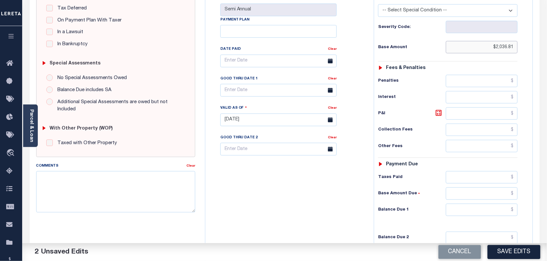
scroll to position [163, 0]
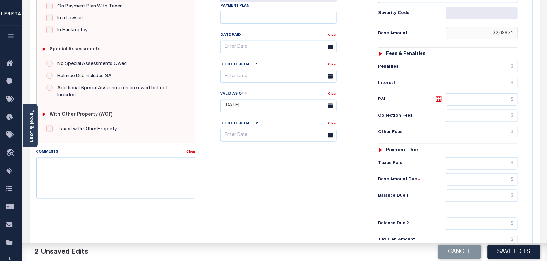
type input "$2,036.81"
click at [467, 157] on input "text" at bounding box center [482, 163] width 72 height 12
paste input "2,036.81"
type input "$2,036.81"
click at [494, 190] on input "text" at bounding box center [482, 196] width 72 height 12
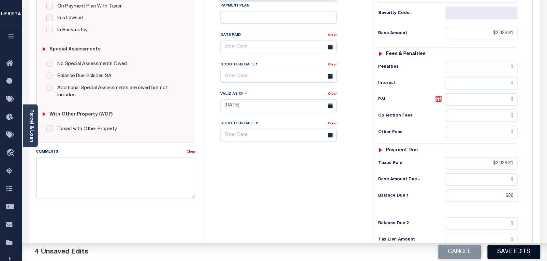
type input "$00.00"
click at [509, 256] on button "Save Edits" at bounding box center [514, 252] width 53 height 14
checkbox input "false"
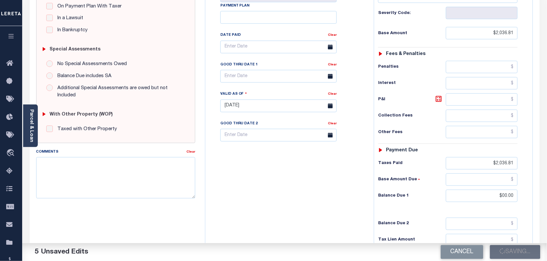
checkbox input "false"
type input "$2,036.81"
type input "$0"
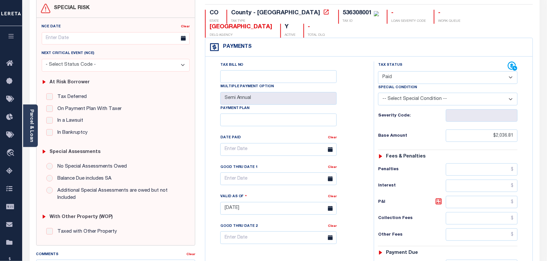
scroll to position [0, 0]
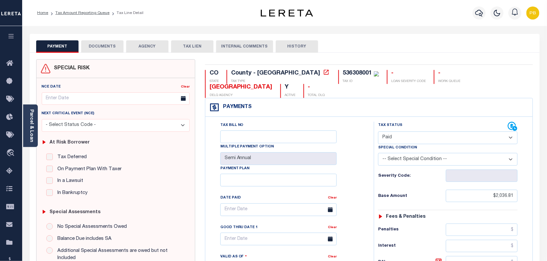
click at [101, 47] on button "DOCUMENTS" at bounding box center [102, 46] width 42 height 12
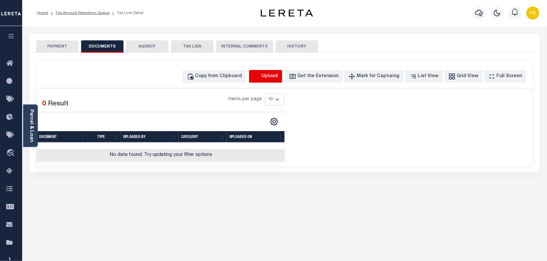
click at [260, 75] on icon "button" at bounding box center [256, 76] width 7 height 7
select select "POP"
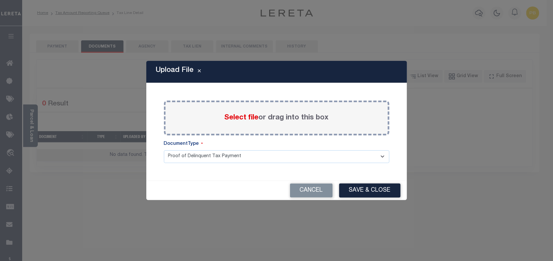
click at [242, 117] on span "Select file" at bounding box center [242, 117] width 34 height 7
click at [0, 0] on input "Select file or drag into this box" at bounding box center [0, 0] width 0 height 0
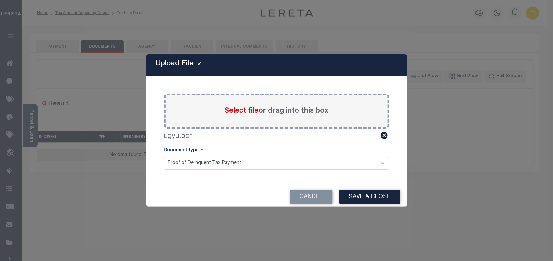
click at [381, 192] on button "Save & Close" at bounding box center [369, 197] width 61 height 14
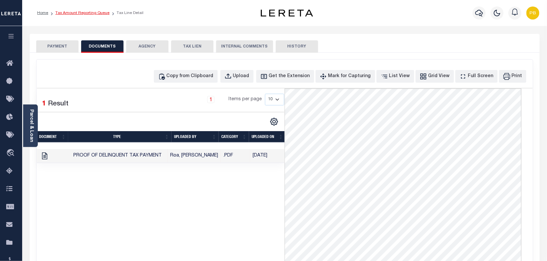
click at [76, 12] on link "Tax Amount Reporting Queue" at bounding box center [82, 13] width 54 height 4
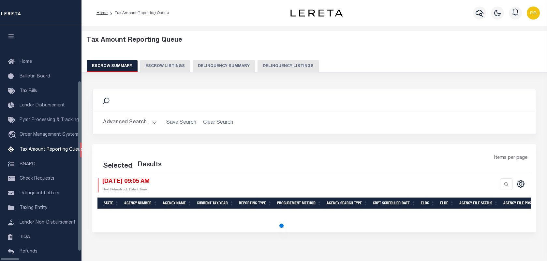
click at [264, 67] on button "Delinquency Listings" at bounding box center [287, 66] width 61 height 12
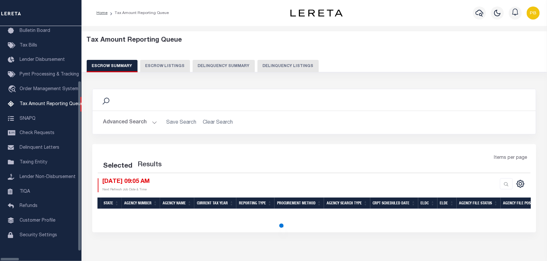
select select "100"
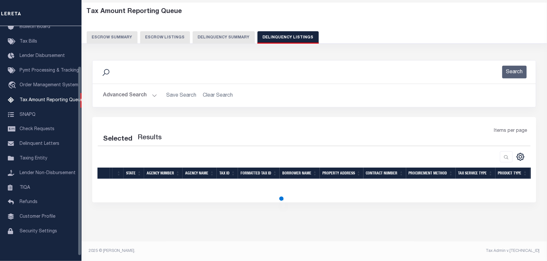
select select "100"
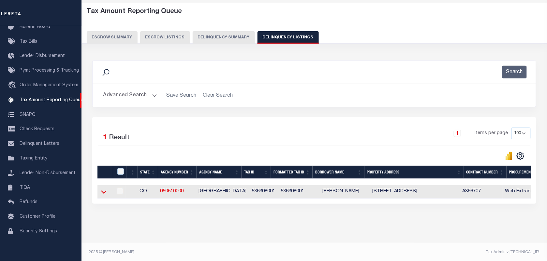
click at [105, 193] on icon at bounding box center [104, 192] width 6 height 7
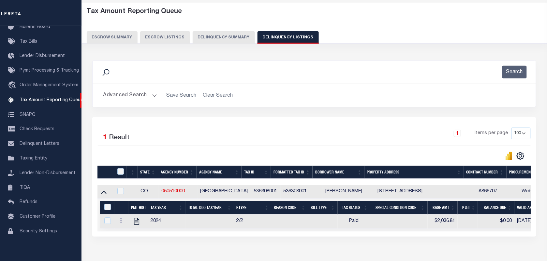
scroll to position [36, 0]
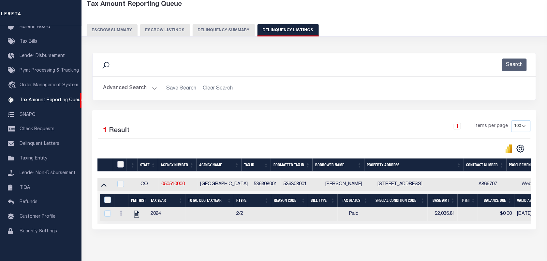
click at [120, 165] on input "checkbox" at bounding box center [120, 164] width 7 height 7
checkbox input "true"
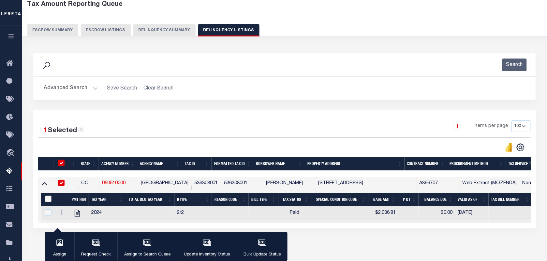
click at [49, 201] on input "&nbsp;" at bounding box center [48, 199] width 7 height 7
checkbox input "true"
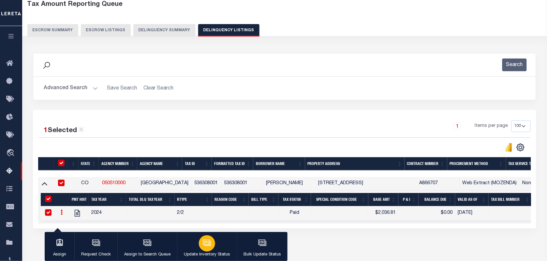
click at [198, 251] on button "Update Inventory Status" at bounding box center [207, 246] width 60 height 29
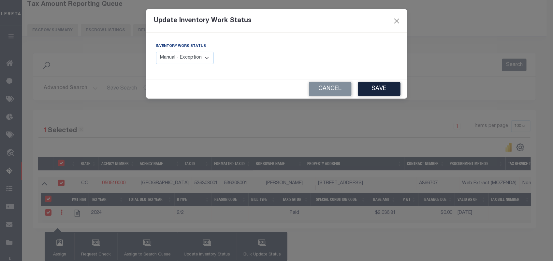
click at [189, 56] on select "Manual - Exception Pended - Awaiting Search Late Add Exception Completed" at bounding box center [185, 58] width 58 height 13
select select "4"
click at [156, 52] on select "Manual - Exception Pended - Awaiting Search Late Add Exception Completed" at bounding box center [185, 58] width 58 height 13
click at [376, 90] on button "Save" at bounding box center [379, 89] width 42 height 14
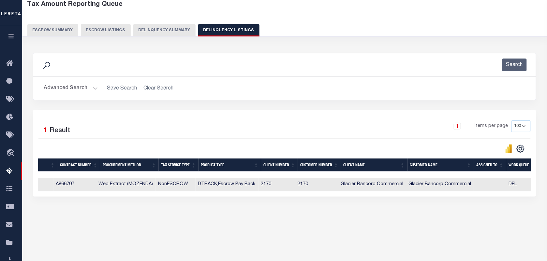
scroll to position [0, 0]
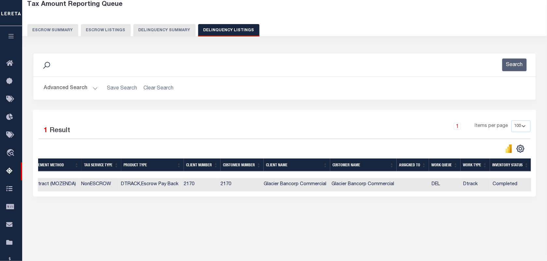
click at [94, 88] on button "Advanced Search" at bounding box center [71, 88] width 54 height 13
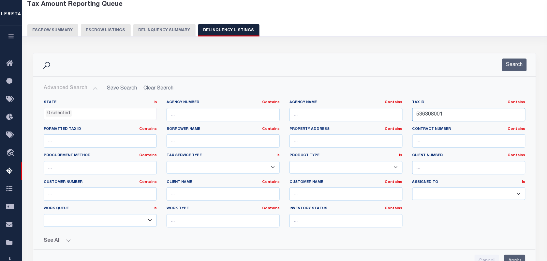
drag, startPoint x: 453, startPoint y: 113, endPoint x: 411, endPoint y: 117, distance: 42.6
click at [411, 117] on div "Tax ID Contains Contains Is 536308001" at bounding box center [468, 113] width 123 height 27
paste input "13003"
type input "536313003"
click at [507, 67] on button "Search" at bounding box center [514, 65] width 24 height 13
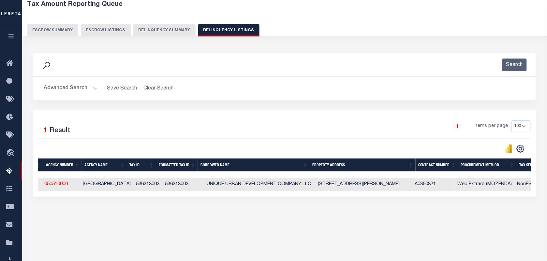
scroll to position [0, 10]
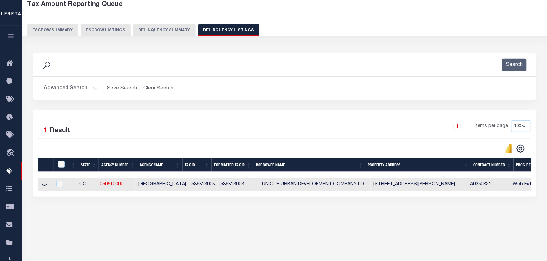
drag, startPoint x: 43, startPoint y: 186, endPoint x: 82, endPoint y: 162, distance: 45.8
click at [43, 186] on icon at bounding box center [45, 185] width 6 height 7
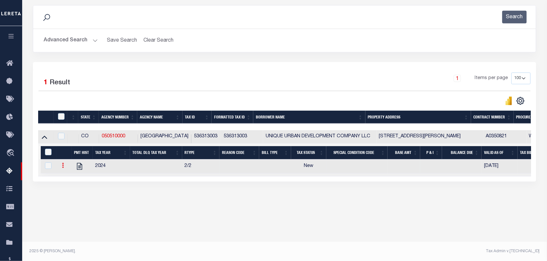
click at [64, 168] on icon at bounding box center [63, 165] width 2 height 5
click at [71, 179] on img "" at bounding box center [70, 176] width 7 height 7
checkbox input "true"
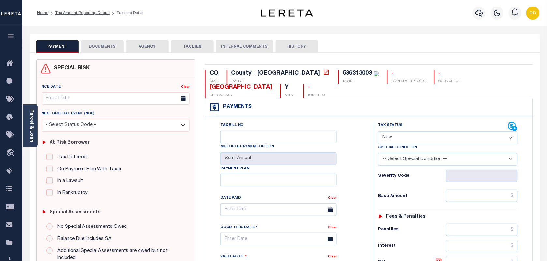
click at [445, 132] on select "- Select Status Code - Open Due/Unpaid Paid Incomplete No Tax Due Internal Refu…" at bounding box center [448, 138] width 140 height 13
select select "PYD"
click at [378, 132] on select "- Select Status Code - Open Due/Unpaid Paid Incomplete No Tax Due Internal Refu…" at bounding box center [448, 138] width 140 height 13
type input "[DATE]"
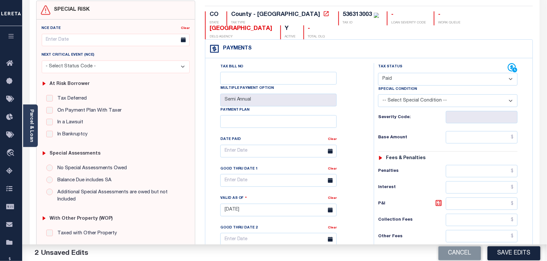
scroll to position [81, 0]
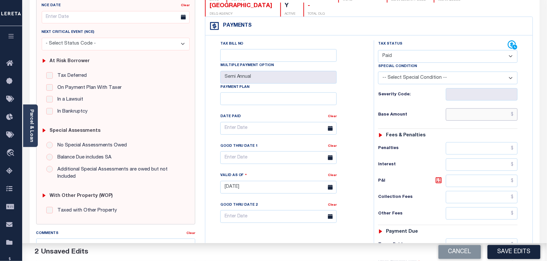
click at [467, 109] on input "text" at bounding box center [482, 115] width 72 height 12
click at [463, 109] on input "text" at bounding box center [482, 115] width 72 height 12
paste input "492.72"
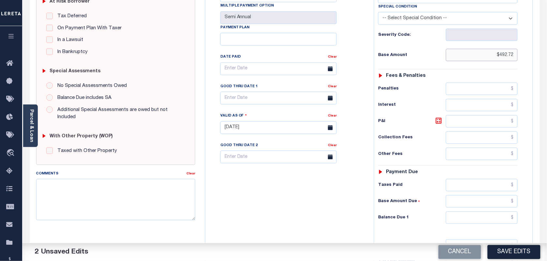
scroll to position [163, 0]
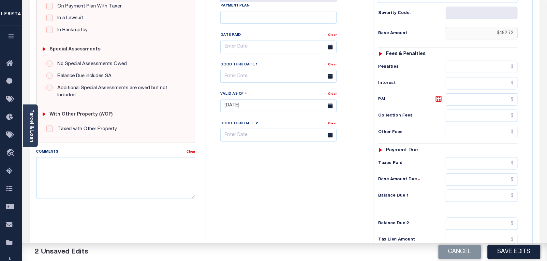
type input "$492.72"
click at [463, 145] on div "Tax Status Status - Select Status Code -" at bounding box center [450, 103] width 152 height 288
click at [488, 157] on input "text" at bounding box center [482, 163] width 72 height 12
paste input "492.72"
type input "$492.72"
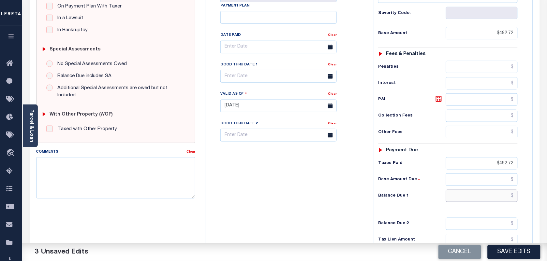
click at [500, 190] on input "text" at bounding box center [482, 196] width 72 height 12
type input "$00.00"
click at [516, 254] on button "Save Edits" at bounding box center [514, 252] width 53 height 14
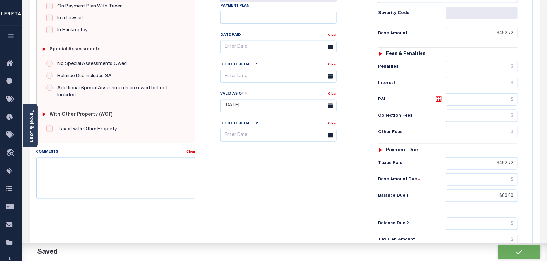
checkbox input "false"
type input "$492.72"
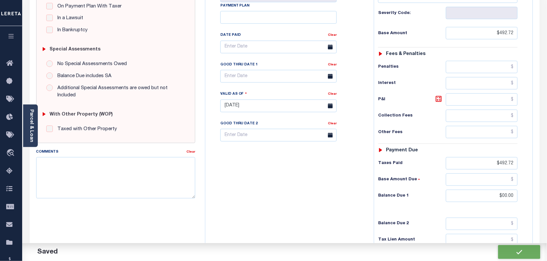
type input "$492.72"
type input "$0"
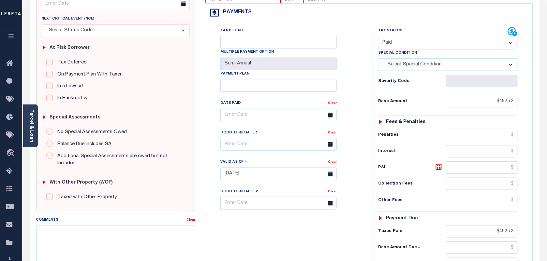
scroll to position [0, 0]
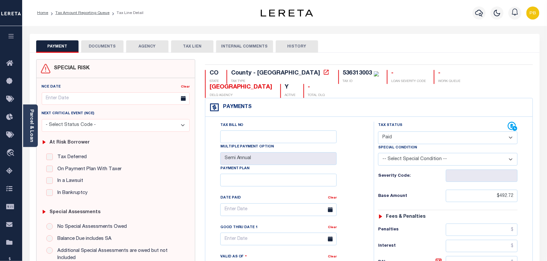
click at [96, 50] on button "DOCUMENTS" at bounding box center [102, 46] width 42 height 12
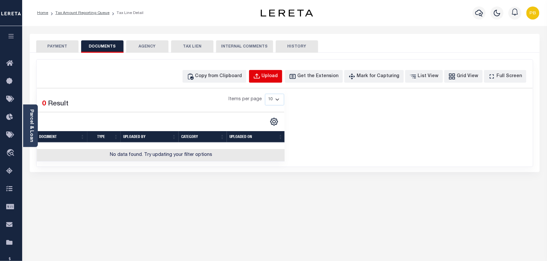
click at [276, 74] on div "Upload" at bounding box center [270, 76] width 16 height 7
select select "POP"
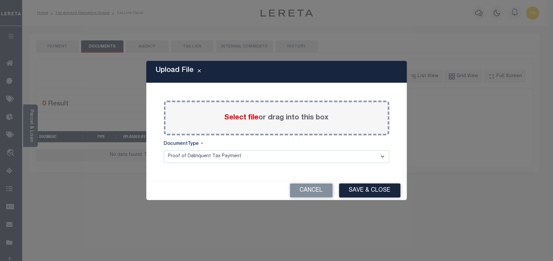
click at [241, 117] on span "Select file" at bounding box center [242, 117] width 34 height 7
click at [0, 0] on input "Select file or drag into this box" at bounding box center [0, 0] width 0 height 0
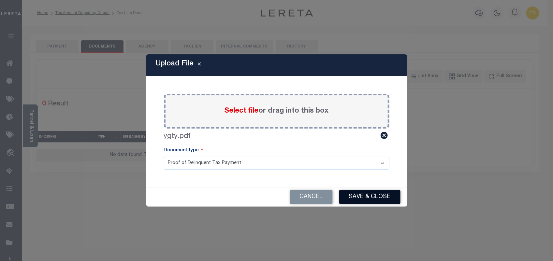
click at [382, 198] on button "Save & Close" at bounding box center [369, 197] width 61 height 14
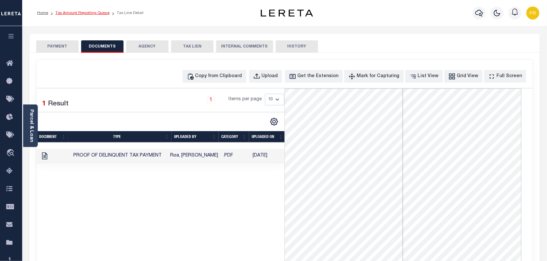
click at [91, 12] on link "Tax Amount Reporting Queue" at bounding box center [82, 13] width 54 height 4
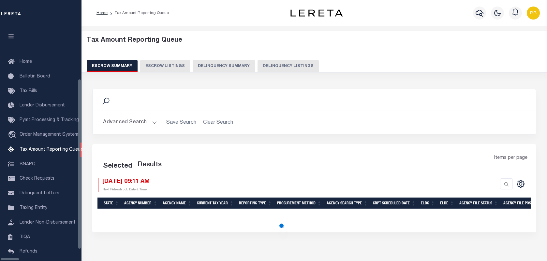
click at [257, 67] on button "Delinquency Listings" at bounding box center [287, 66] width 61 height 12
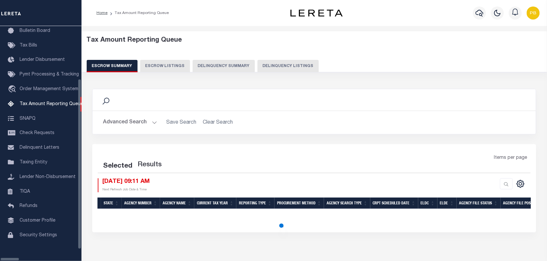
select select "100"
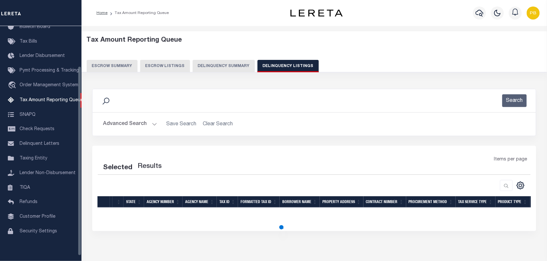
select select "100"
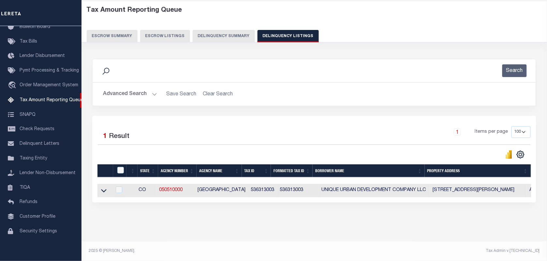
scroll to position [36, 0]
click at [103, 190] on icon at bounding box center [104, 191] width 6 height 3
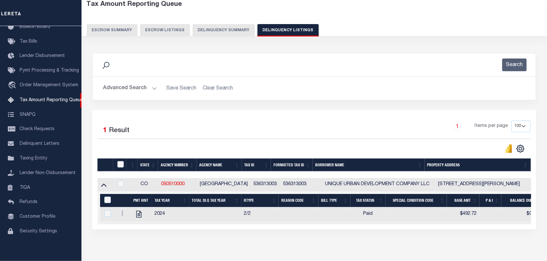
click at [120, 165] on input "checkbox" at bounding box center [120, 164] width 7 height 7
checkbox input "true"
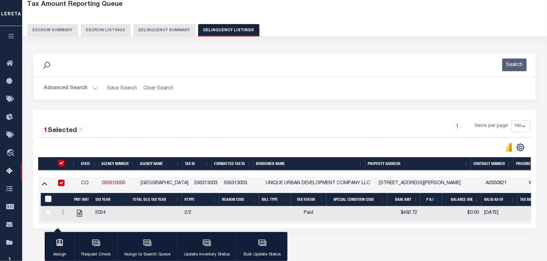
click at [47, 201] on input "&nbsp;" at bounding box center [48, 199] width 7 height 7
checkbox input "true"
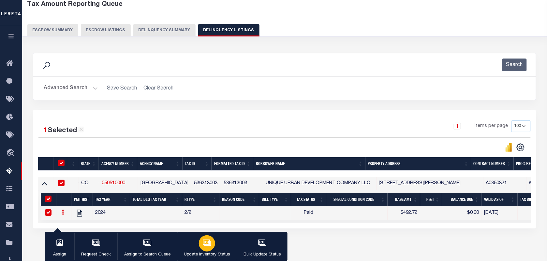
click at [211, 241] on div "button" at bounding box center [207, 244] width 16 height 16
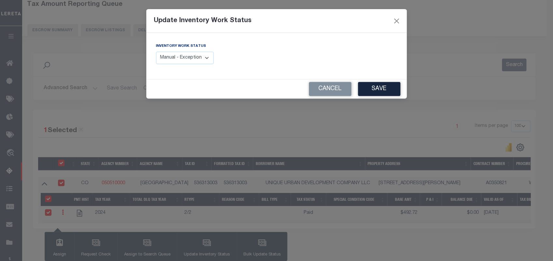
drag, startPoint x: 188, startPoint y: 57, endPoint x: 187, endPoint y: 63, distance: 5.9
click at [188, 57] on select "Manual - Exception Pended - Awaiting Search Late Add Exception Completed" at bounding box center [185, 58] width 58 height 13
select select "4"
click at [156, 52] on select "Manual - Exception Pended - Awaiting Search Late Add Exception Completed" at bounding box center [185, 58] width 58 height 13
click at [366, 88] on button "Save" at bounding box center [379, 89] width 42 height 14
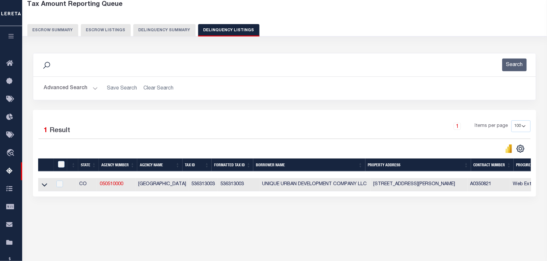
click at [89, 85] on button "Advanced Search" at bounding box center [71, 88] width 54 height 13
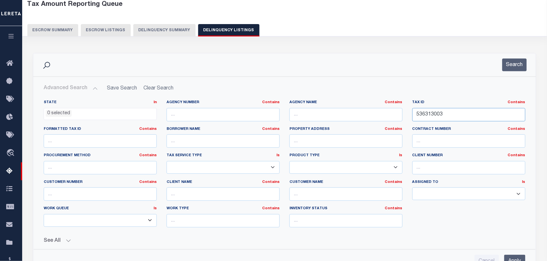
drag, startPoint x: 448, startPoint y: 115, endPoint x: 400, endPoint y: 115, distance: 47.9
click at [400, 115] on div "State In In AK AL AR AZ CA CO CT DC DE FL GA GU HI IA ID IL IN KS KY LA MA MD M…" at bounding box center [285, 166] width 492 height 133
paste input "8005"
type input "536318005"
click at [509, 69] on button "Search" at bounding box center [514, 65] width 24 height 13
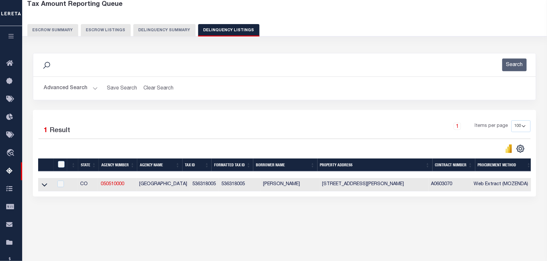
drag, startPoint x: 43, startPoint y: 185, endPoint x: 87, endPoint y: 151, distance: 55.5
click at [43, 185] on icon at bounding box center [45, 185] width 6 height 7
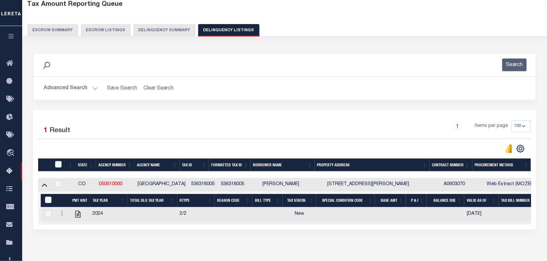
scroll to position [77, 0]
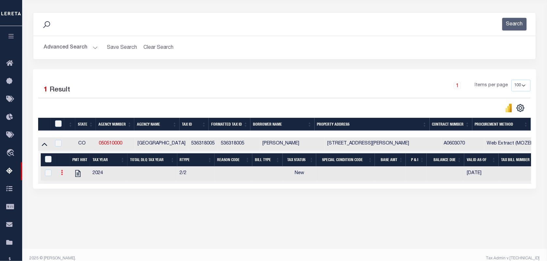
click at [62, 175] on icon at bounding box center [62, 172] width 2 height 5
click at [70, 186] on img "" at bounding box center [69, 183] width 7 height 7
checkbox input "true"
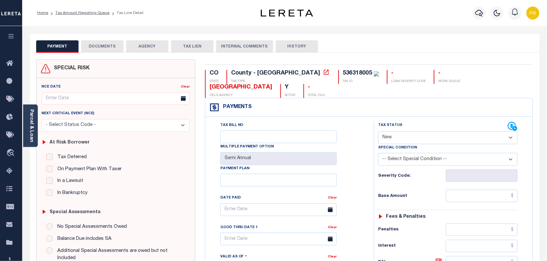
click at [419, 132] on select "- Select Status Code - Open Due/Unpaid Paid Incomplete No Tax Due Internal Refu…" at bounding box center [448, 138] width 140 height 13
select select "PYD"
click at [378, 132] on select "- Select Status Code - Open Due/Unpaid Paid Incomplete No Tax Due Internal Refu…" at bounding box center [448, 138] width 140 height 13
type input "[DATE]"
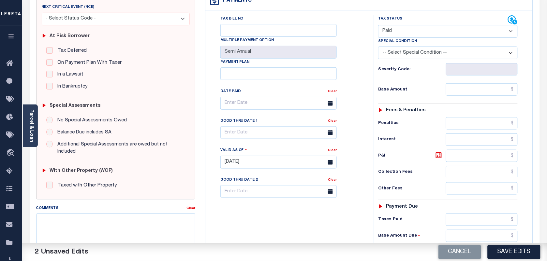
scroll to position [122, 0]
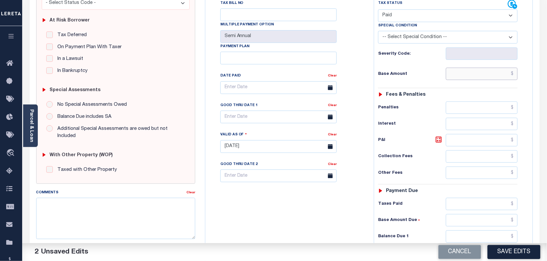
click at [471, 68] on input "text" at bounding box center [482, 74] width 72 height 12
paste input "281.01"
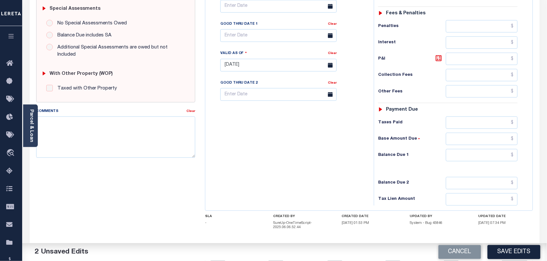
type input "$281.01"
click at [462, 117] on input "text" at bounding box center [482, 123] width 72 height 12
paste input "281.01"
type input "$281.01"
click at [471, 149] on input "text" at bounding box center [482, 155] width 72 height 12
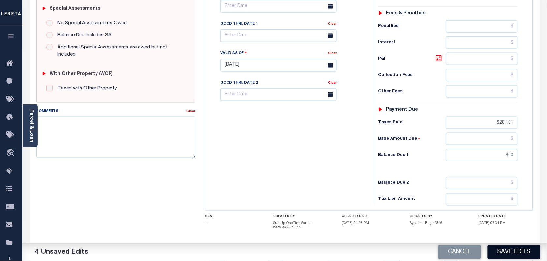
type input "$00.00"
click at [502, 247] on button "Save Edits" at bounding box center [514, 252] width 53 height 14
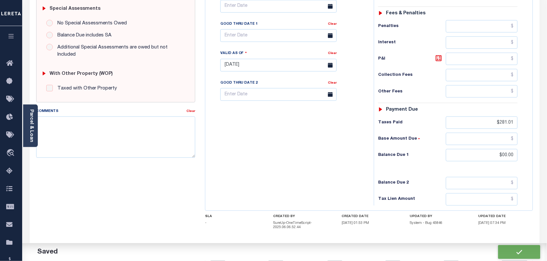
checkbox input "false"
type input "$281.01"
type input "$0"
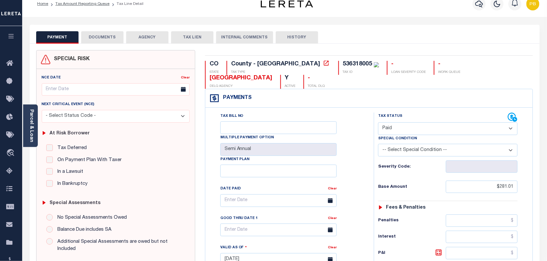
scroll to position [0, 0]
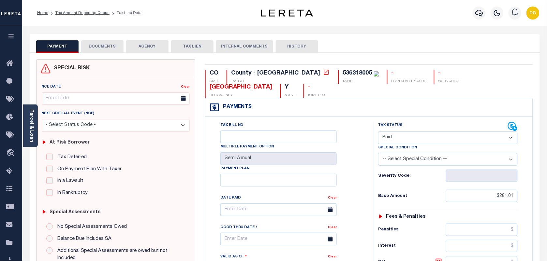
click at [109, 50] on button "DOCUMENTS" at bounding box center [102, 46] width 42 height 12
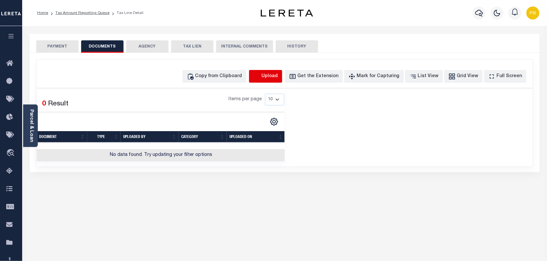
click at [260, 77] on icon "button" at bounding box center [256, 76] width 7 height 7
select select "POP"
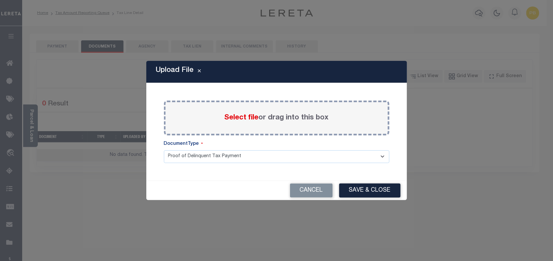
click at [248, 116] on span "Select file" at bounding box center [242, 117] width 34 height 7
click at [0, 0] on input "Select file or drag into this box" at bounding box center [0, 0] width 0 height 0
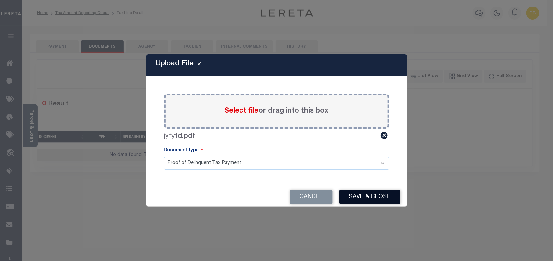
click at [364, 198] on button "Save & Close" at bounding box center [369, 197] width 61 height 14
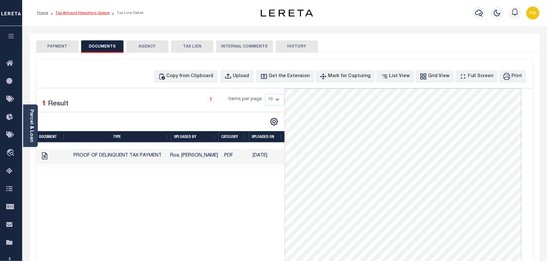
click at [93, 11] on link "Tax Amount Reporting Queue" at bounding box center [82, 13] width 54 height 4
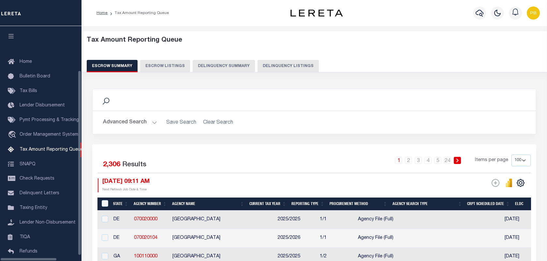
select select "100"
click at [250, 67] on div "Escrow Summary Escrow Listings Delinquency Summary Delinquency Listings" at bounding box center [314, 66] width 455 height 12
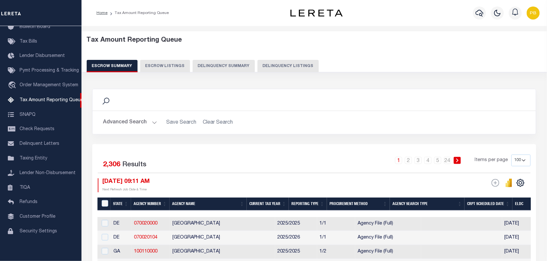
click at [282, 67] on button "Delinquency Listings" at bounding box center [287, 66] width 61 height 12
select select "100"
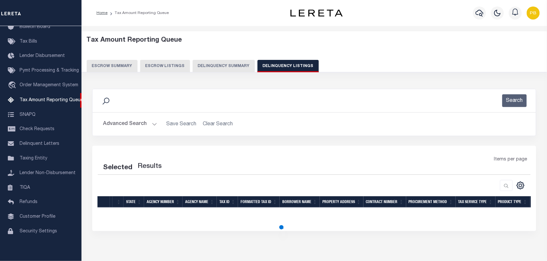
select select "100"
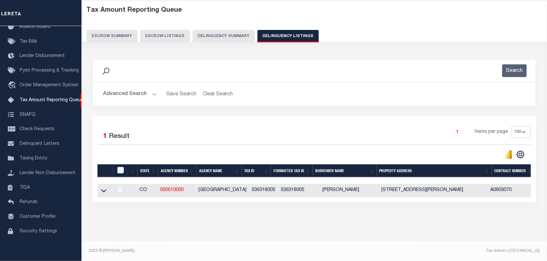
scroll to position [36, 0]
click at [102, 188] on icon at bounding box center [104, 190] width 6 height 7
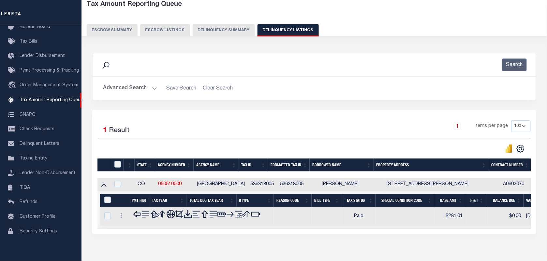
scroll to position [69, 0]
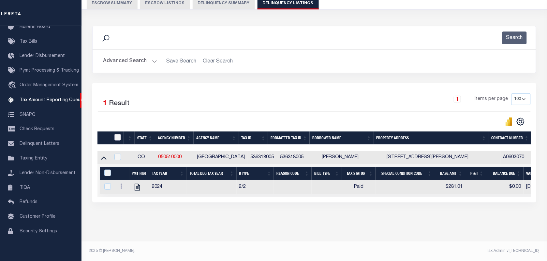
click at [117, 134] on input "checkbox" at bounding box center [117, 137] width 7 height 7
checkbox input "true"
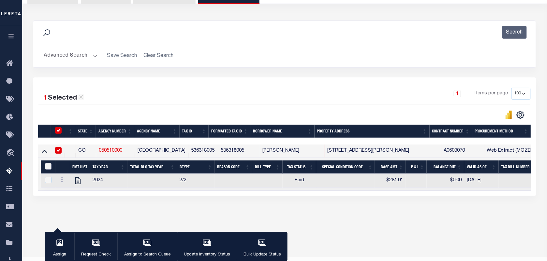
click at [50, 167] on input "&nbsp;" at bounding box center [48, 166] width 7 height 7
checkbox input "true"
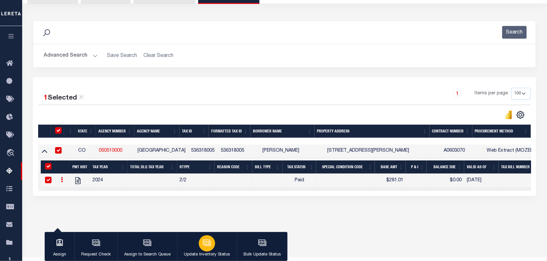
click at [200, 246] on div "button" at bounding box center [207, 244] width 16 height 16
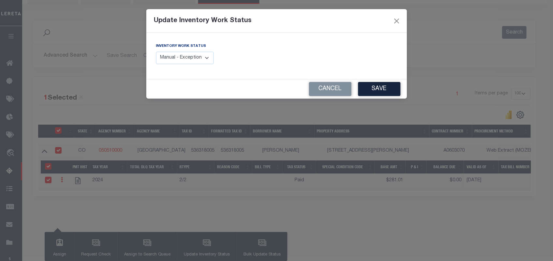
click at [181, 57] on select "Manual - Exception Pended - Awaiting Search Late Add Exception Completed" at bounding box center [185, 58] width 58 height 13
select select "4"
click at [156, 52] on select "Manual - Exception Pended - Awaiting Search Late Add Exception Completed" at bounding box center [185, 58] width 58 height 13
click at [384, 90] on button "Save" at bounding box center [379, 89] width 42 height 14
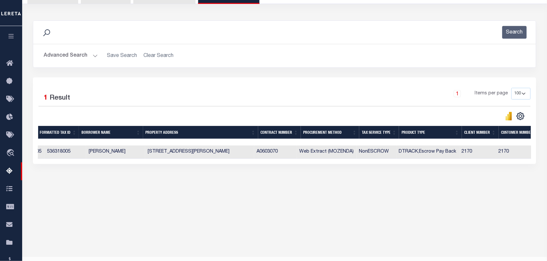
scroll to position [0, 0]
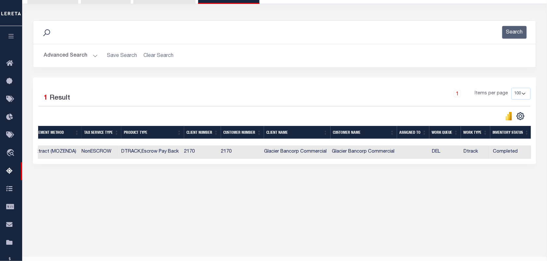
click at [90, 56] on button "Advanced Search" at bounding box center [71, 56] width 54 height 13
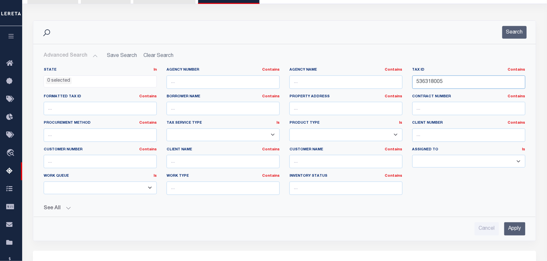
drag, startPoint x: 456, startPoint y: 81, endPoint x: 410, endPoint y: 78, distance: 46.1
click at [410, 78] on div "Tax ID Contains Contains Is 536318005" at bounding box center [468, 80] width 123 height 27
paste input "2602"
click at [514, 34] on button "Search" at bounding box center [514, 32] width 24 height 13
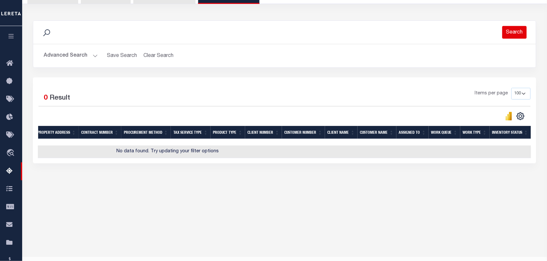
scroll to position [0, 228]
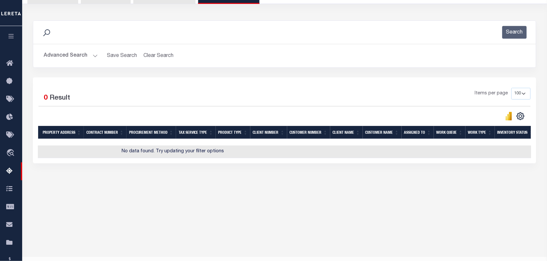
click at [94, 57] on button "Advanced Search" at bounding box center [71, 56] width 54 height 13
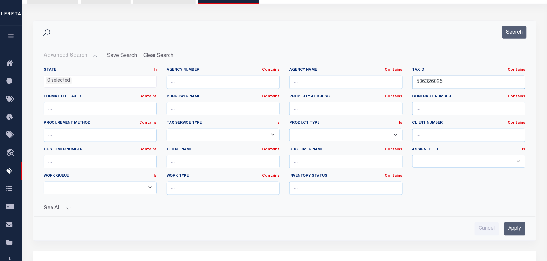
drag, startPoint x: 452, startPoint y: 80, endPoint x: 391, endPoint y: 79, distance: 60.6
click at [391, 79] on div "State In In AK AL AR AZ CA CO CT DC DE FL GA GU HI IA ID IL IN KS KY LA MA MD M…" at bounding box center [285, 133] width 492 height 133
paste input "4000"
type input "536340005"
click at [514, 29] on button "Search" at bounding box center [514, 32] width 24 height 13
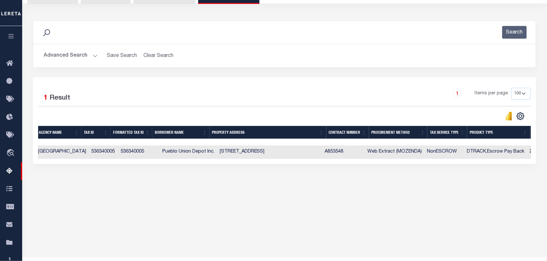
scroll to position [0, 0]
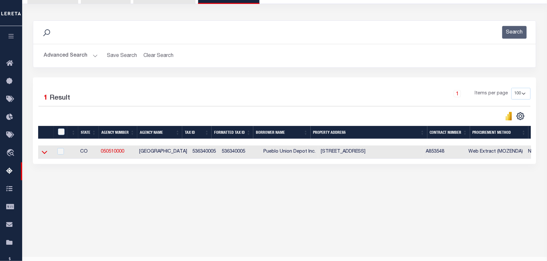
click at [43, 155] on icon at bounding box center [45, 152] width 6 height 7
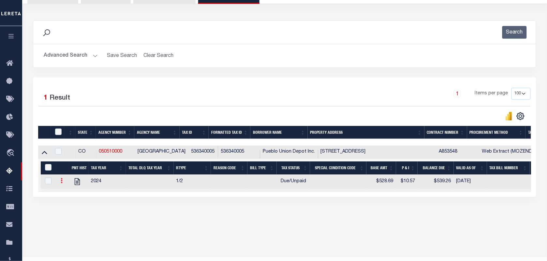
click at [62, 183] on icon at bounding box center [62, 180] width 2 height 5
click at [69, 194] on img "" at bounding box center [69, 191] width 7 height 7
checkbox input "true"
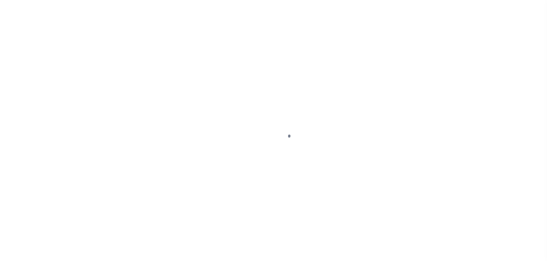
select select "DUE"
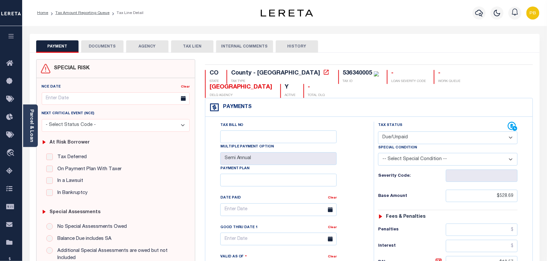
click at [441, 132] on select "- Select Status Code - Open Due/Unpaid Paid Incomplete No Tax Due Internal Refu…" at bounding box center [448, 138] width 140 height 13
click at [80, 12] on link "Tax Amount Reporting Queue" at bounding box center [82, 13] width 54 height 4
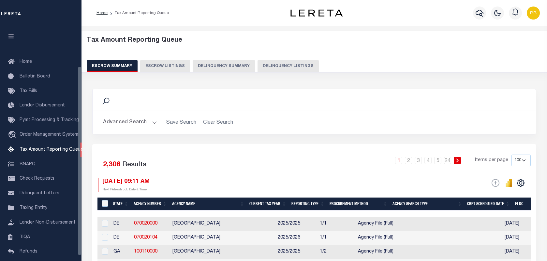
click at [268, 65] on button "Delinquency Listings" at bounding box center [287, 66] width 61 height 12
select select "100"
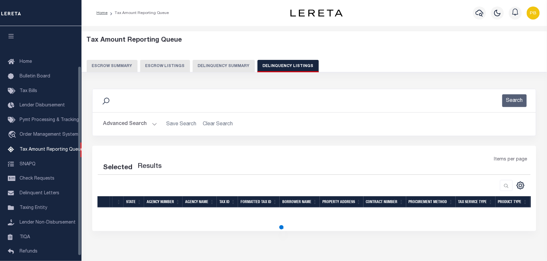
scroll to position [50, 0]
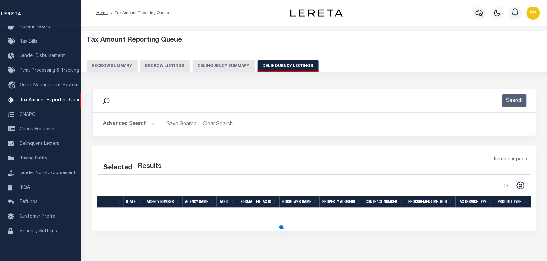
select select "100"
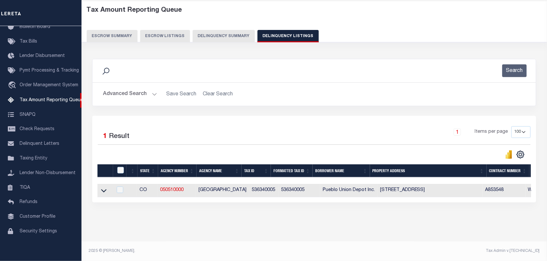
scroll to position [36, 0]
click at [103, 187] on icon at bounding box center [104, 190] width 6 height 7
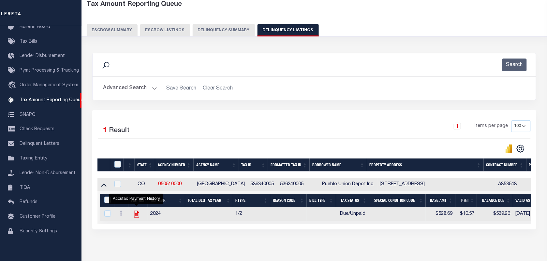
click at [138, 218] on icon "" at bounding box center [136, 214] width 8 height 8
checkbox input "true"
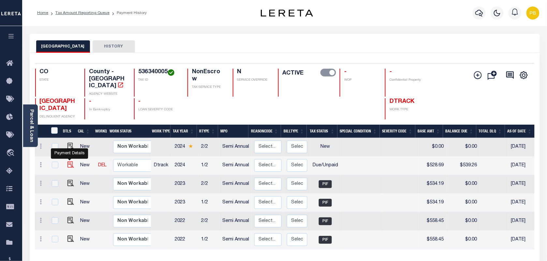
click at [70, 162] on img "" at bounding box center [70, 165] width 7 height 7
checkbox input "true"
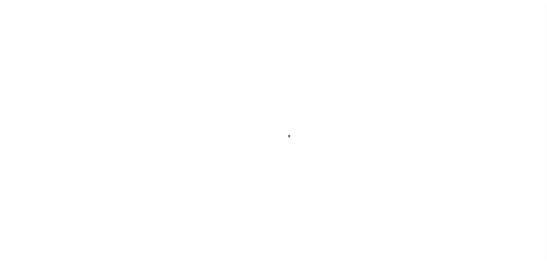
select select "DUE"
